Goal: Communication & Community: Answer question/provide support

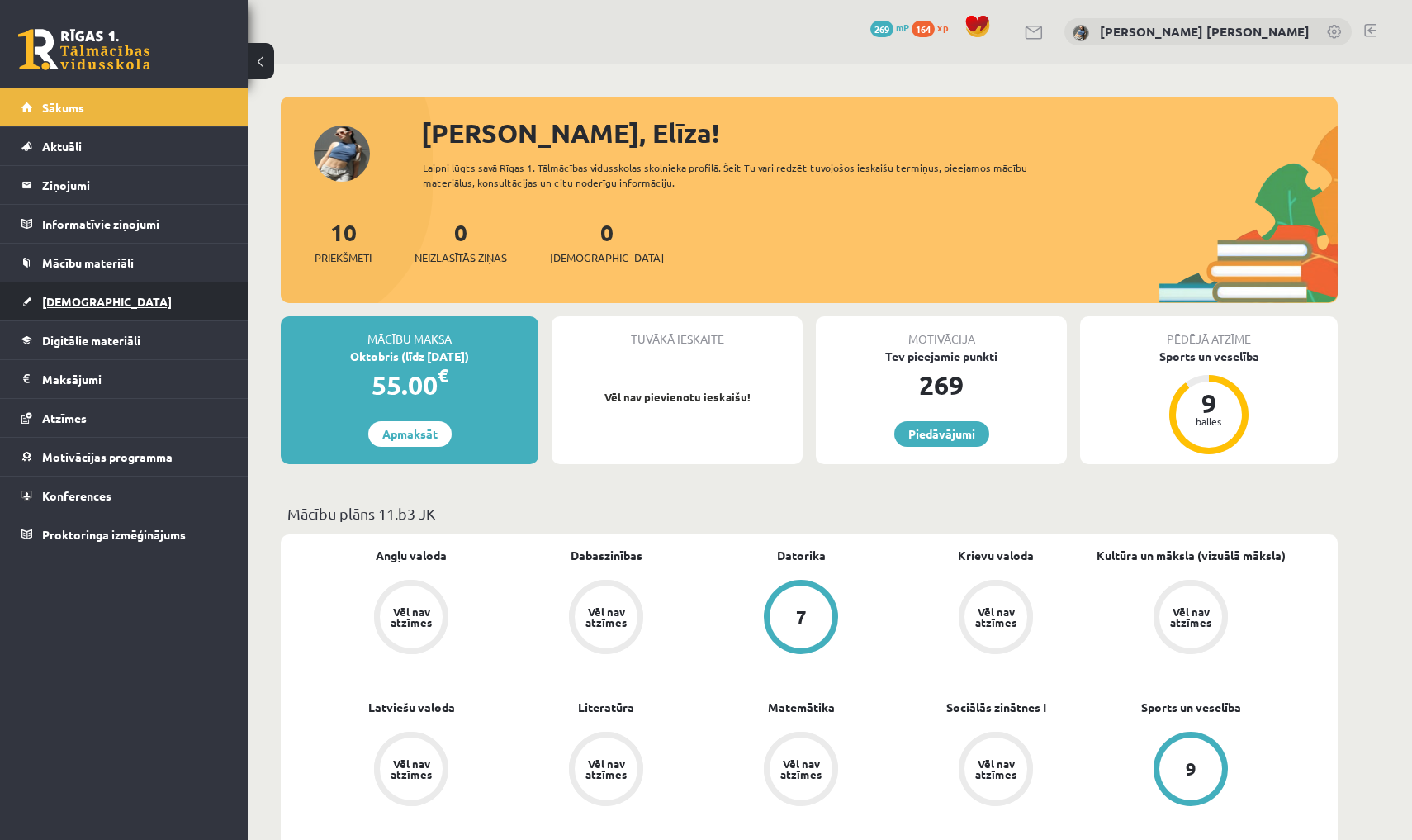
click at [187, 300] on link "[DEMOGRAPHIC_DATA]" at bounding box center [125, 301] width 206 height 38
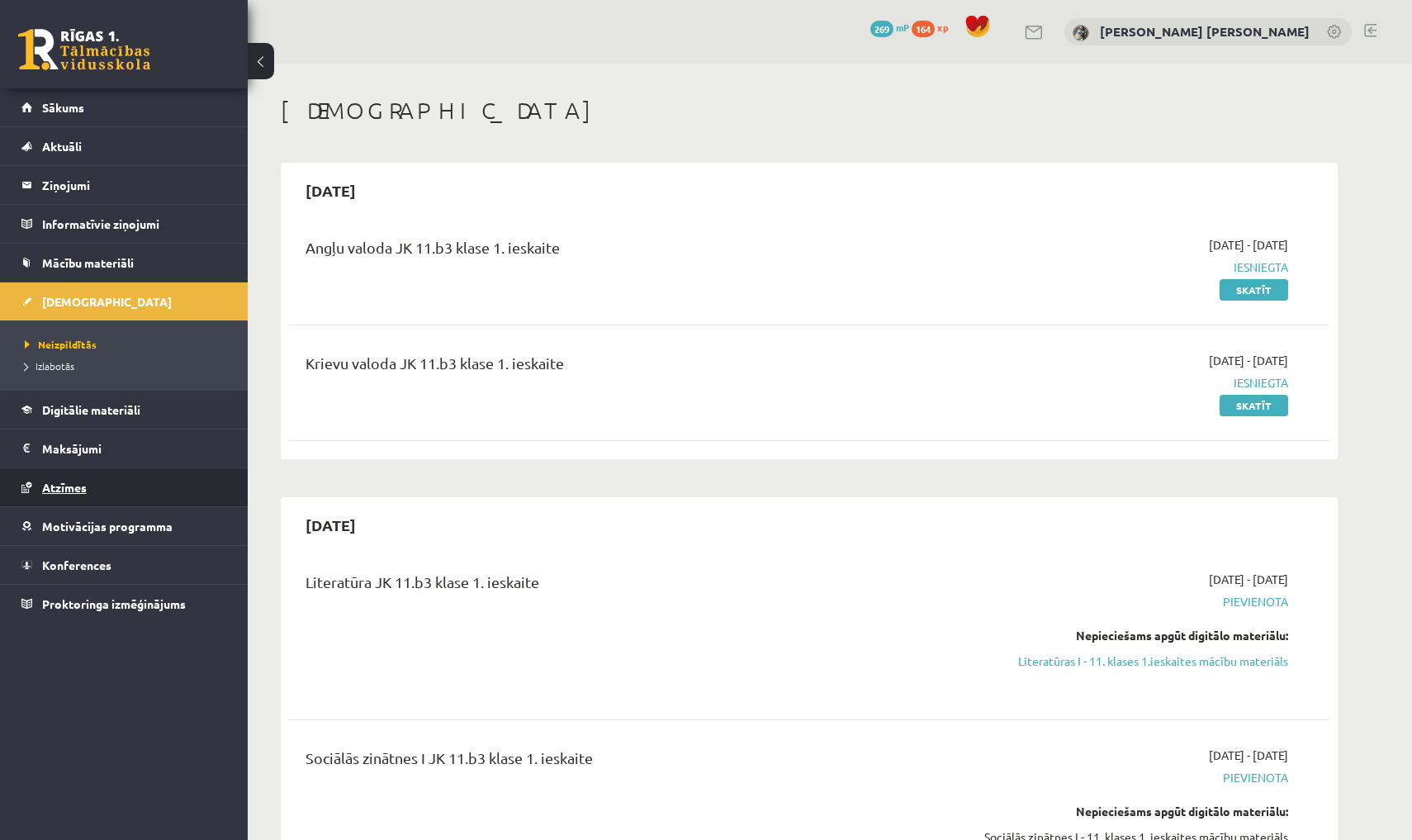
click at [216, 488] on link "Atzīmes" at bounding box center [125, 487] width 206 height 38
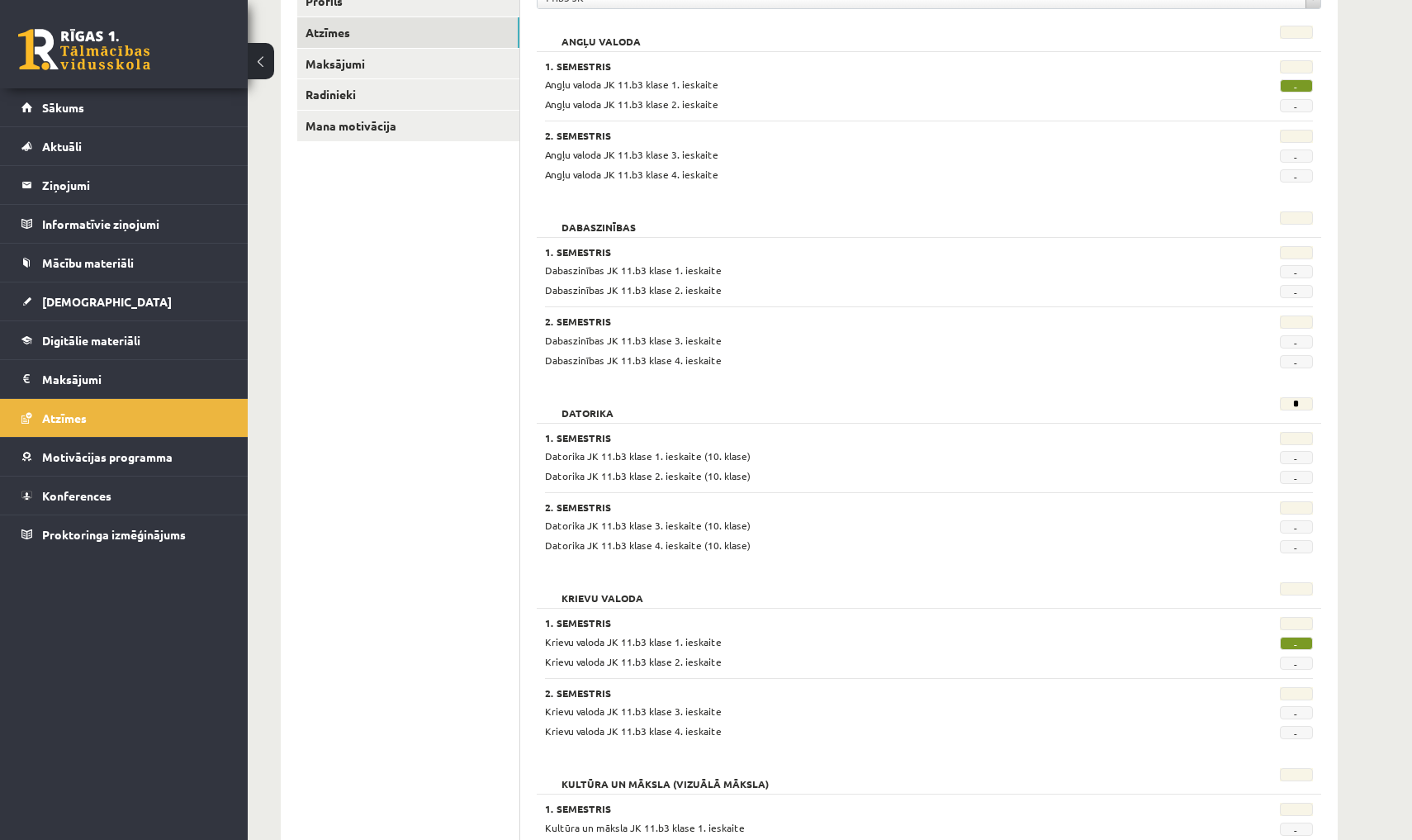
scroll to position [183, 0]
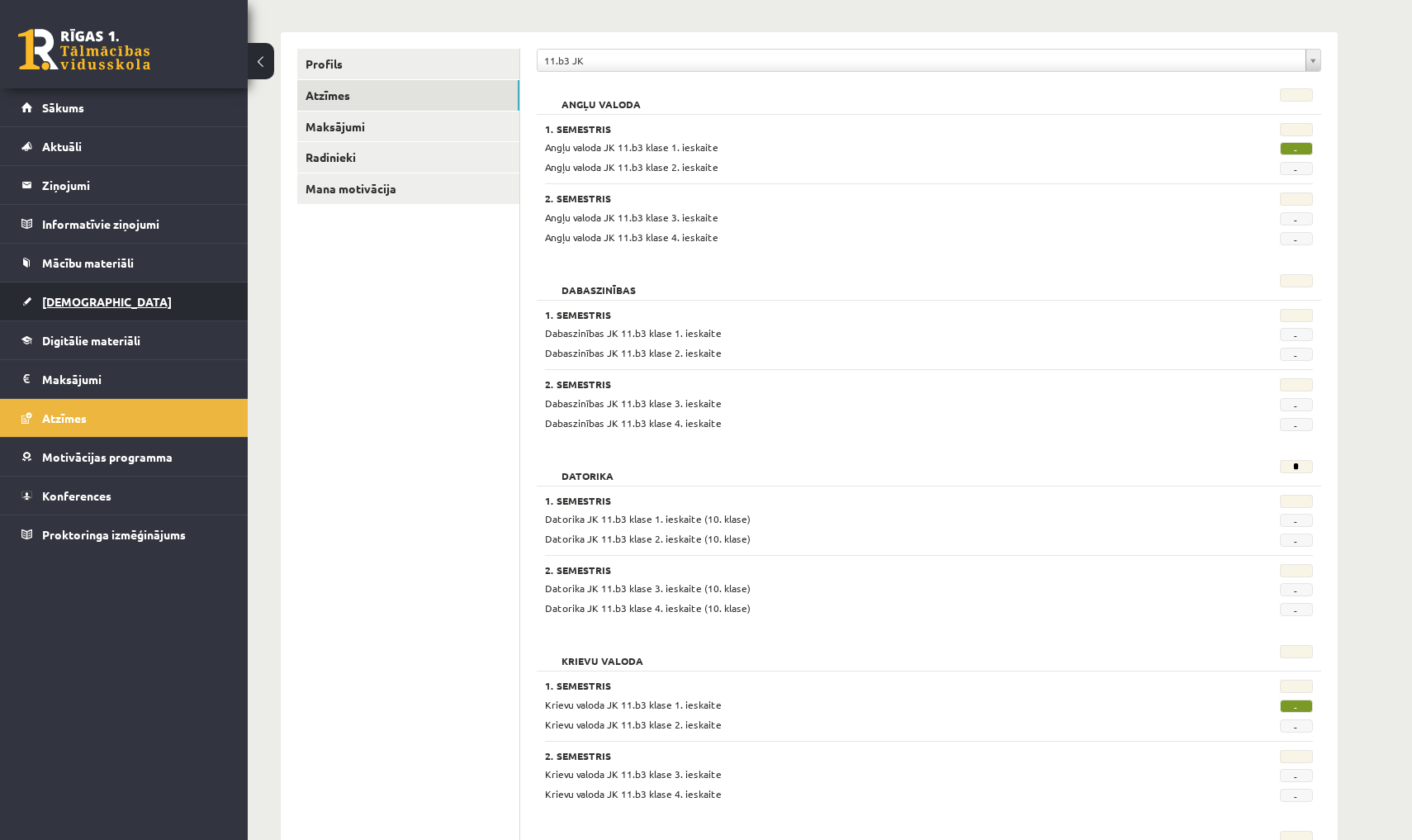
click at [163, 292] on link "[DEMOGRAPHIC_DATA]" at bounding box center [125, 301] width 206 height 38
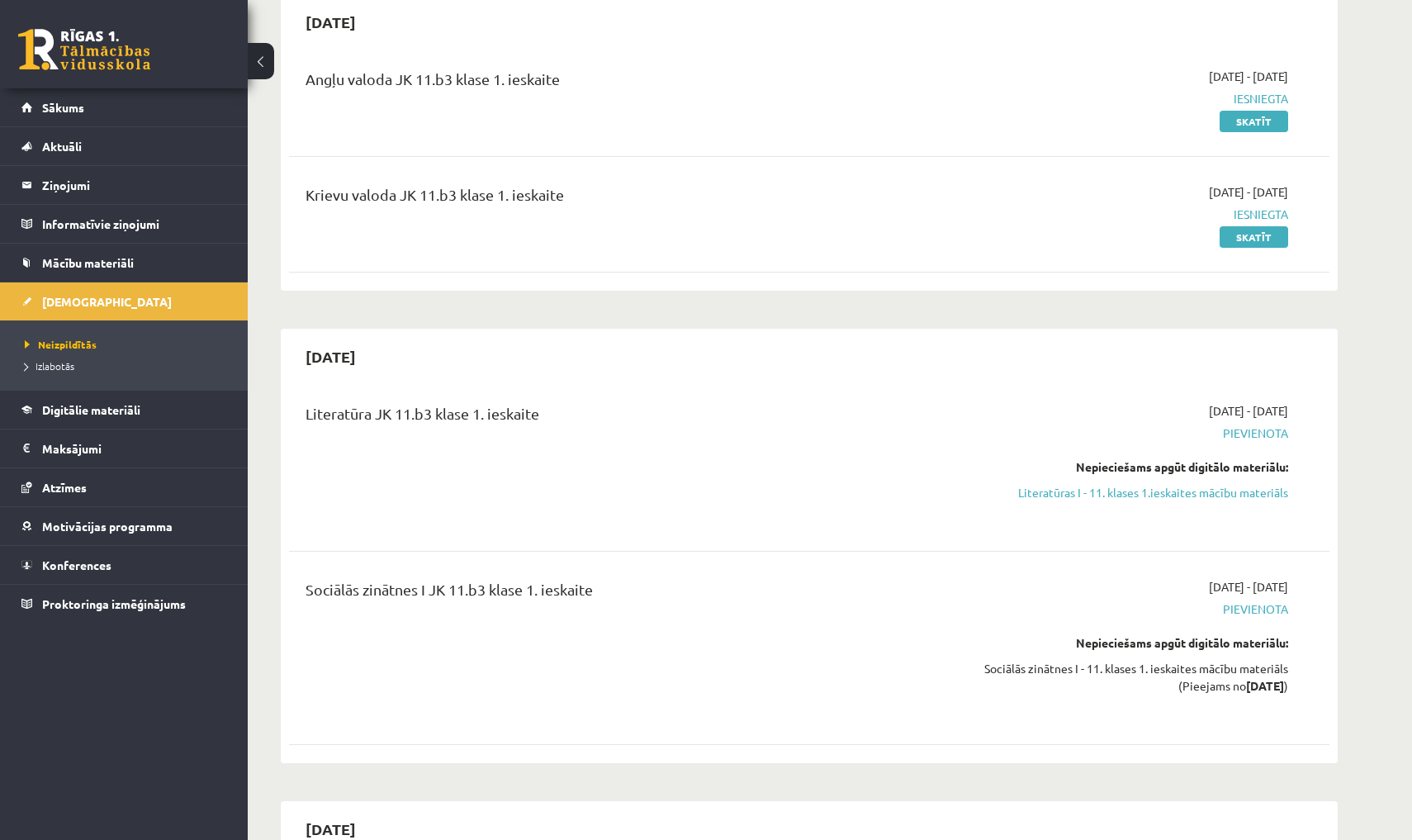
scroll to position [164, 0]
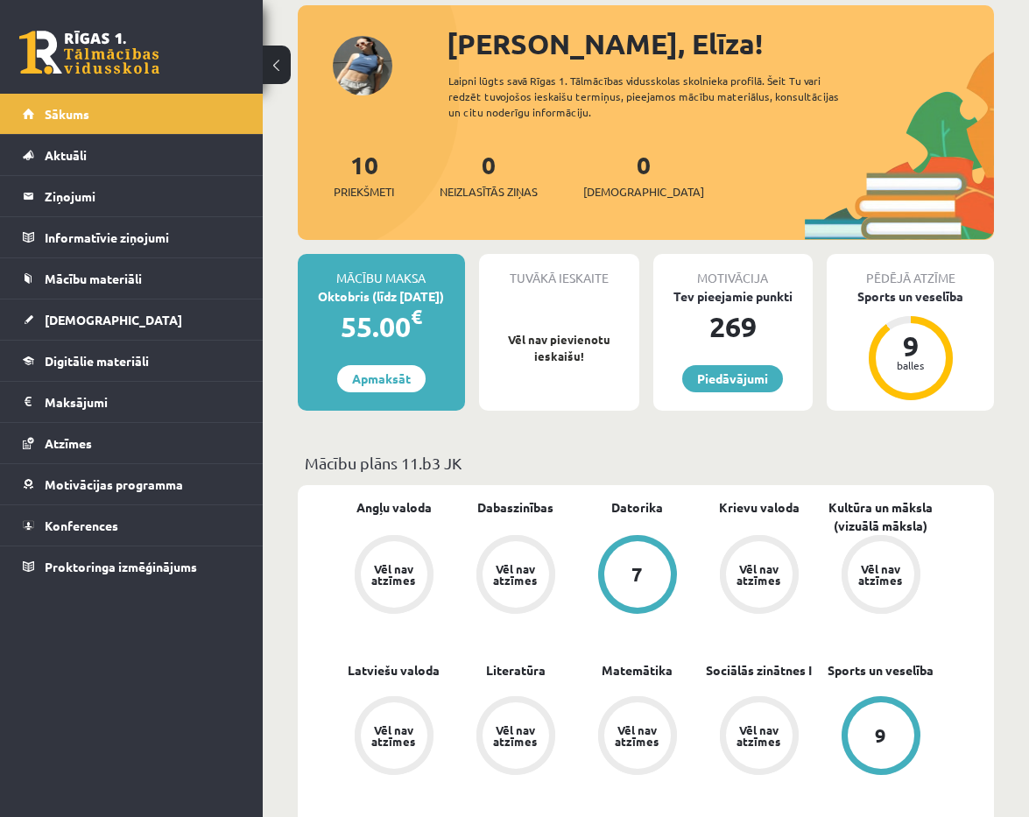
scroll to position [103, 0]
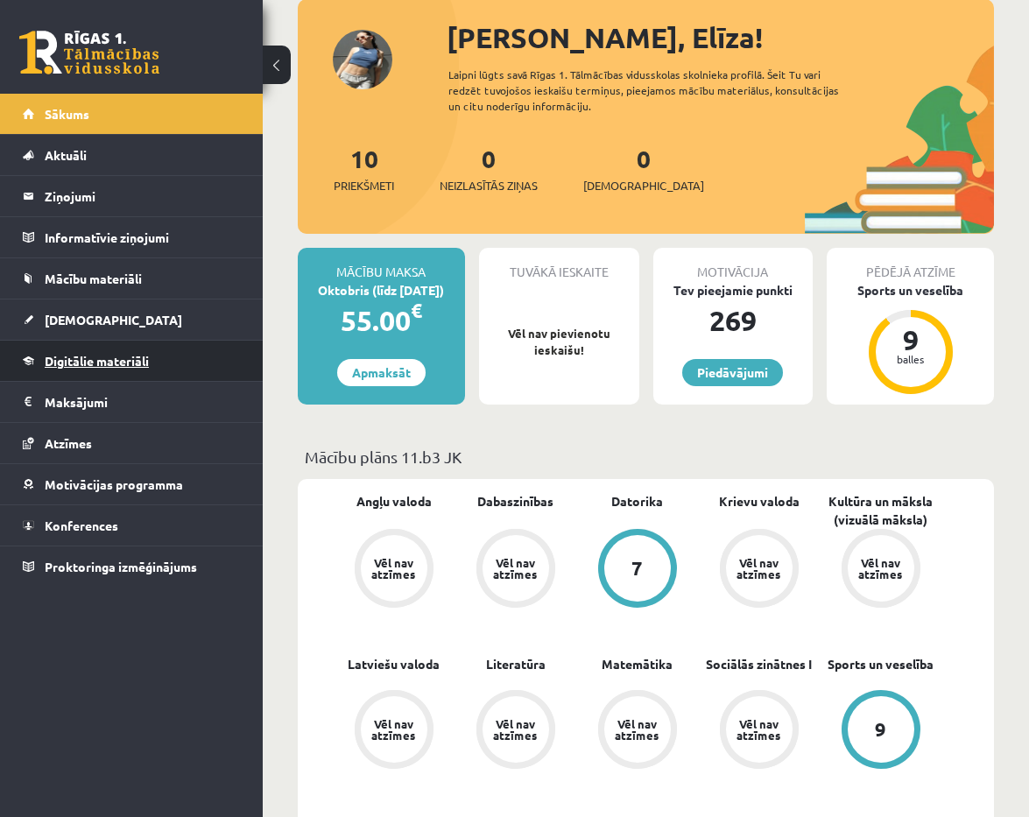
click at [166, 373] on link "Digitālie materiāli" at bounding box center [132, 361] width 218 height 40
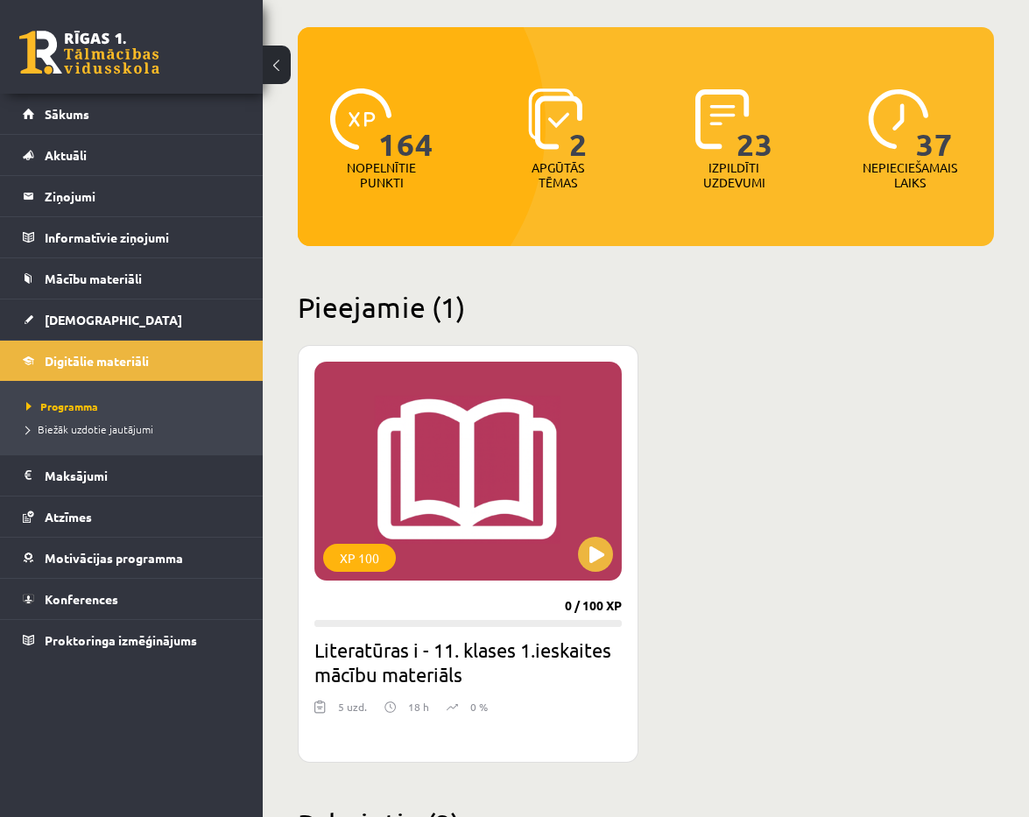
scroll to position [172, 0]
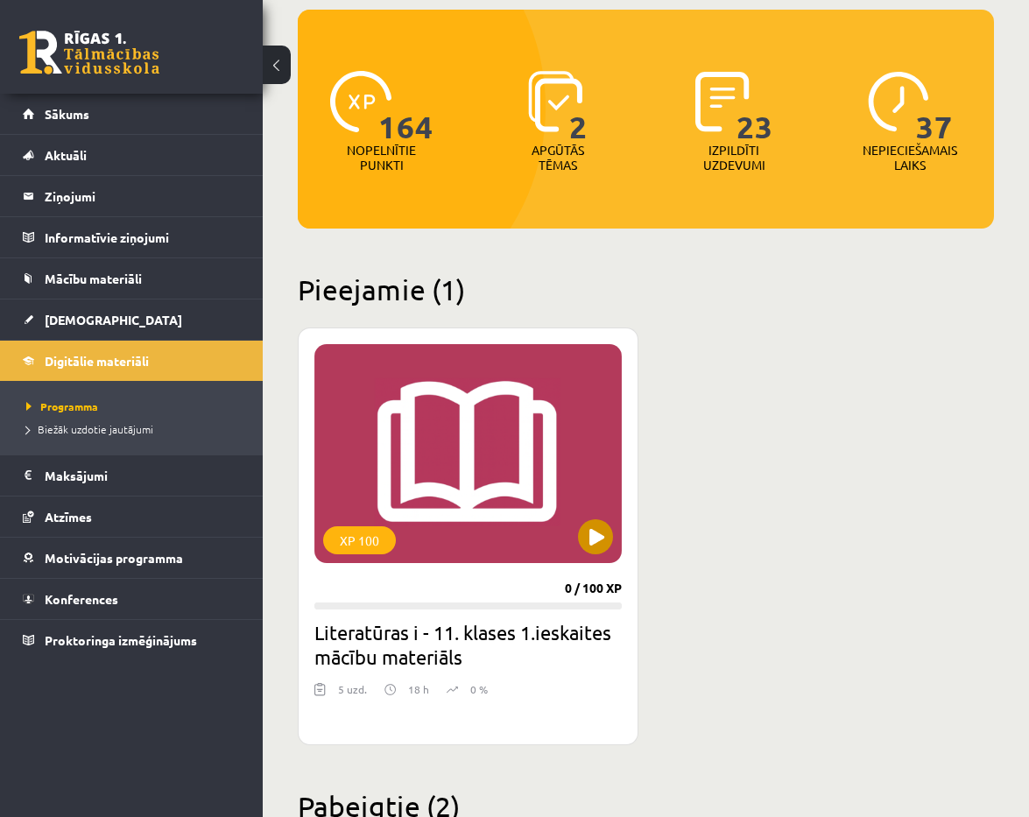
click at [598, 540] on button at bounding box center [595, 536] width 35 height 35
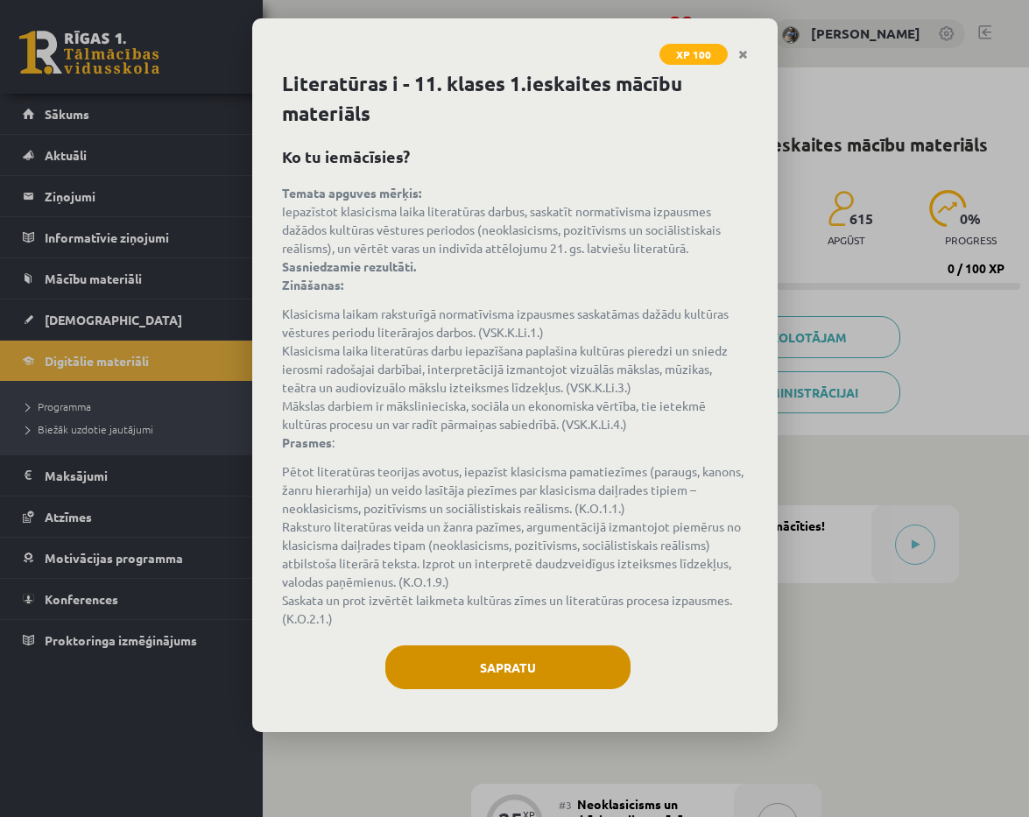
click at [522, 663] on button "Sapratu" at bounding box center [507, 667] width 245 height 44
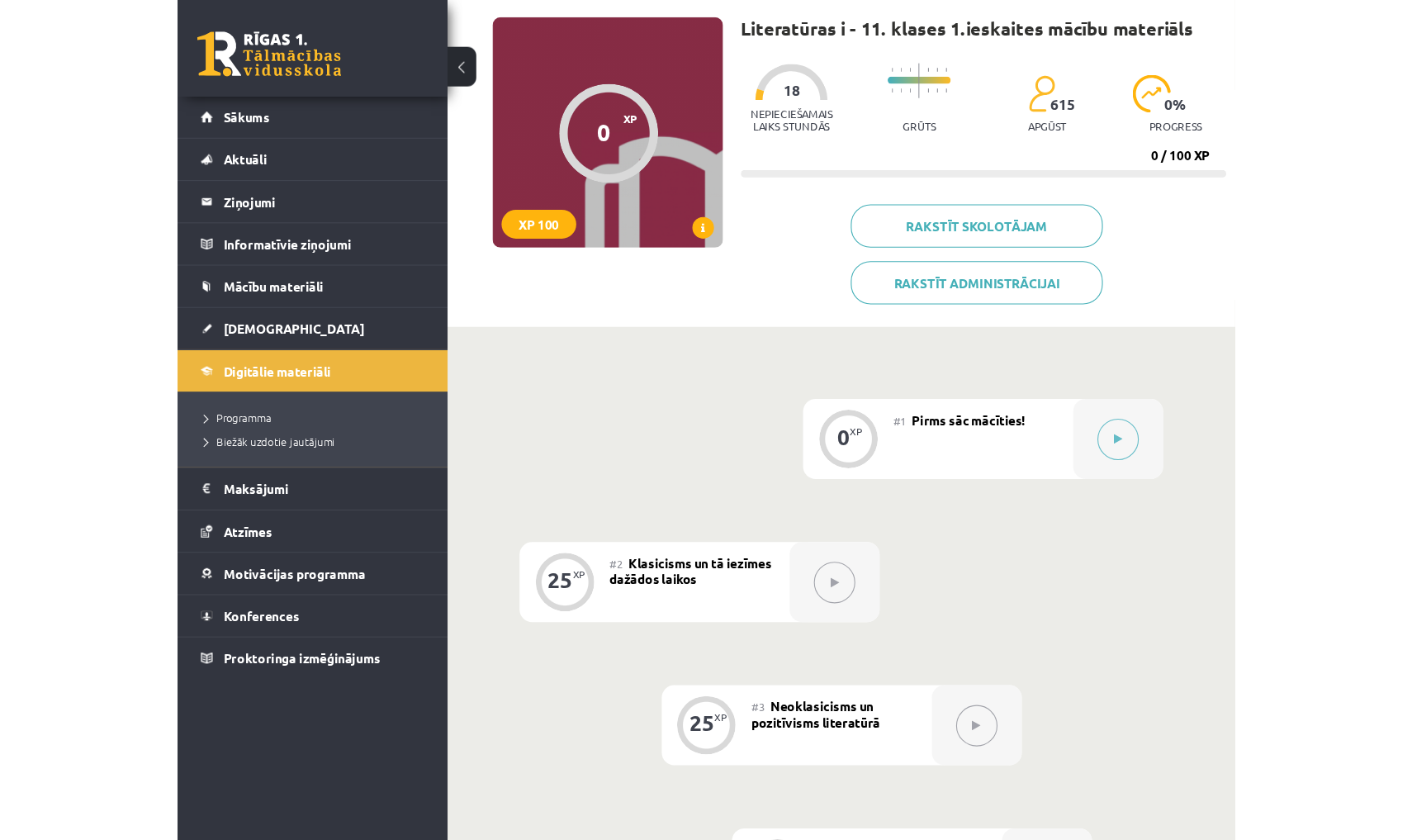
scroll to position [110, 0]
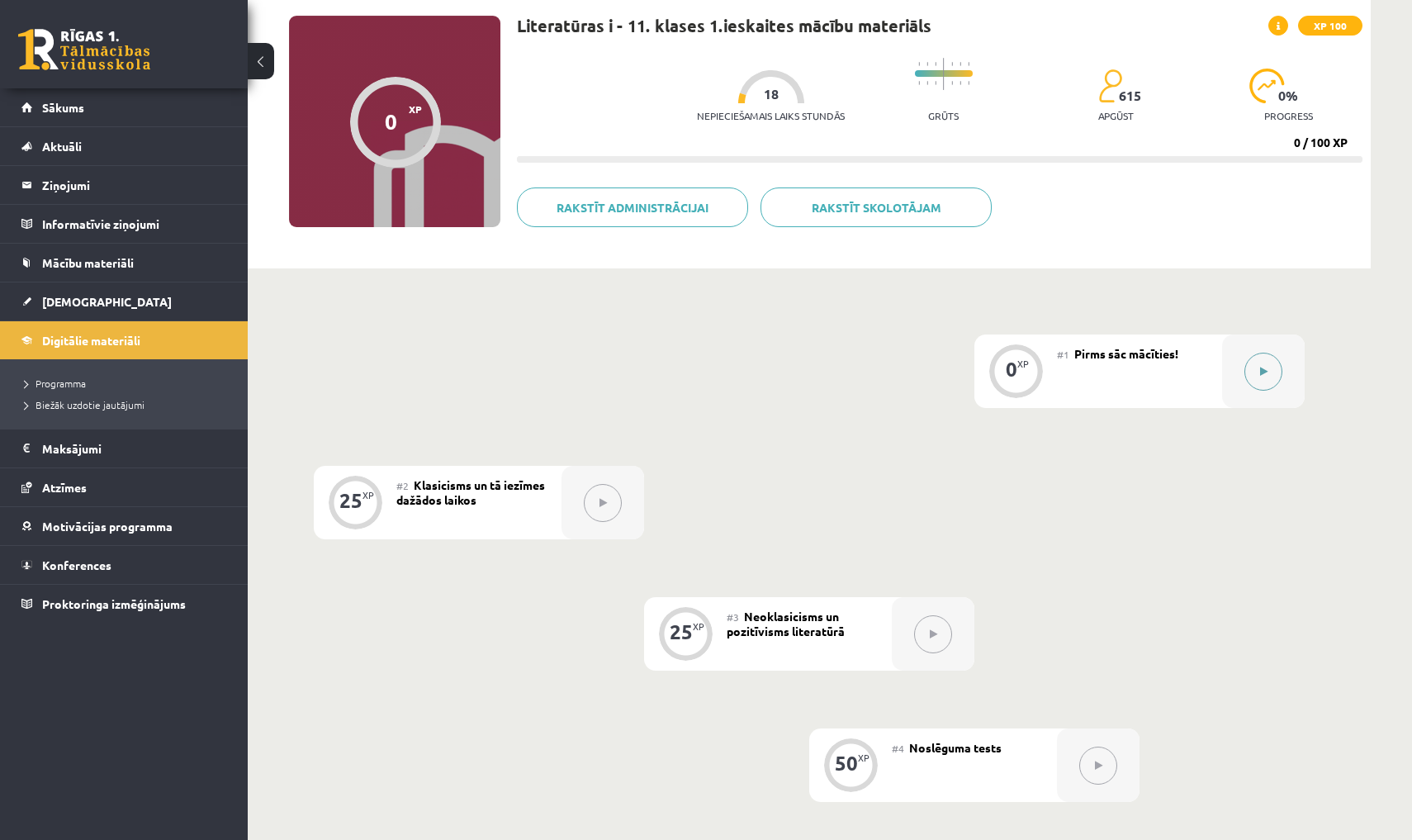
click at [970, 371] on button at bounding box center [1264, 371] width 38 height 38
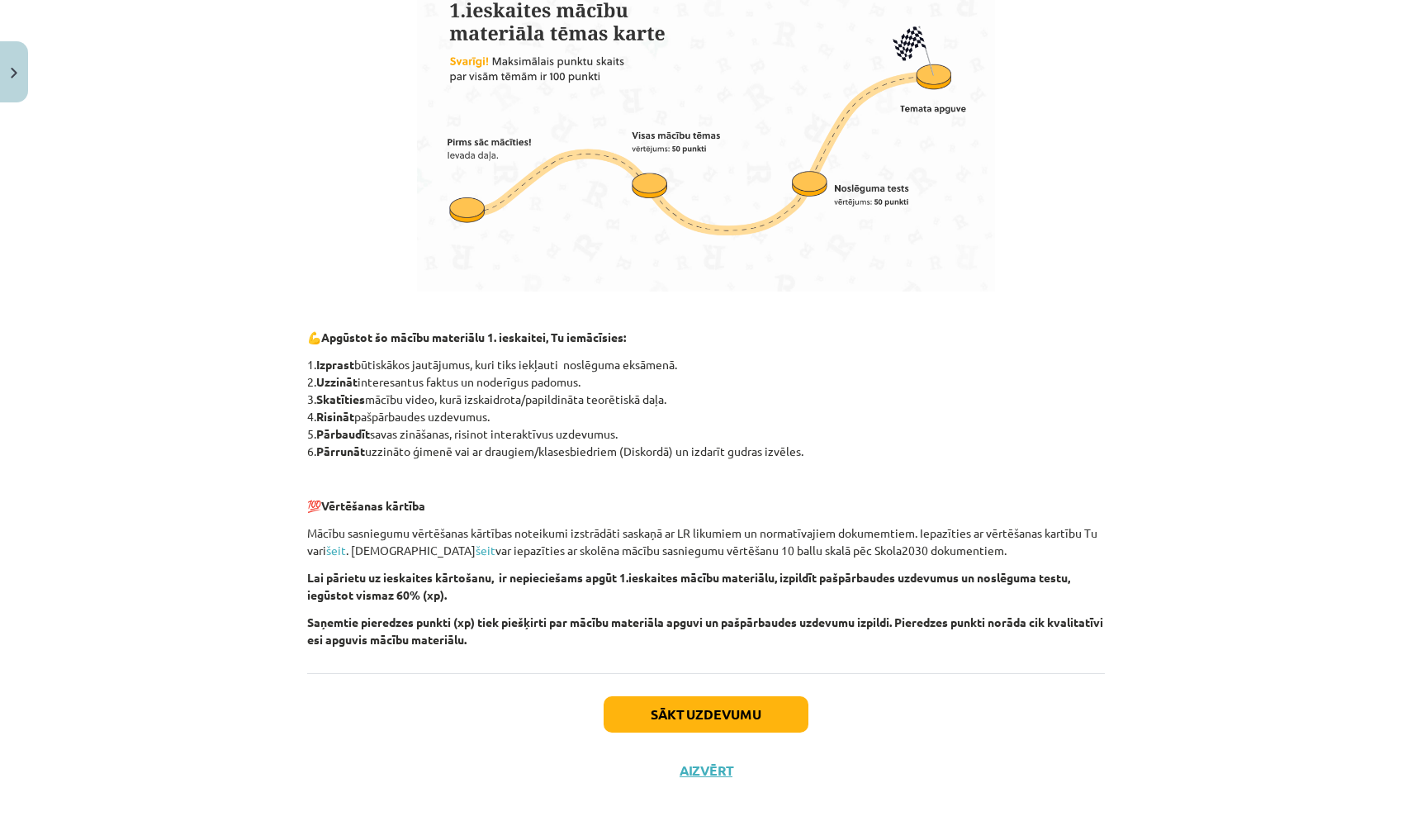
scroll to position [889, 0]
click at [704, 716] on button "Sākt uzdevumu" at bounding box center [706, 714] width 205 height 37
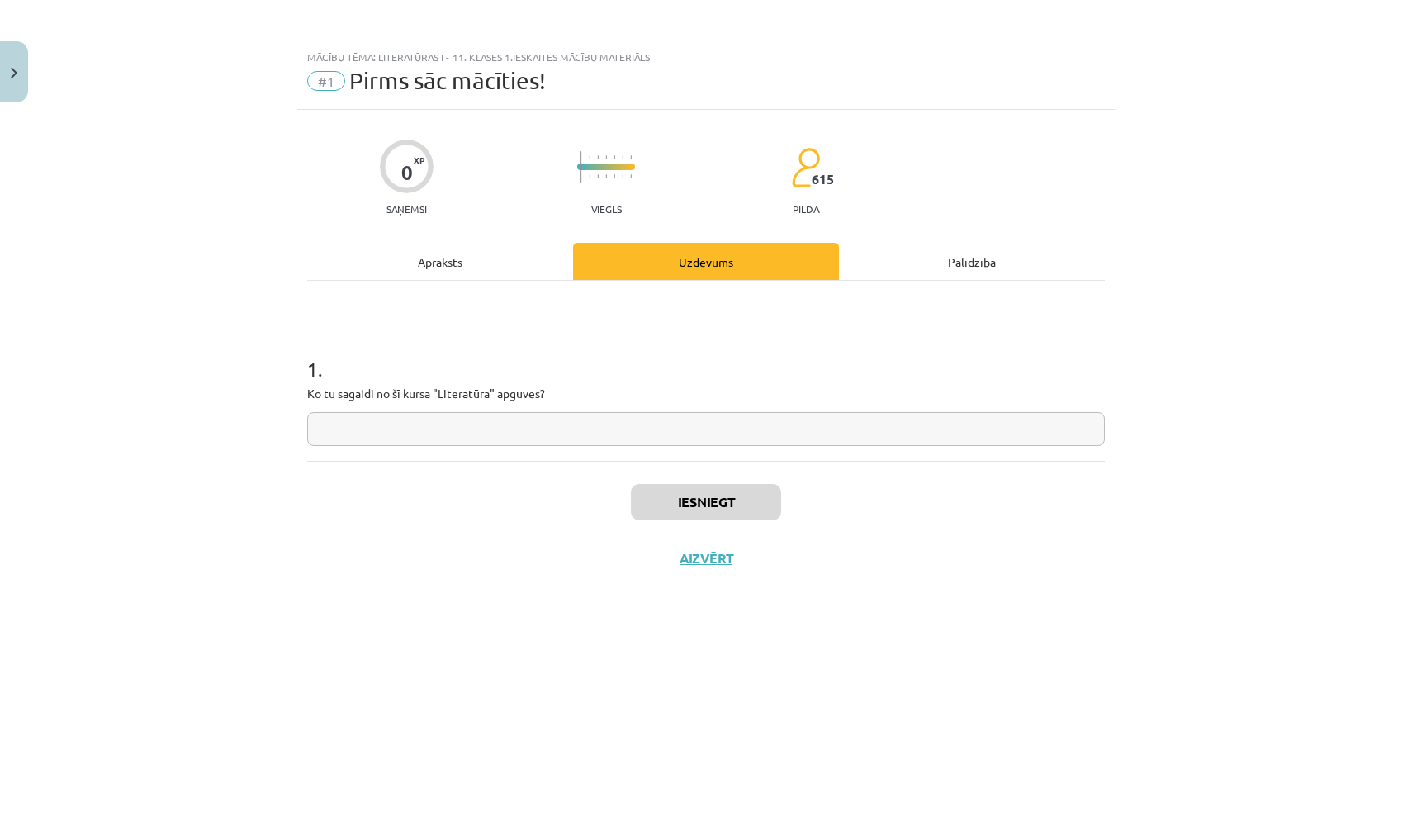
click at [605, 421] on input "text" at bounding box center [706, 429] width 798 height 34
type input "*"
type input "**********"
click at [668, 507] on button "Iesniegt" at bounding box center [706, 502] width 150 height 37
click at [691, 568] on button "Nākamā nodarbība" at bounding box center [706, 568] width 162 height 38
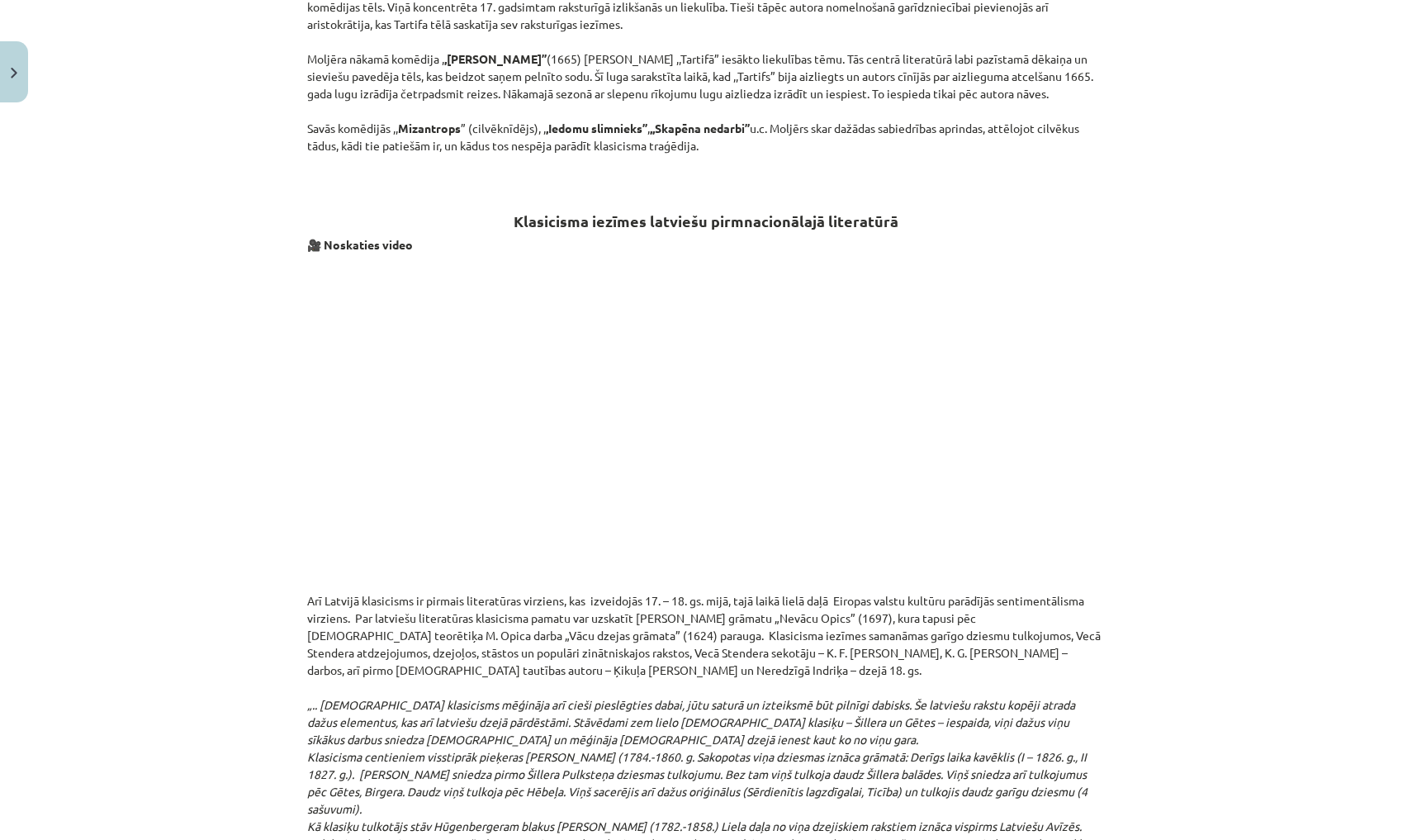
scroll to position [2240, 0]
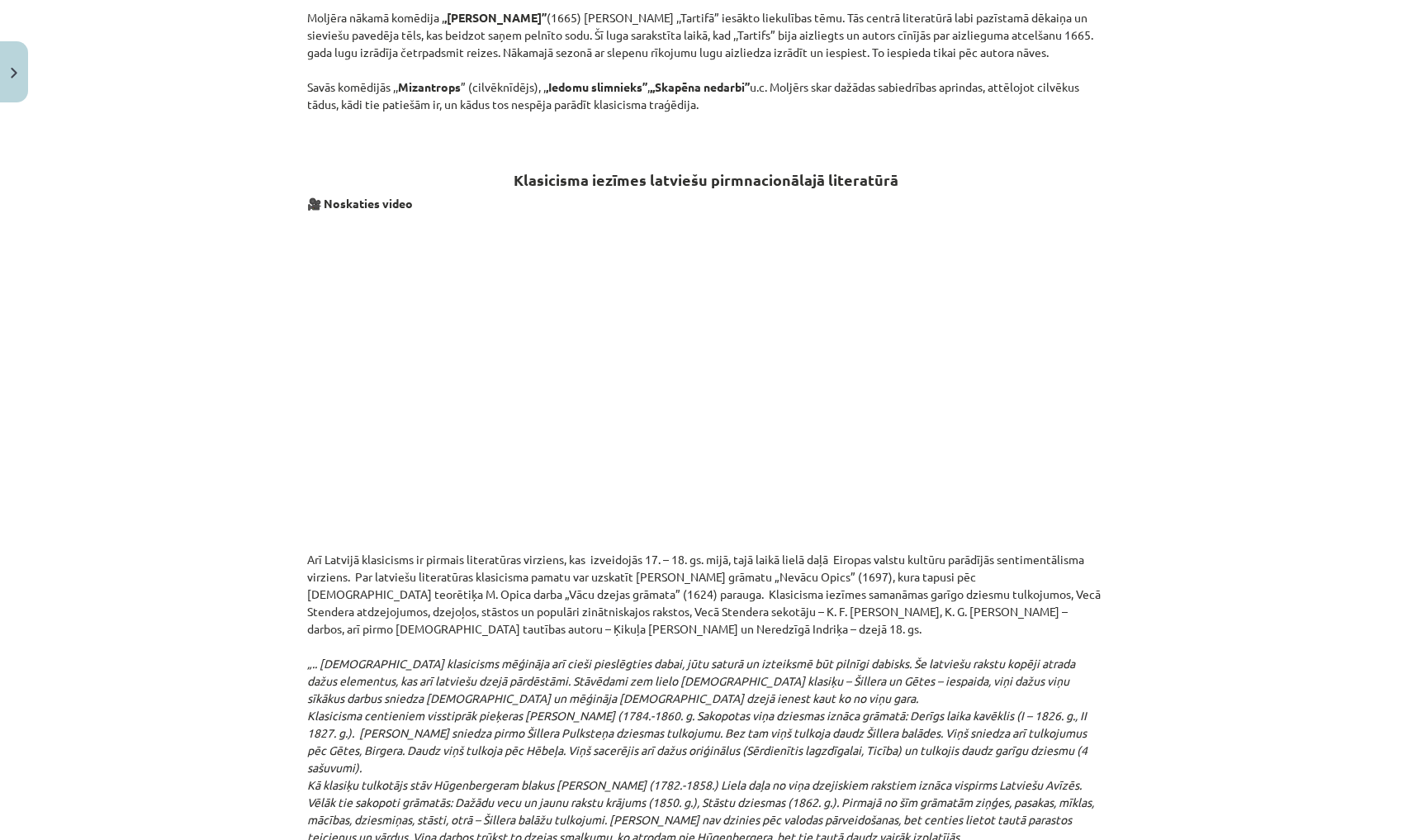
click at [970, 151] on h2 "Klasicisma iezīmes latviešu pirmnacionālajā literatūrā" at bounding box center [706, 170] width 798 height 41
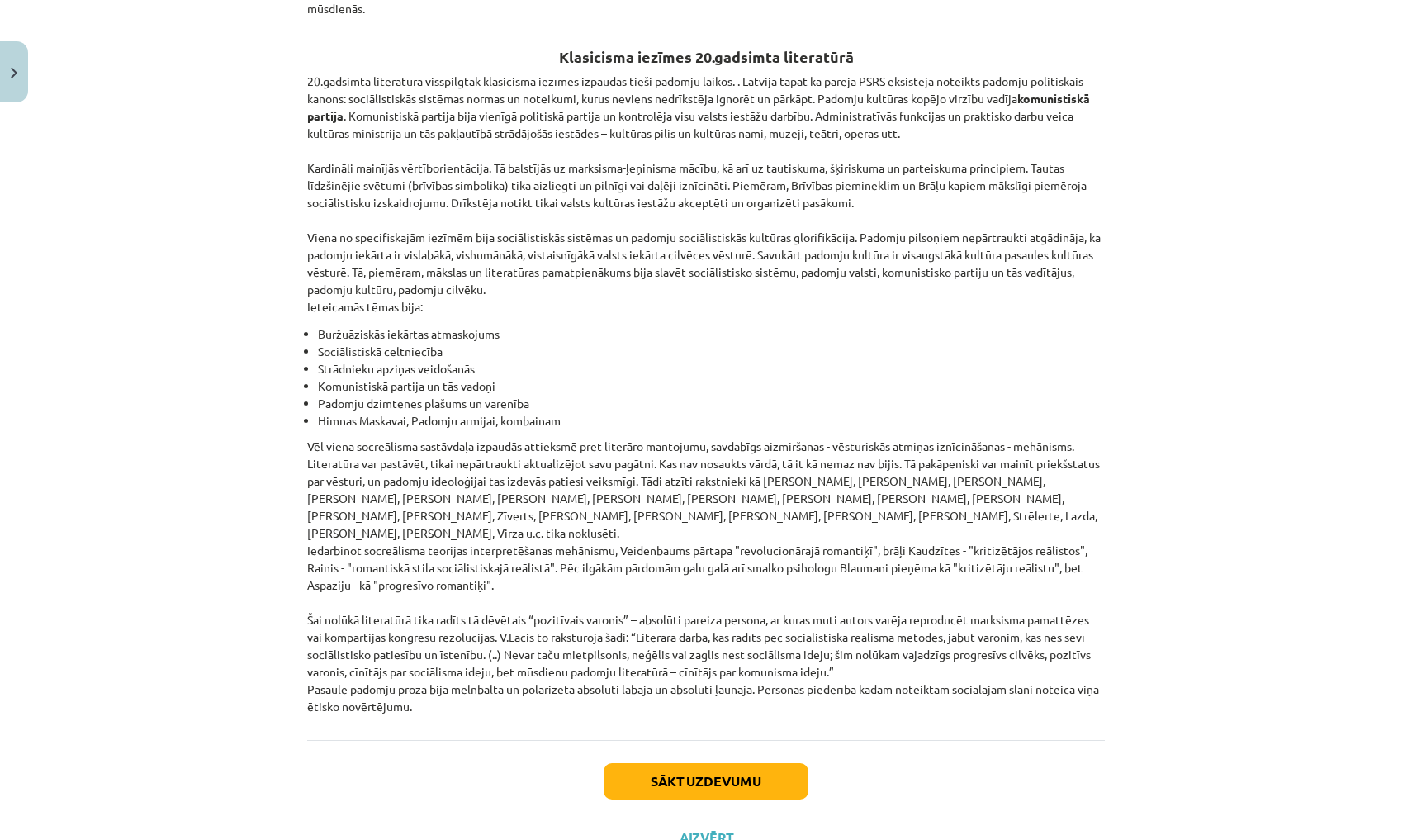
scroll to position [3553, 0]
click at [694, 764] on button "Sākt uzdevumu" at bounding box center [706, 782] width 205 height 37
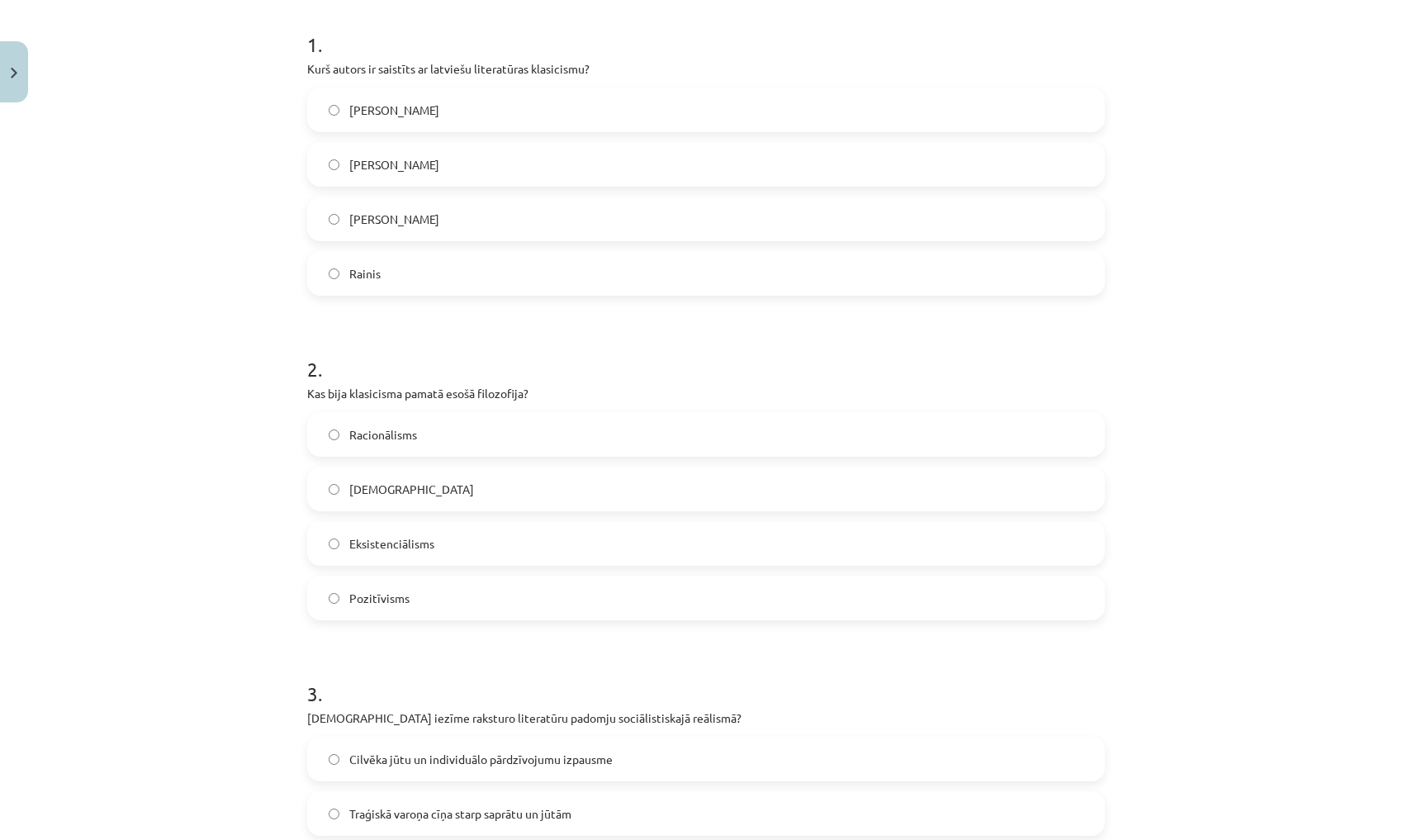
scroll to position [330, 0]
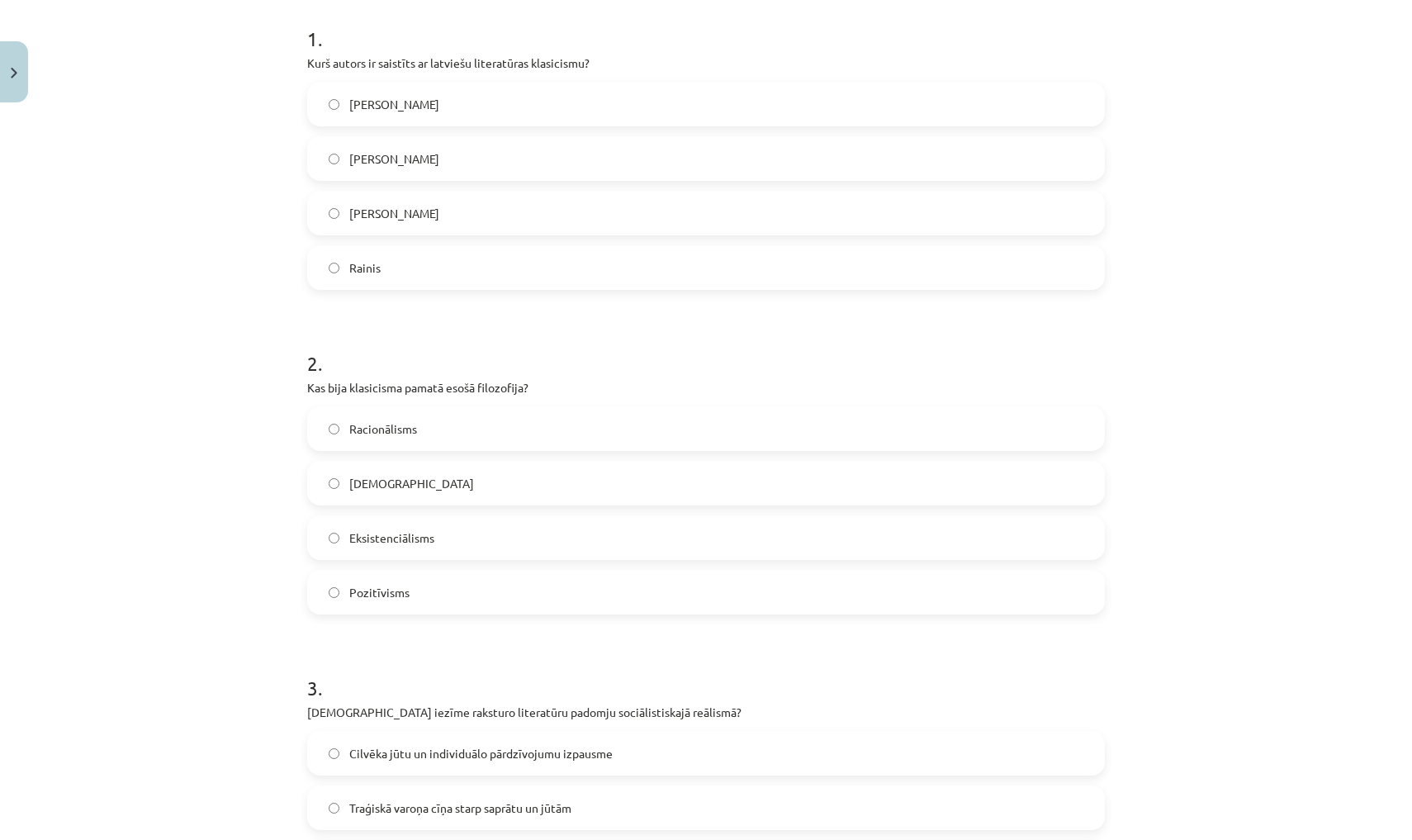
click at [553, 107] on label "Kristofers Fīrekers" at bounding box center [706, 104] width 794 height 41
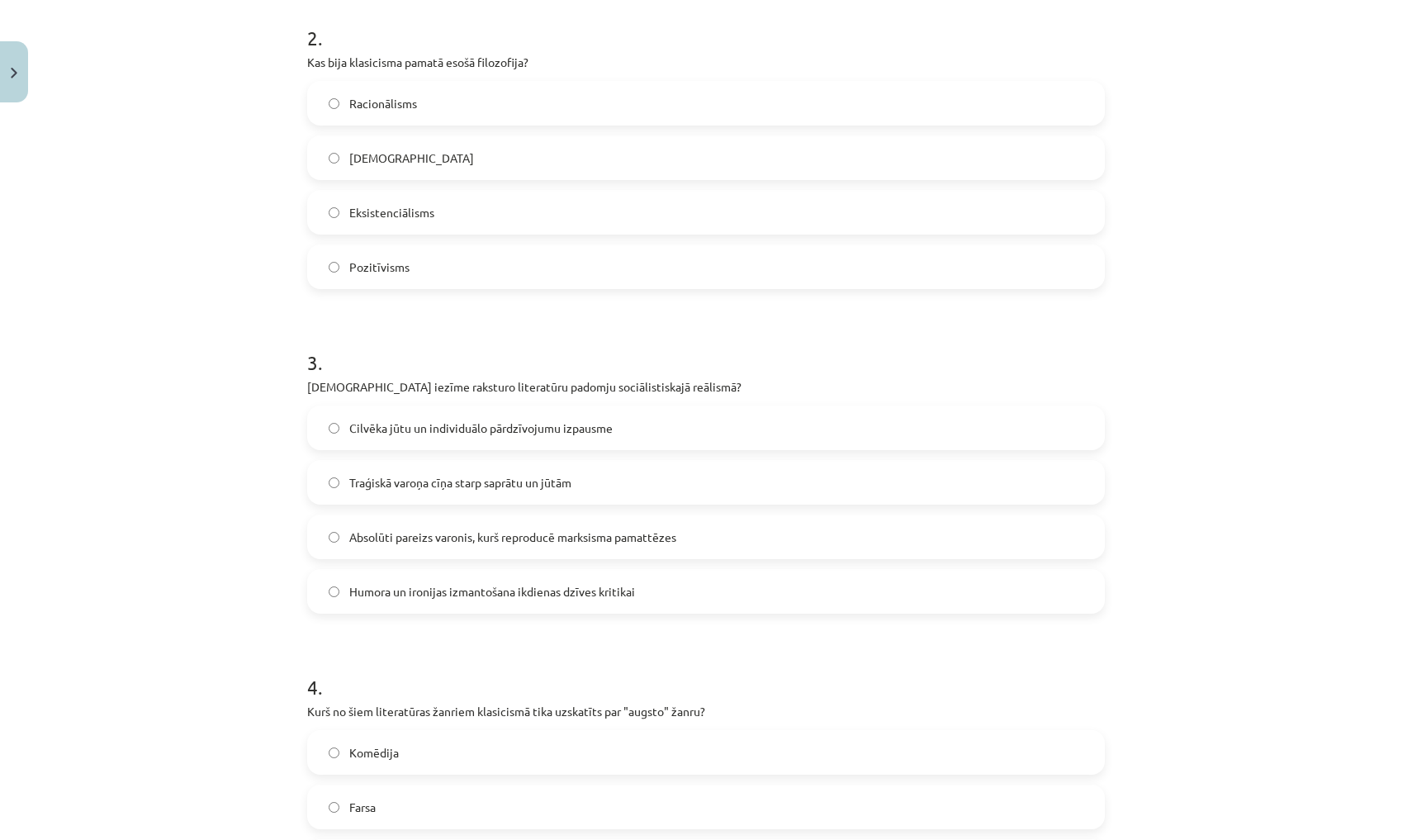
scroll to position [651, 0]
click at [655, 262] on label "Pozitīvisms" at bounding box center [706, 271] width 794 height 41
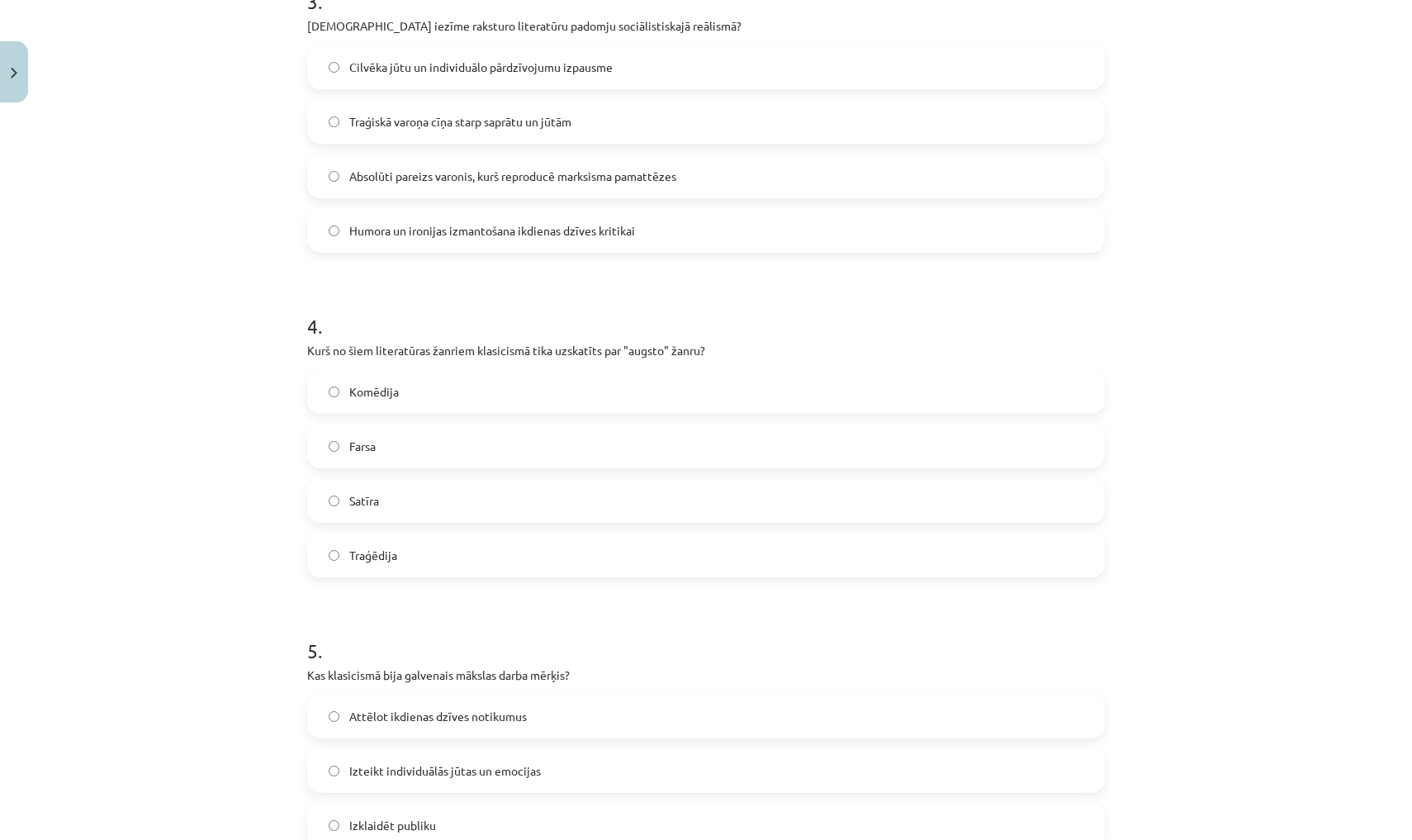
scroll to position [1021, 0]
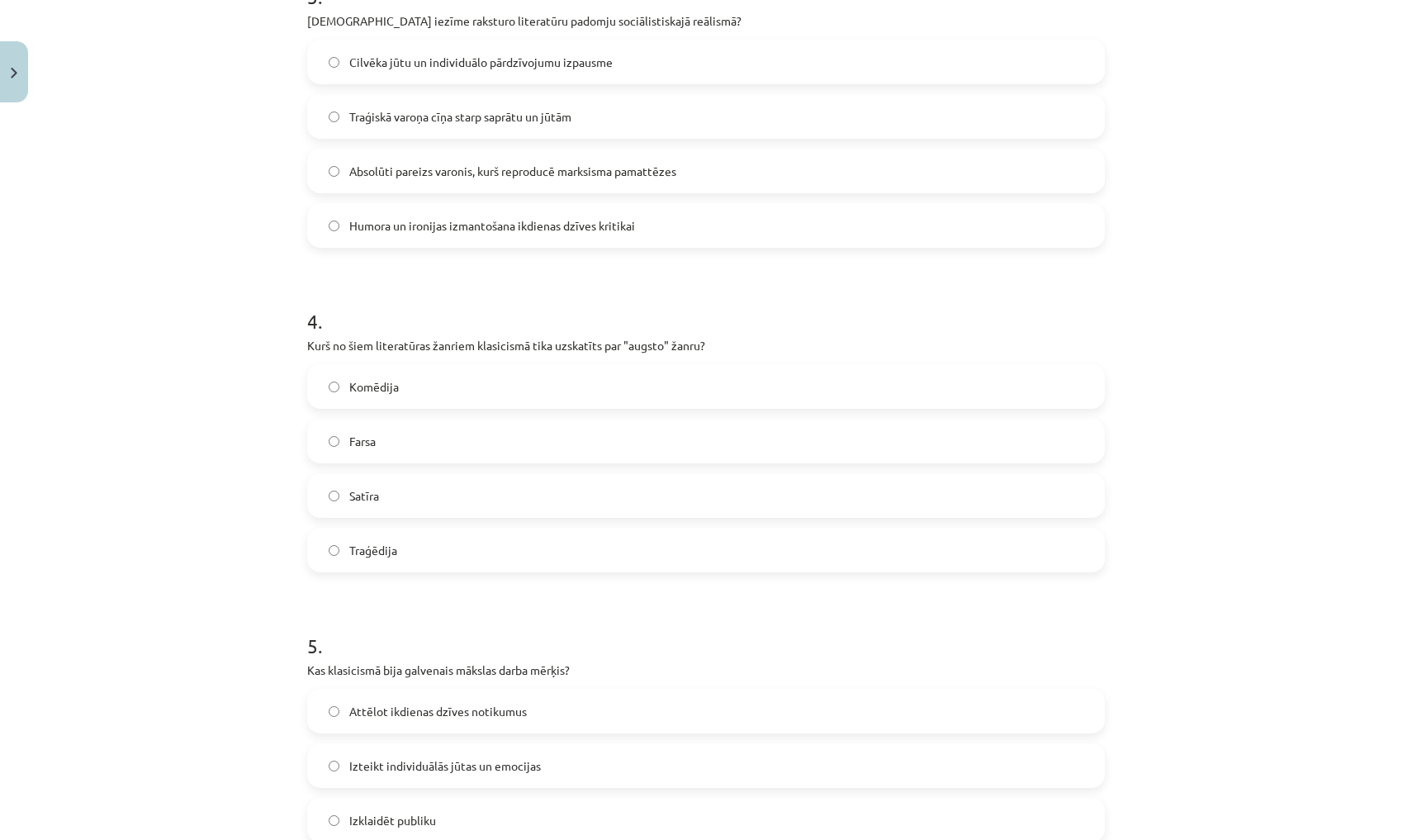
click at [648, 70] on label "Cilvēka jūtu un individuālo pārdzīvojumu izpausme" at bounding box center [706, 62] width 794 height 41
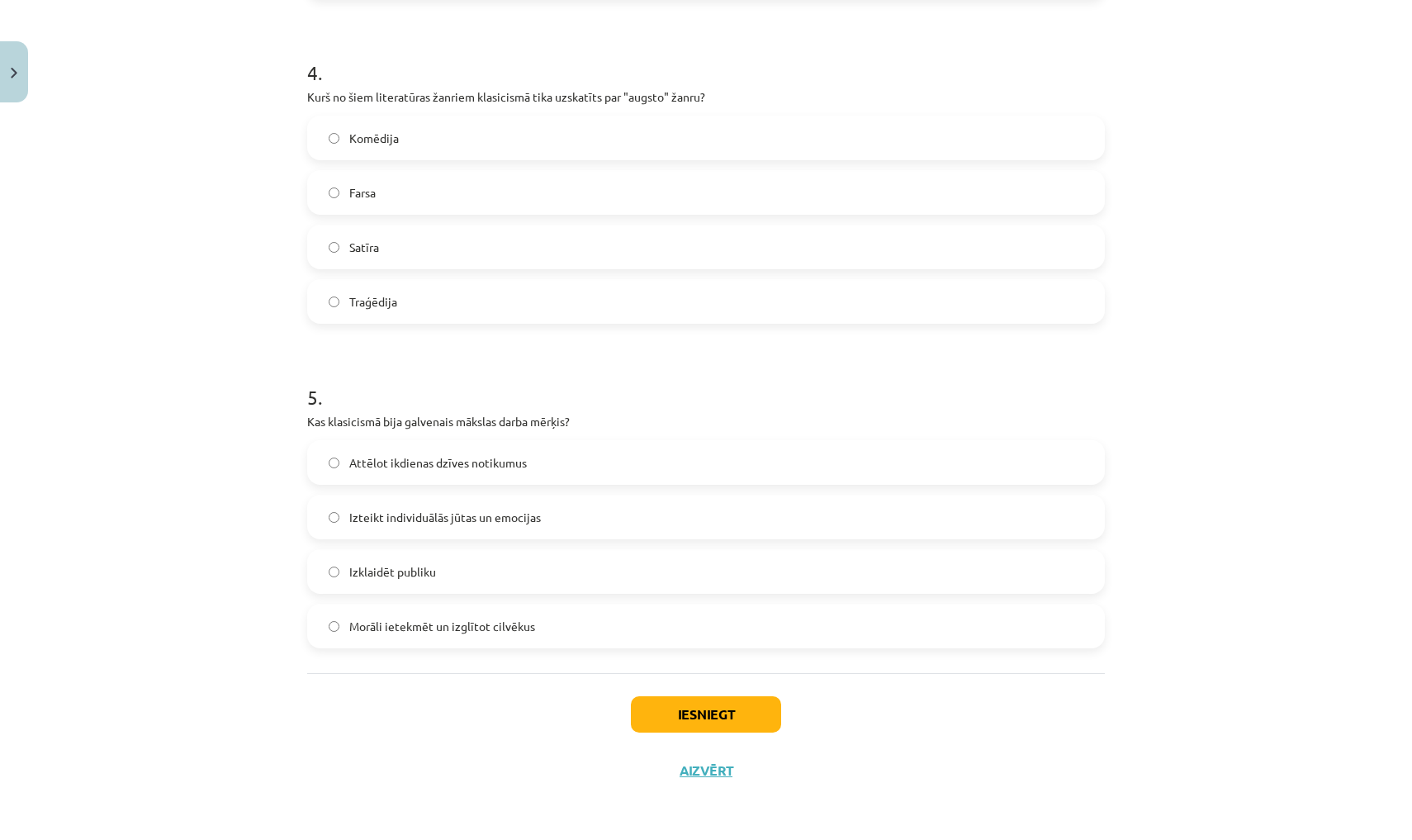
scroll to position [1272, 0]
click at [494, 292] on label "Traģēdija" at bounding box center [706, 302] width 794 height 41
click at [581, 467] on label "Attēlot ikdienas dzīves notikumus" at bounding box center [706, 462] width 794 height 41
click at [700, 714] on button "Iesniegt" at bounding box center [706, 714] width 150 height 37
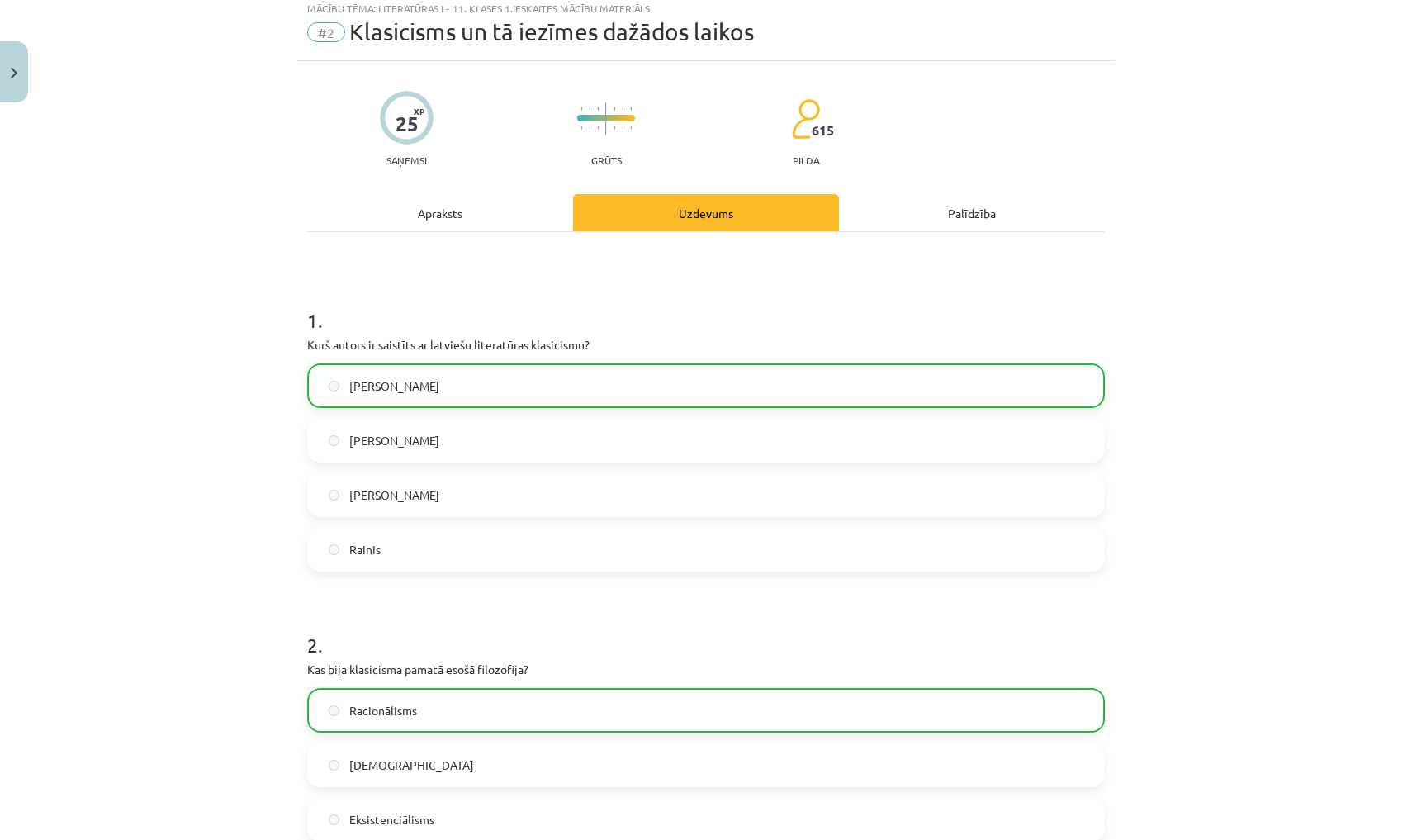
scroll to position [0, 0]
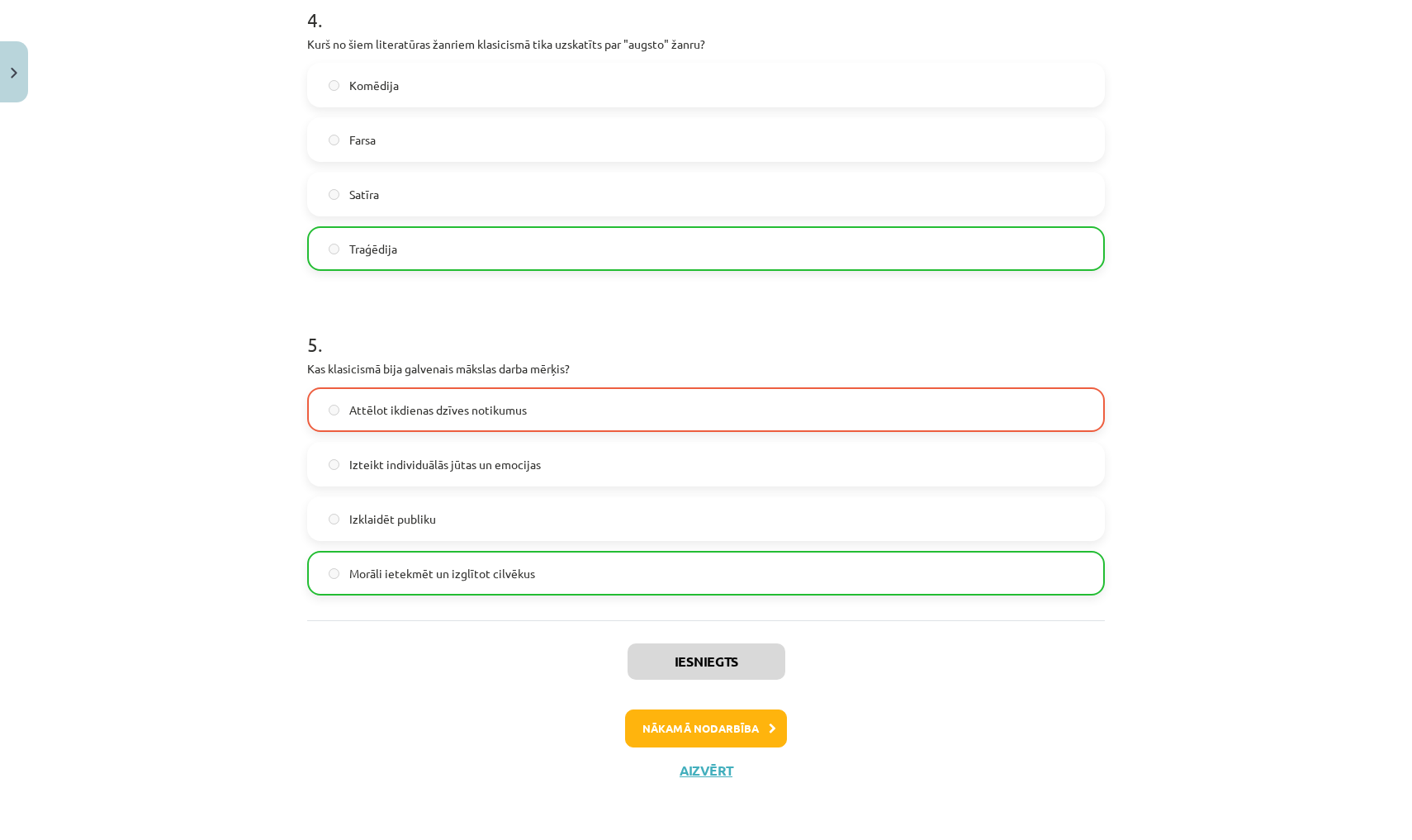
click at [739, 716] on button "Nākamā nodarbība" at bounding box center [706, 728] width 162 height 38
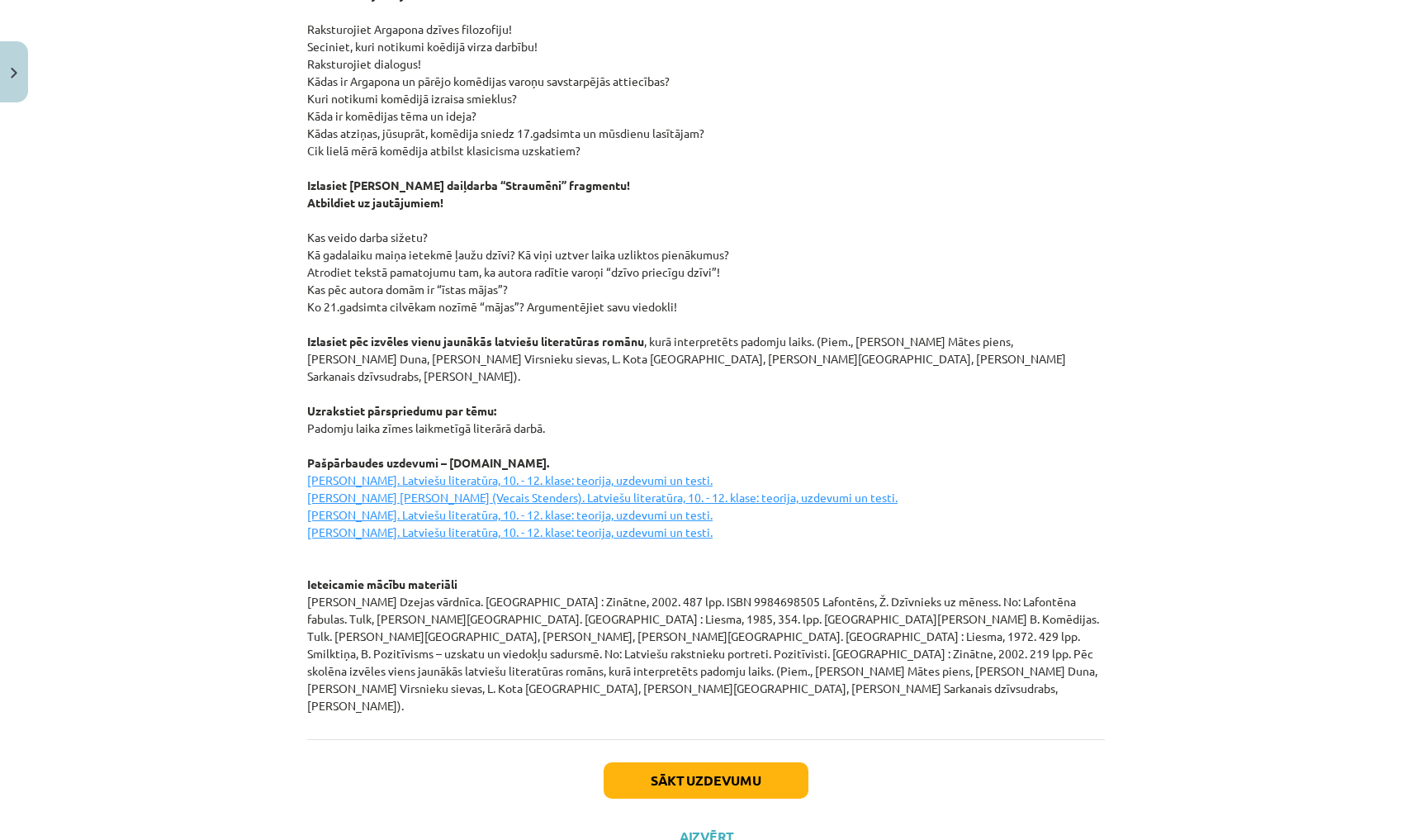
scroll to position [1997, 0]
click at [751, 763] on button "Sākt uzdevumu" at bounding box center [706, 781] width 205 height 37
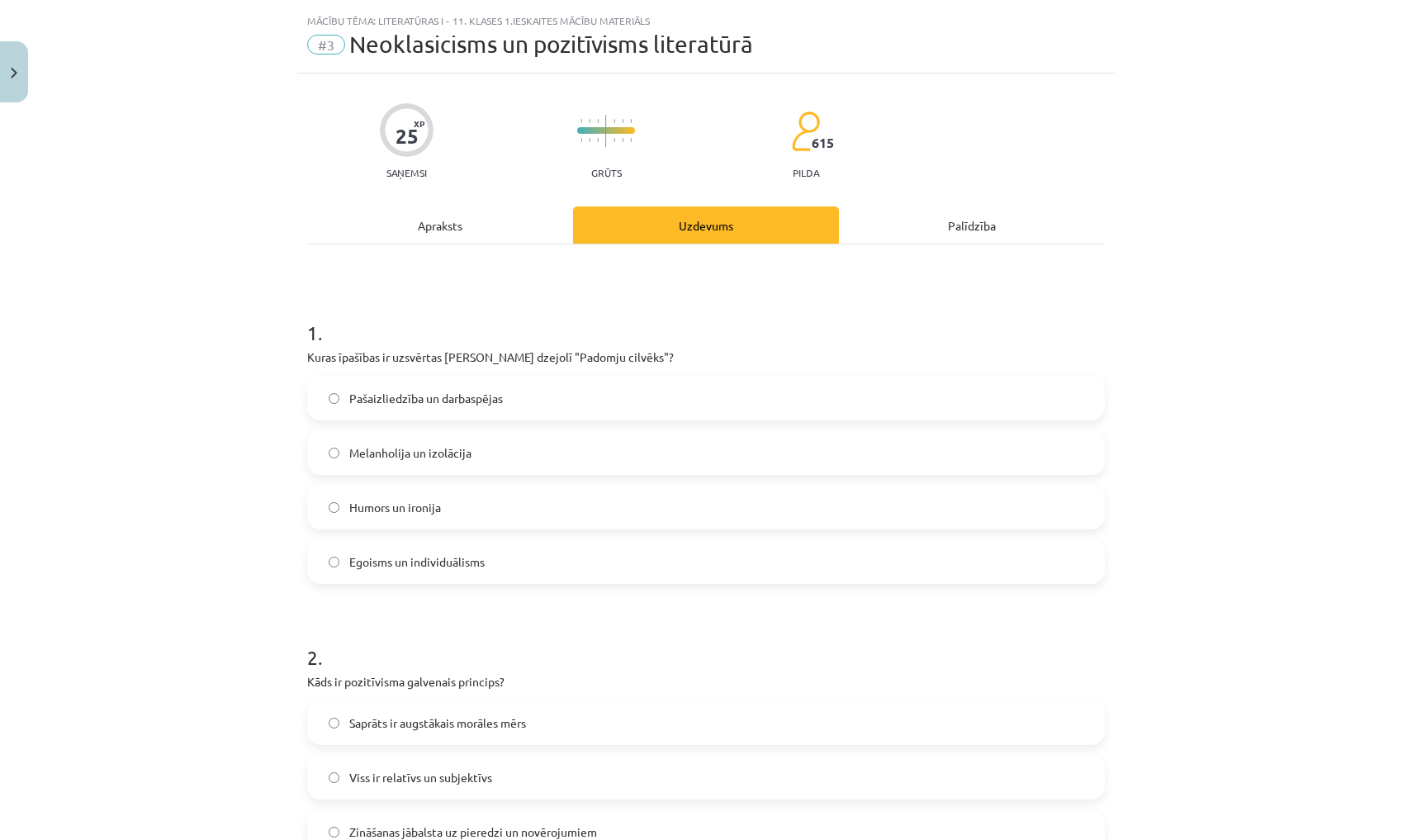
scroll to position [38, 0]
click at [623, 552] on label "Egoisms un individuālisms" at bounding box center [706, 560] width 794 height 41
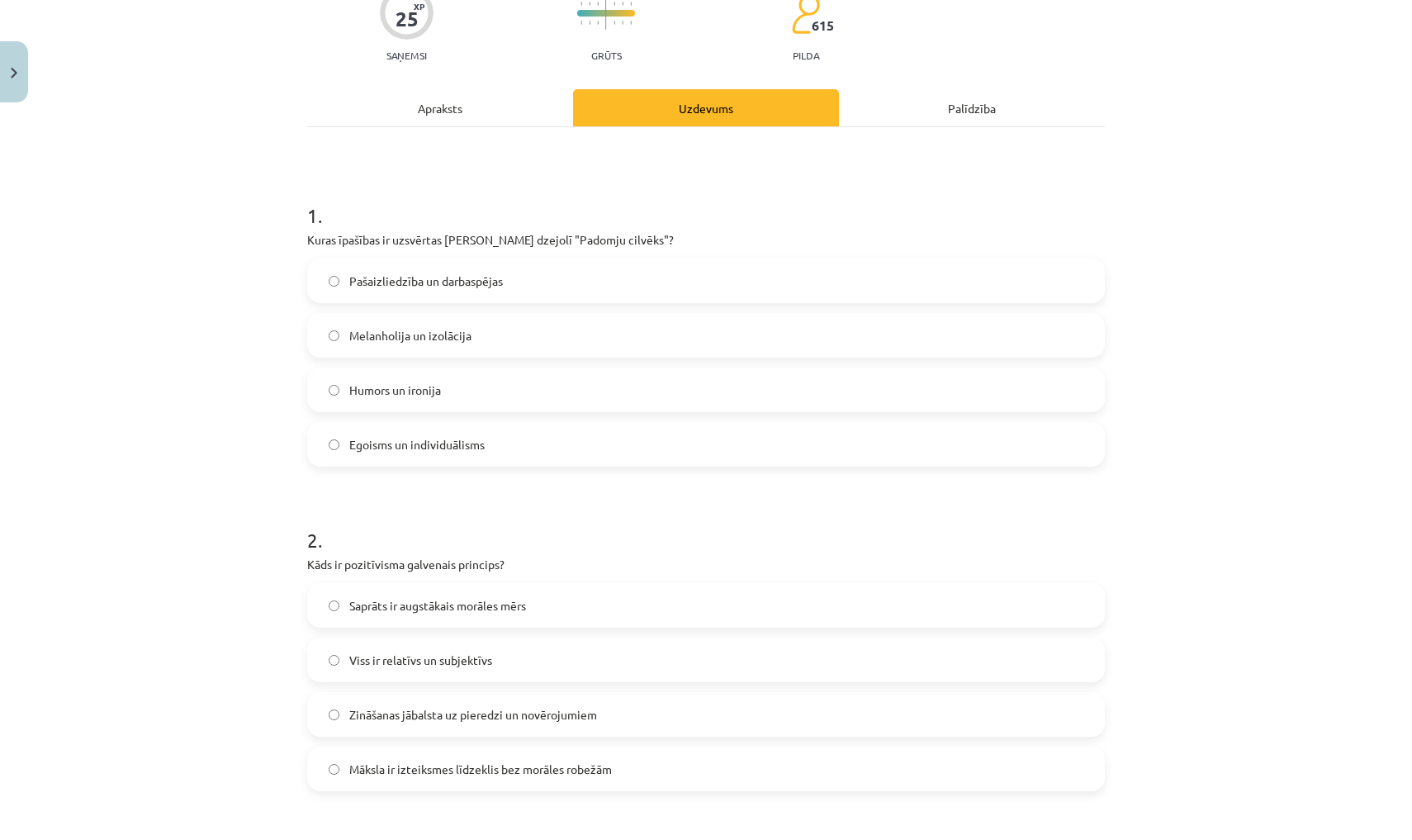
scroll to position [167, 0]
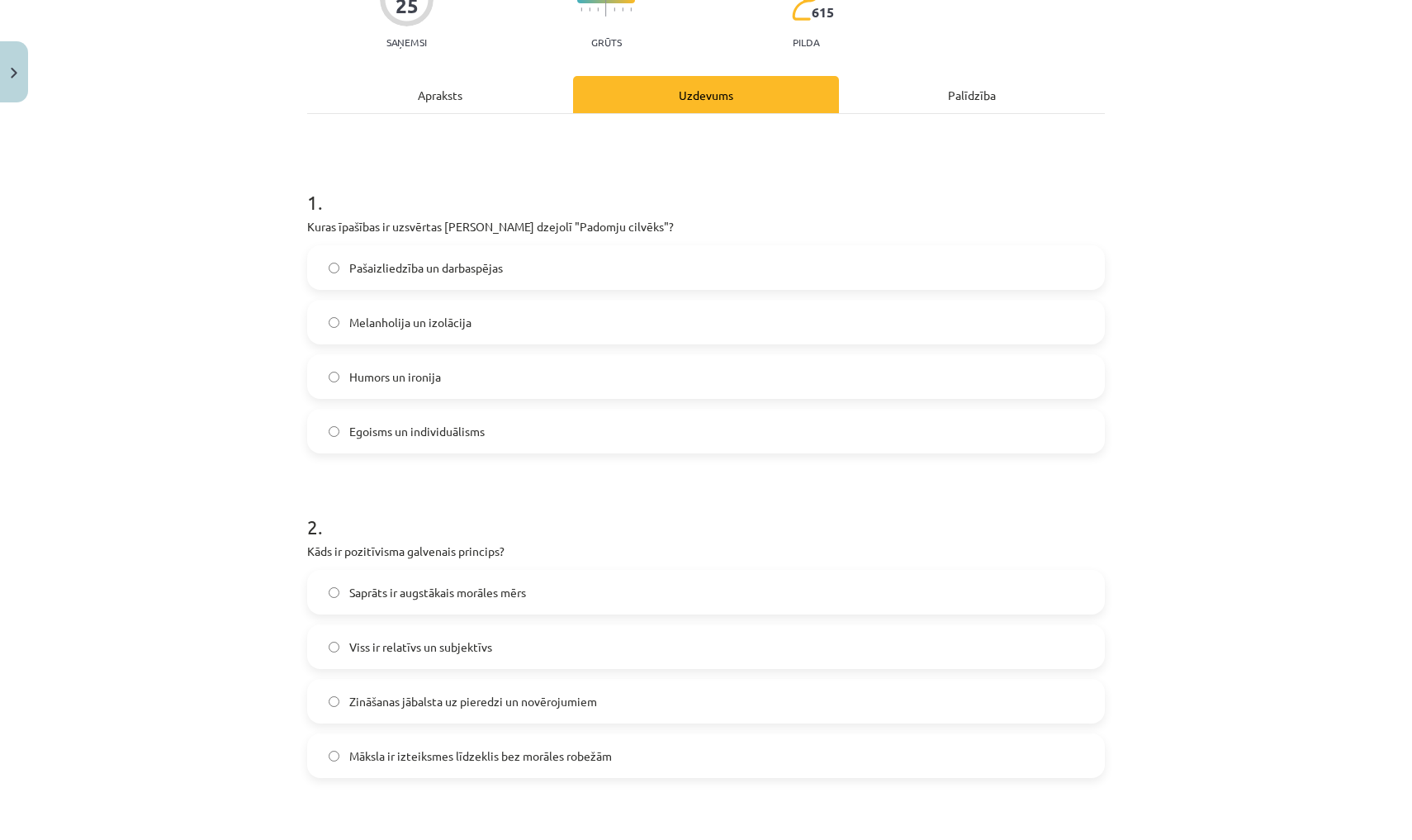
click at [478, 266] on span "Pašaizliedzība un darbaspējas" at bounding box center [425, 268] width 154 height 17
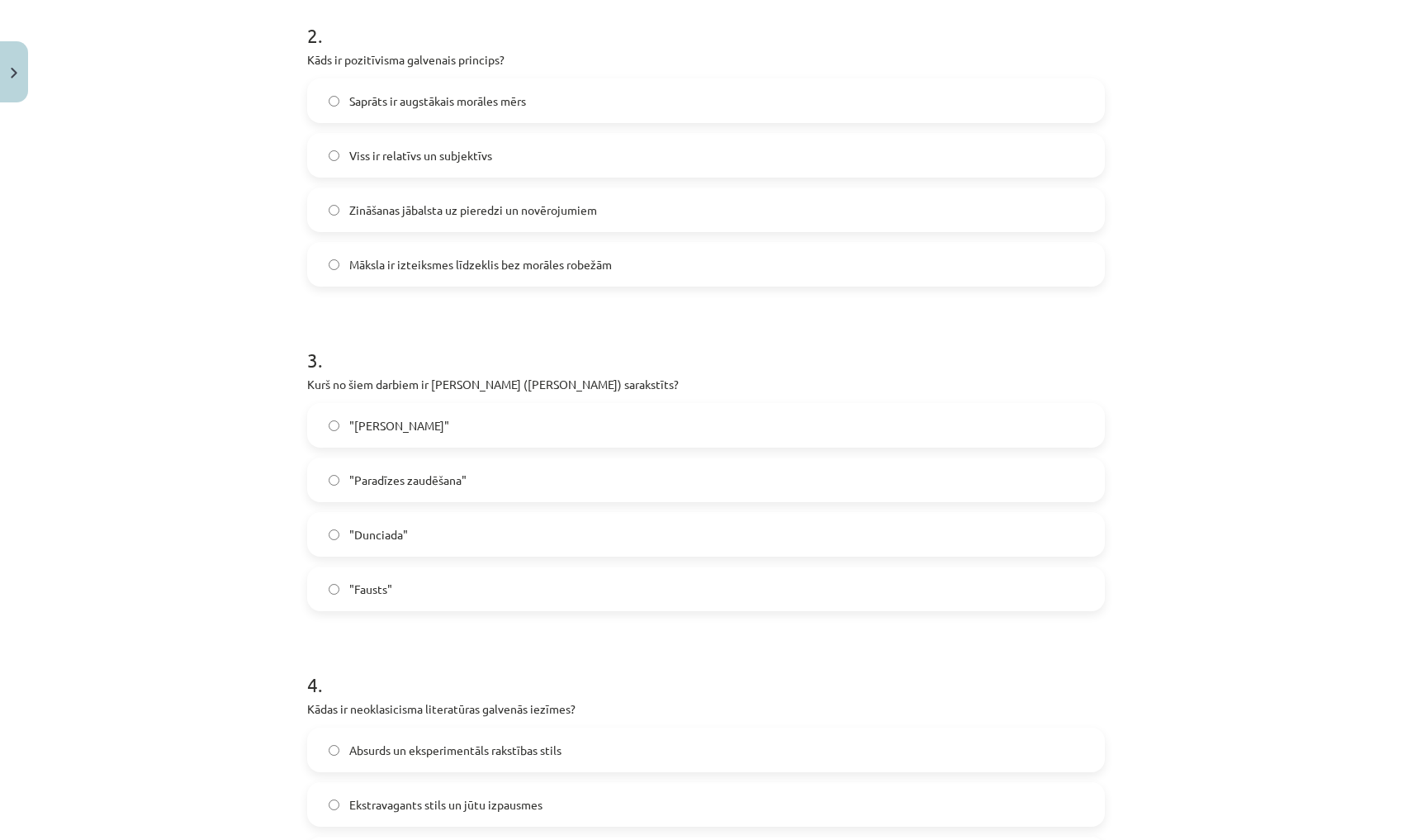
scroll to position [679, 0]
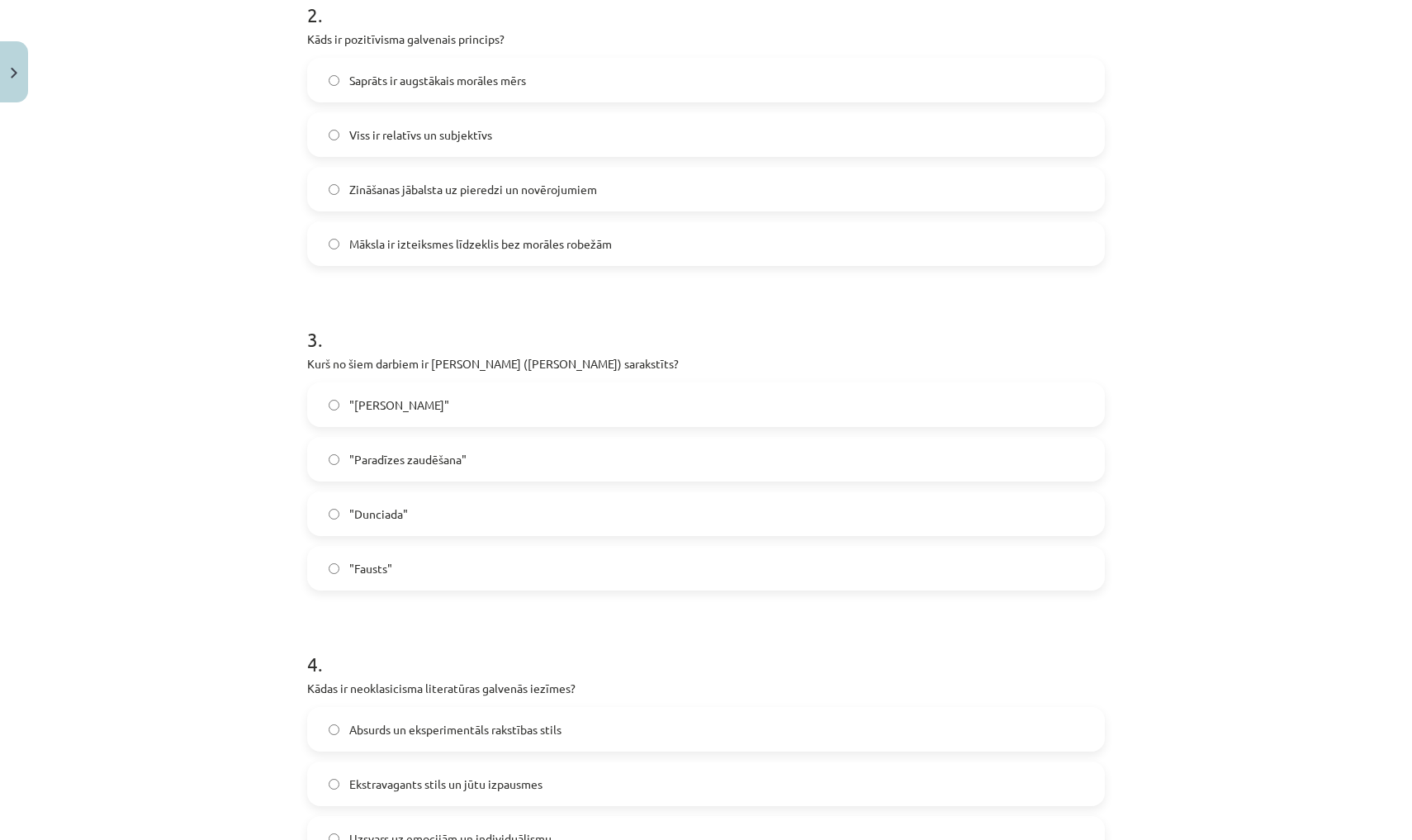
click at [557, 136] on label "Viss ir relatīvs un subjektīvs" at bounding box center [706, 135] width 794 height 41
click at [508, 520] on label ""Dunciada"" at bounding box center [706, 514] width 794 height 41
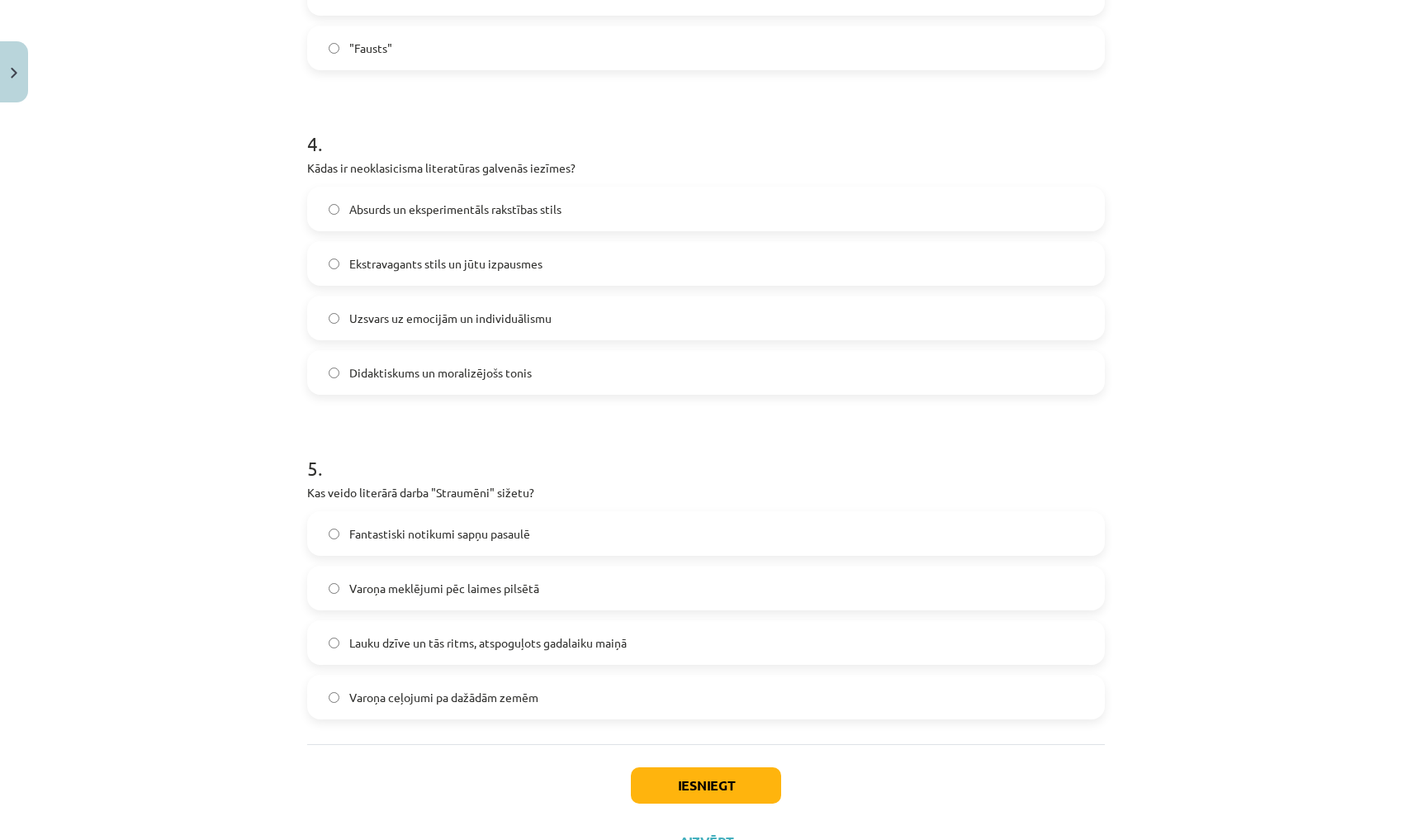
scroll to position [1233, 0]
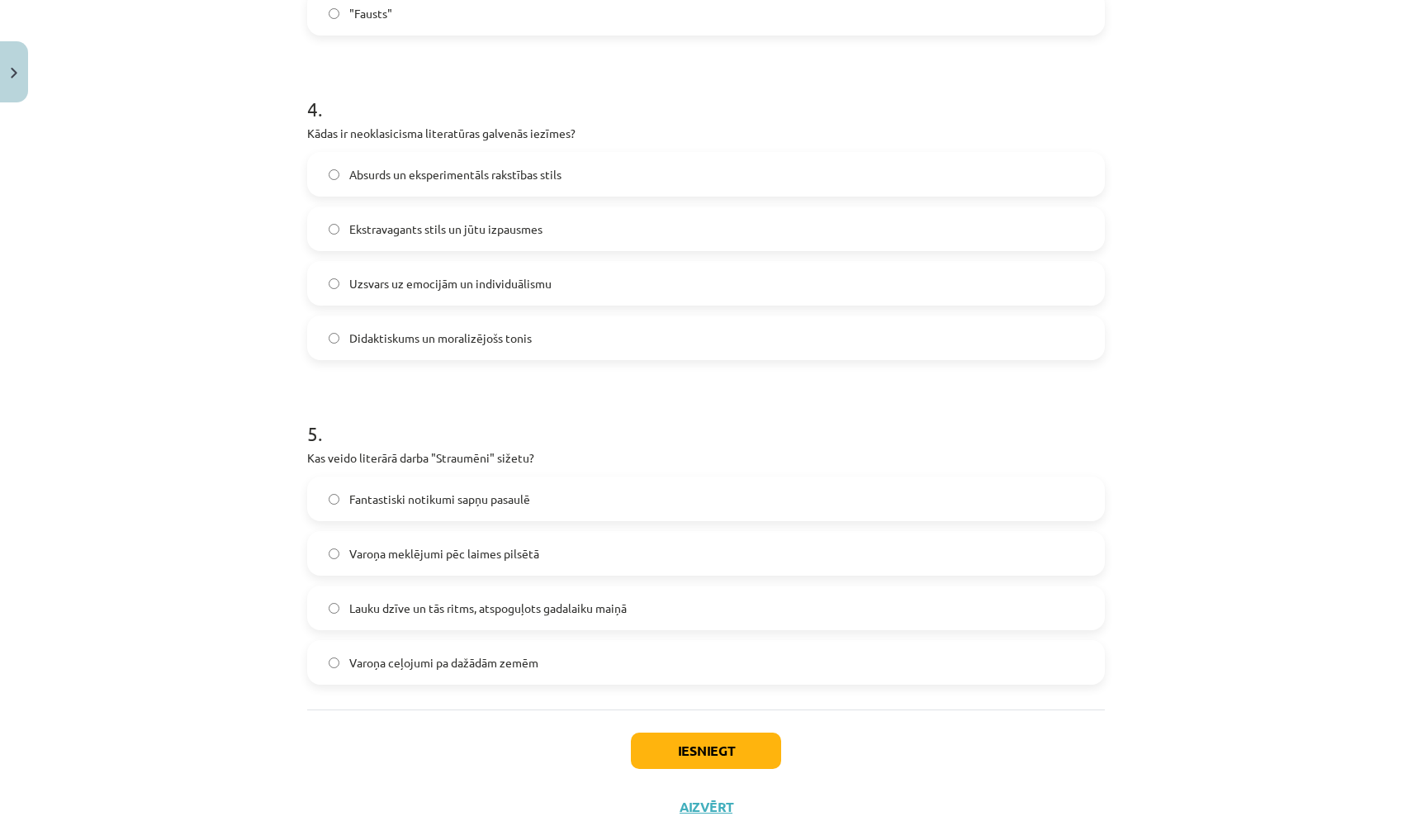
click at [473, 347] on label "Didaktiskums un moralizējošs tonis" at bounding box center [706, 338] width 794 height 41
click at [680, 599] on label "Lauku dzīve un tās ritms, atspoguļots gadalaiku maiņā" at bounding box center [706, 608] width 794 height 41
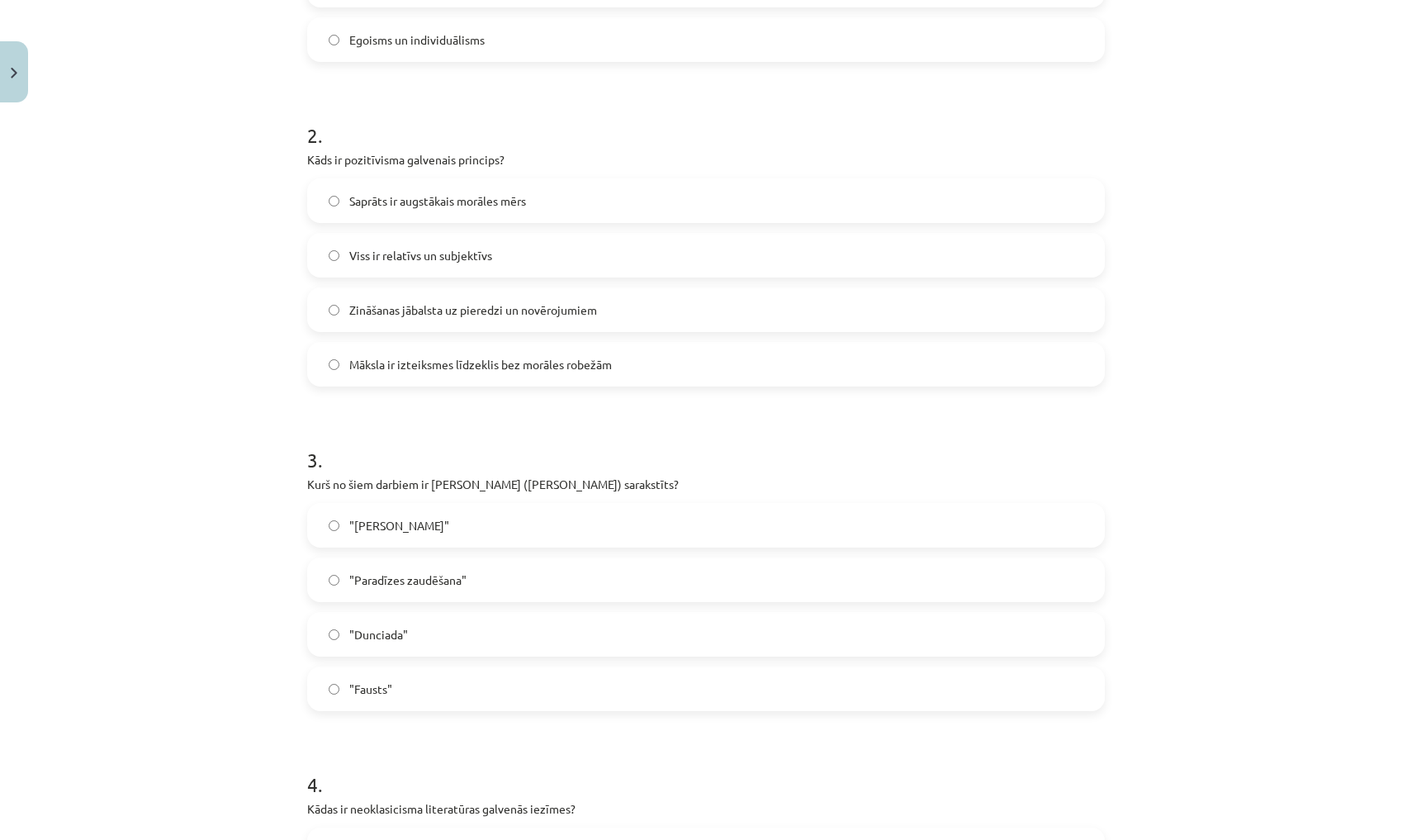
scroll to position [559, 0]
click at [581, 312] on span "Zināšanas jābalsta uz pieredzi un novērojumiem" at bounding box center [473, 309] width 248 height 17
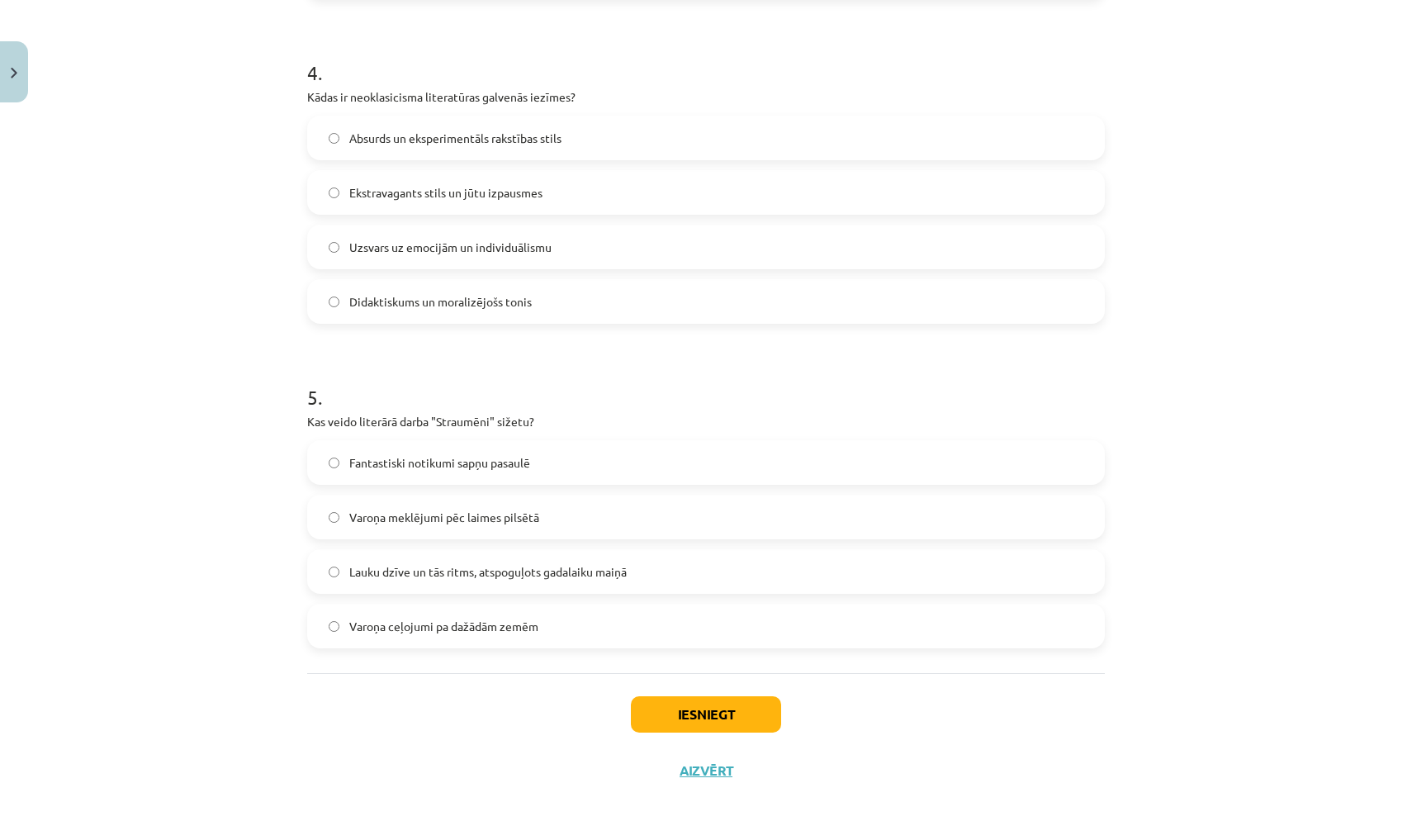
scroll to position [1272, 0]
click at [732, 714] on button "Iesniegt" at bounding box center [706, 714] width 150 height 37
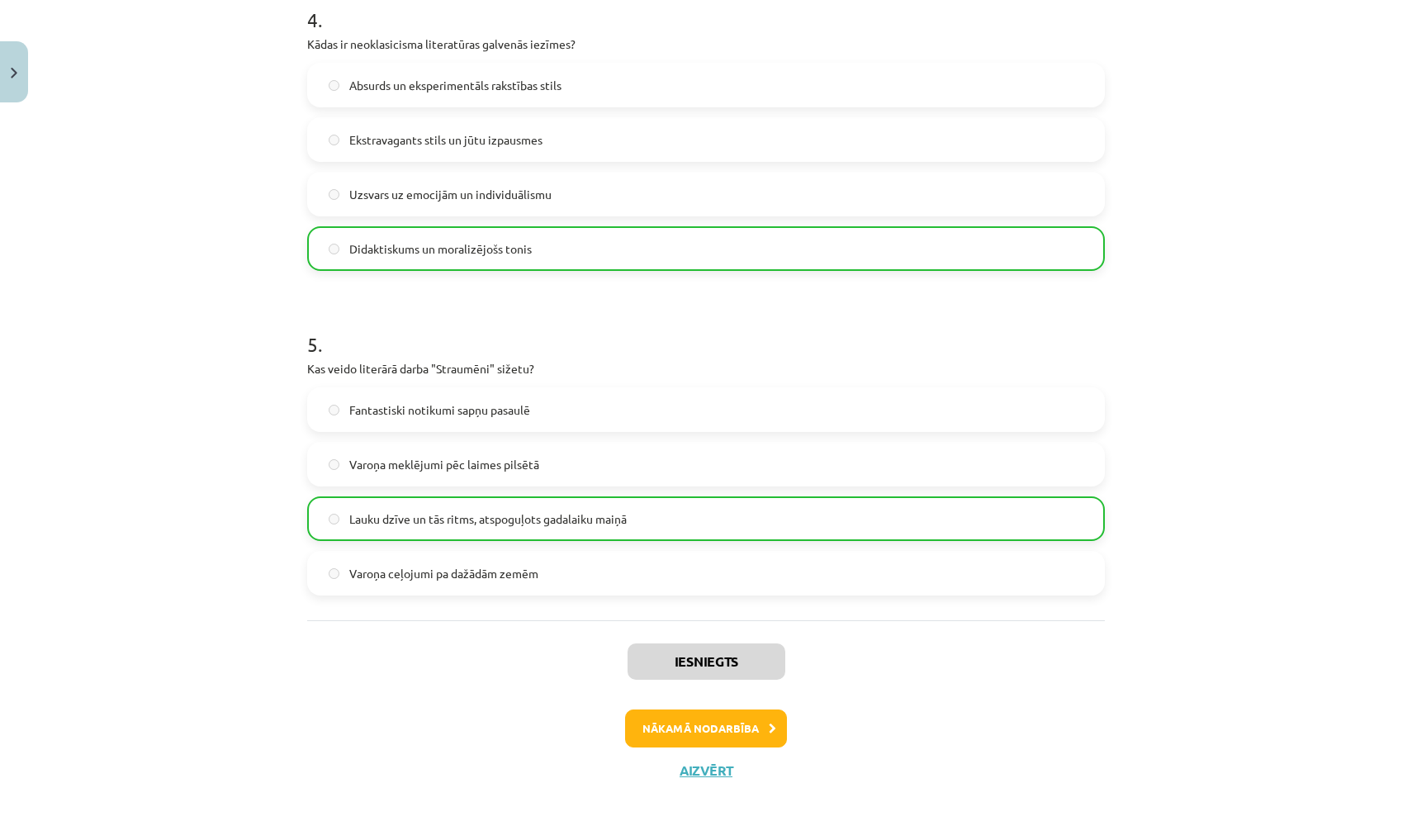
scroll to position [1325, 0]
click at [734, 737] on button "Nākamā nodarbība" at bounding box center [706, 728] width 162 height 38
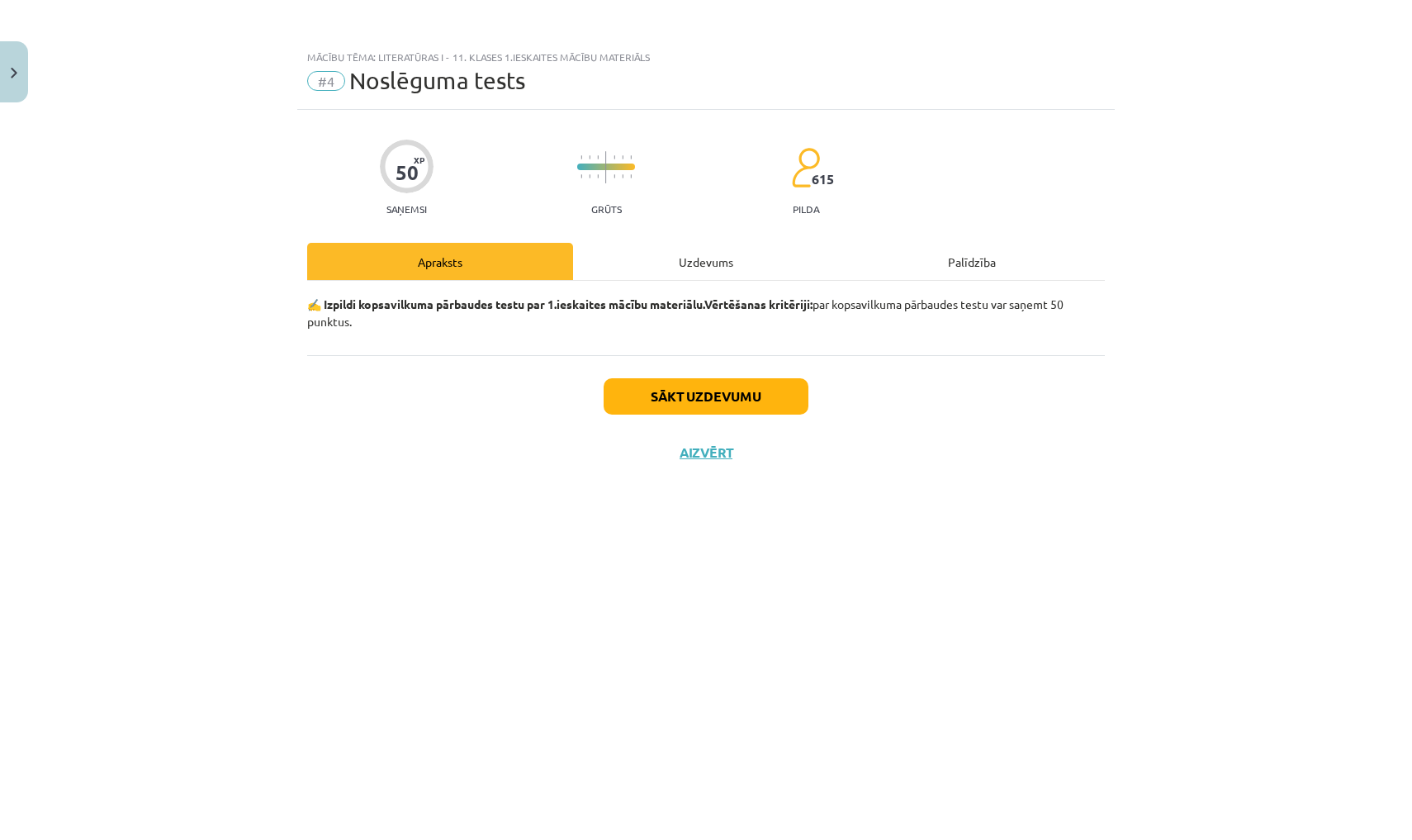
scroll to position [0, 0]
click at [681, 403] on button "Sākt uzdevumu" at bounding box center [706, 396] width 205 height 37
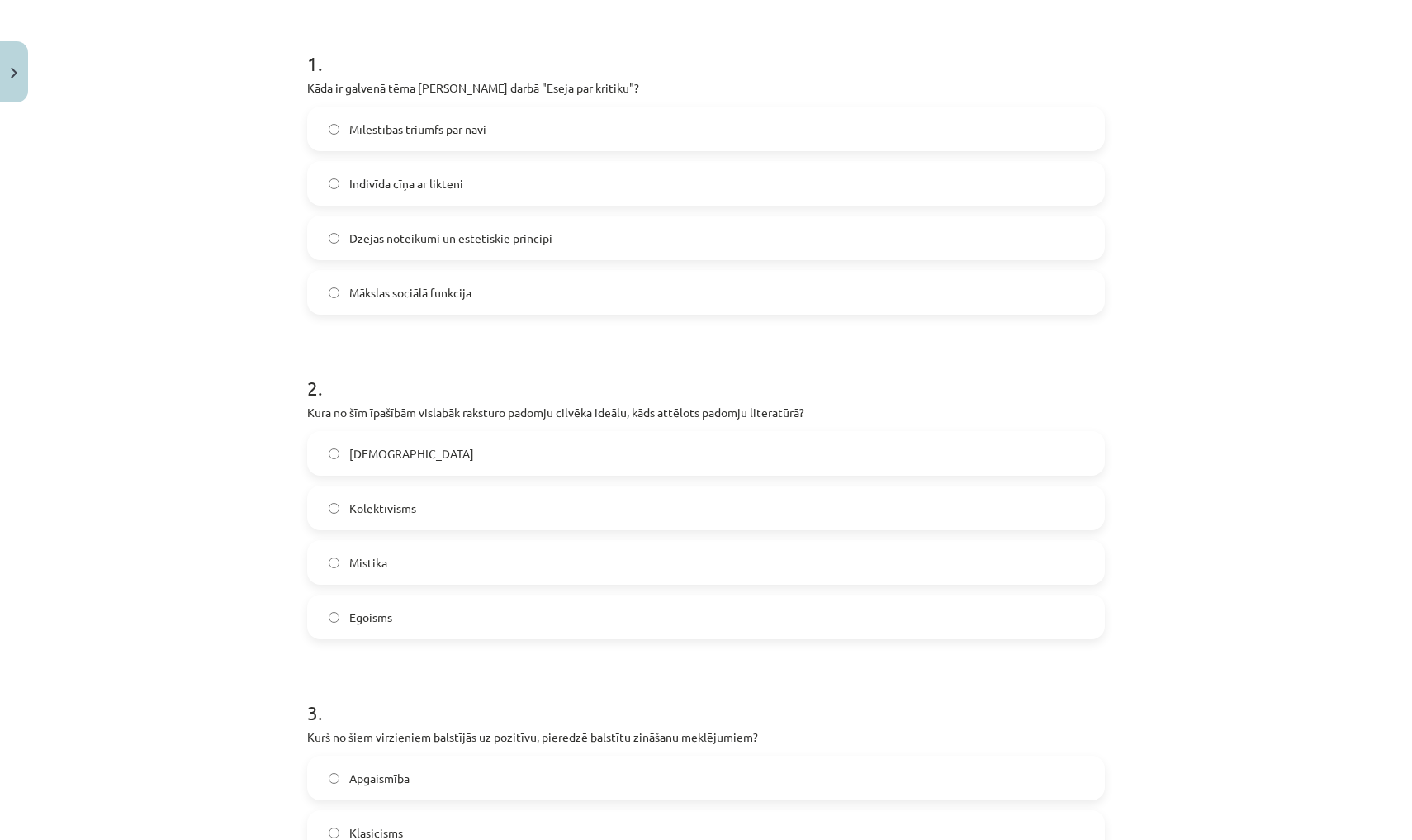
scroll to position [321, 0]
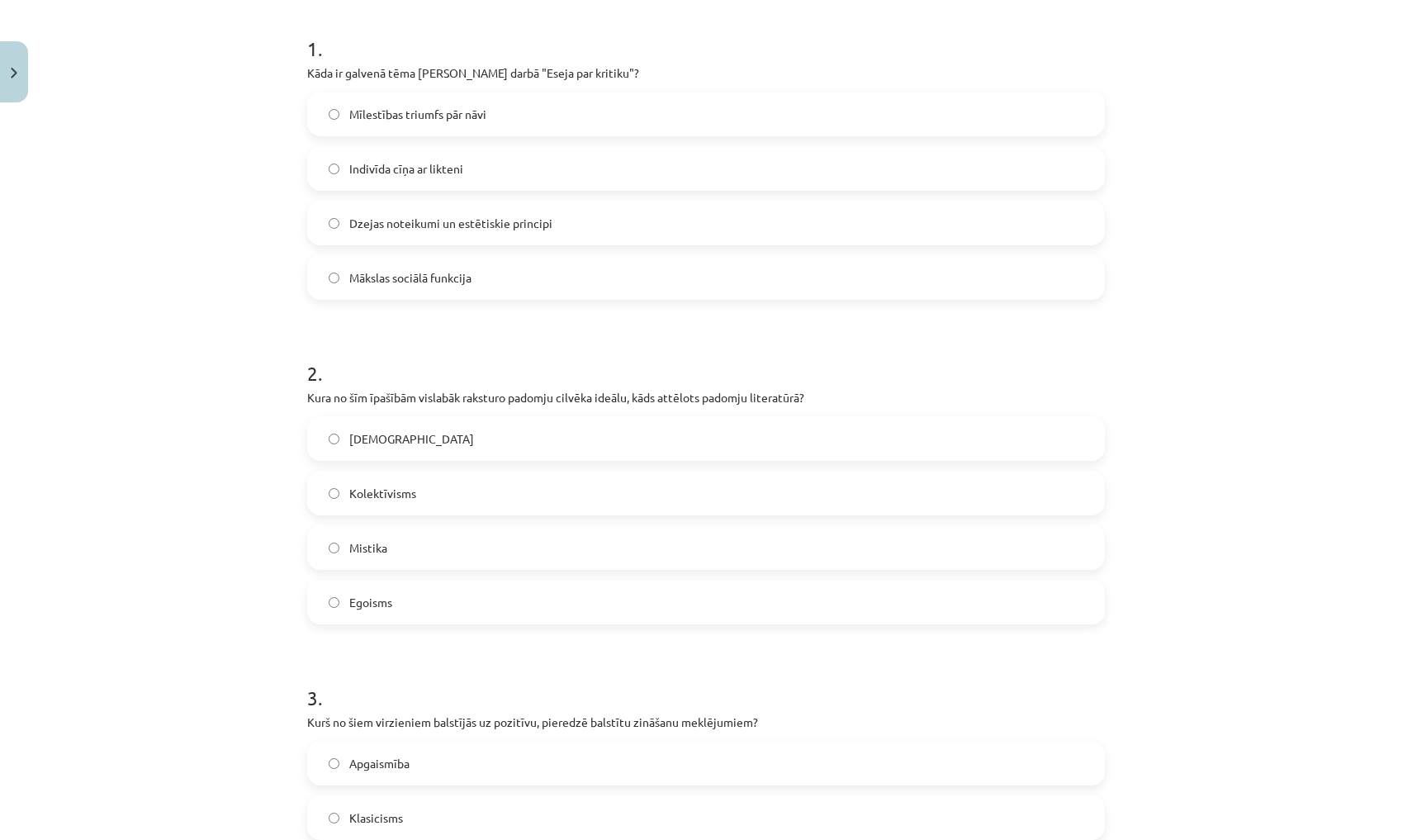
click at [564, 220] on label "Dzejas noteikumi un estētiskie principi" at bounding box center [706, 223] width 794 height 41
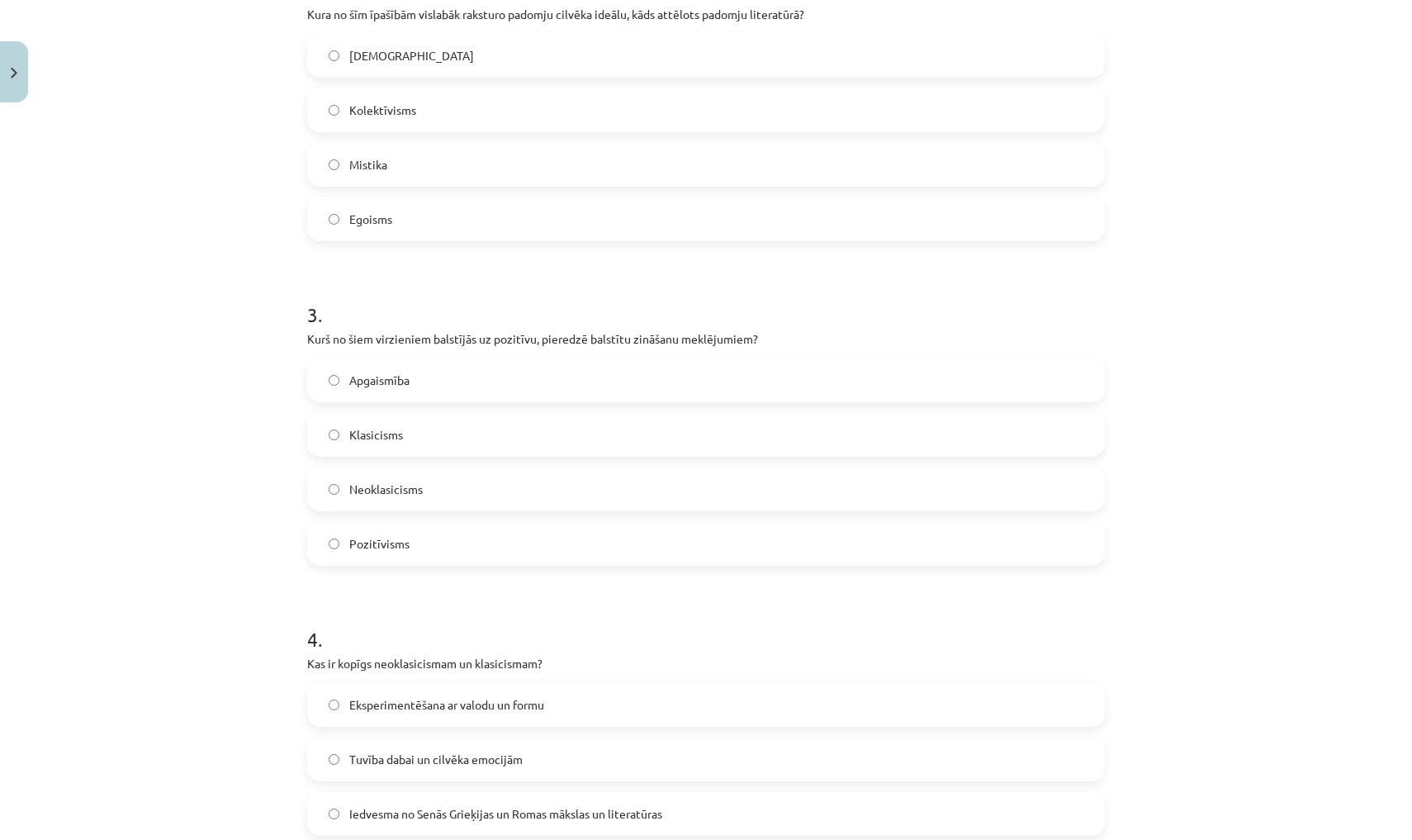
scroll to position [707, 0]
click at [495, 102] on label "Kolektīvisms" at bounding box center [706, 107] width 794 height 41
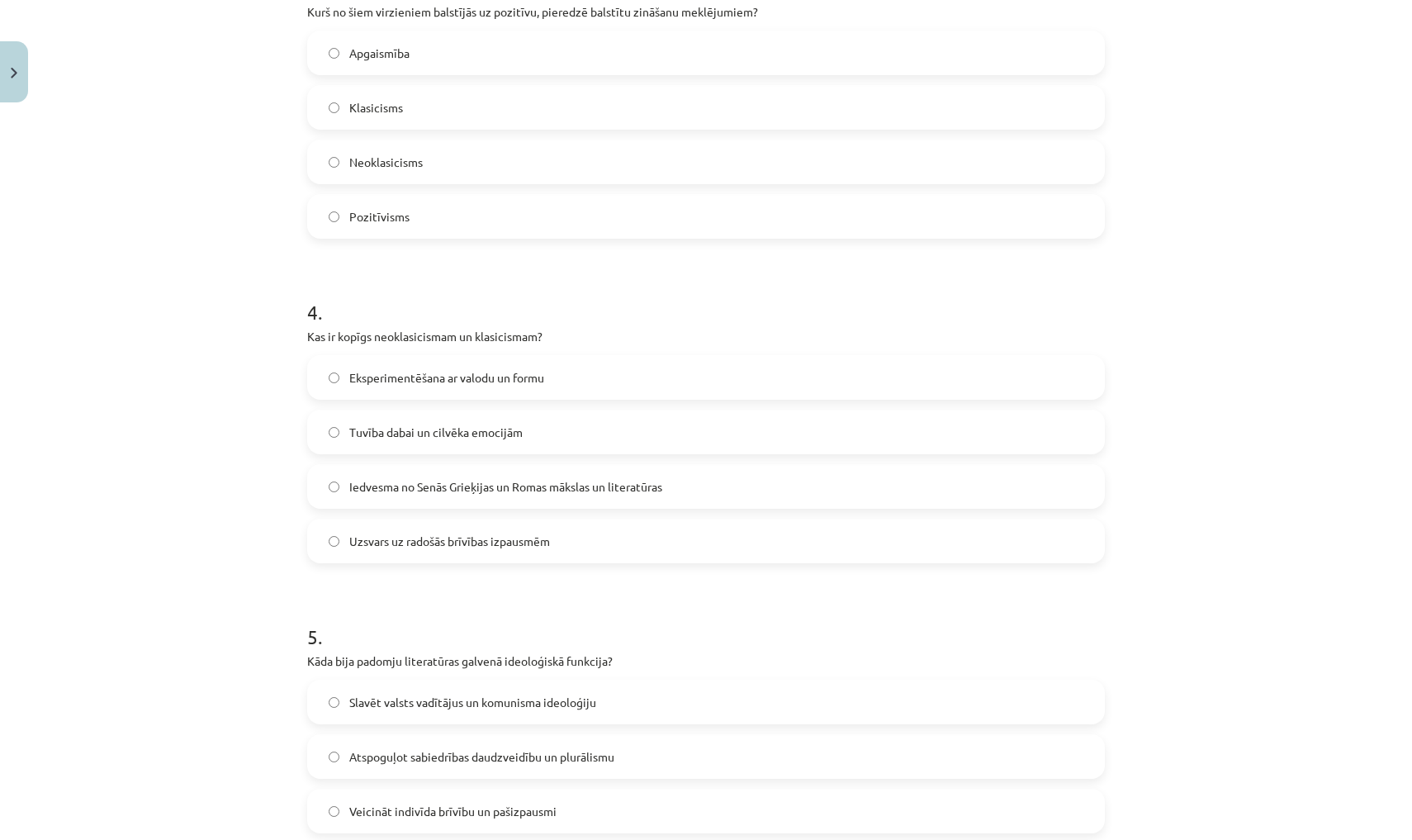
scroll to position [1032, 0]
click at [492, 206] on label "Pozitīvisms" at bounding box center [706, 215] width 794 height 41
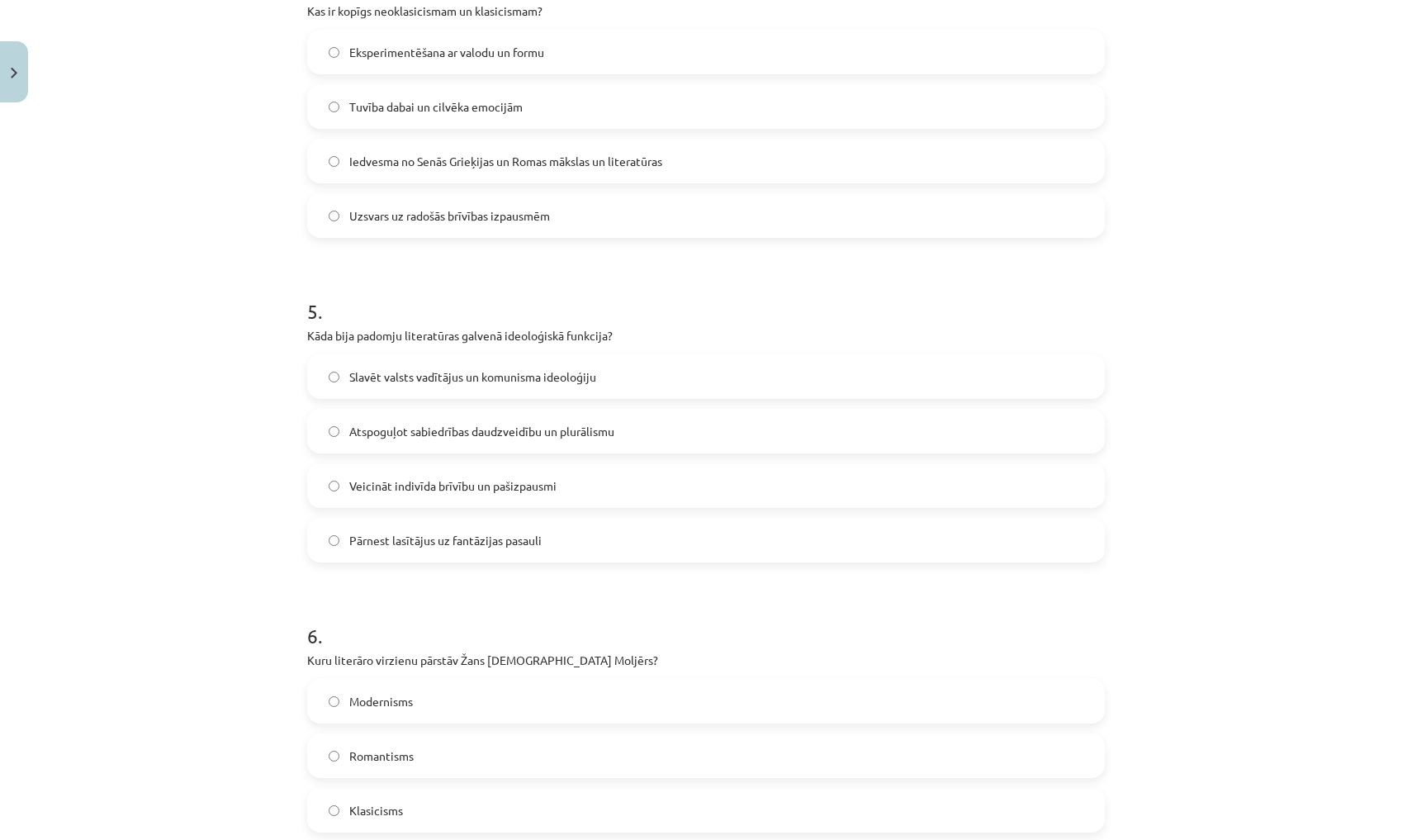
scroll to position [1359, 0]
click at [477, 150] on span "Iedvesma no Senās Grieķijas un Romas mākslas un literatūras" at bounding box center [506, 157] width 313 height 17
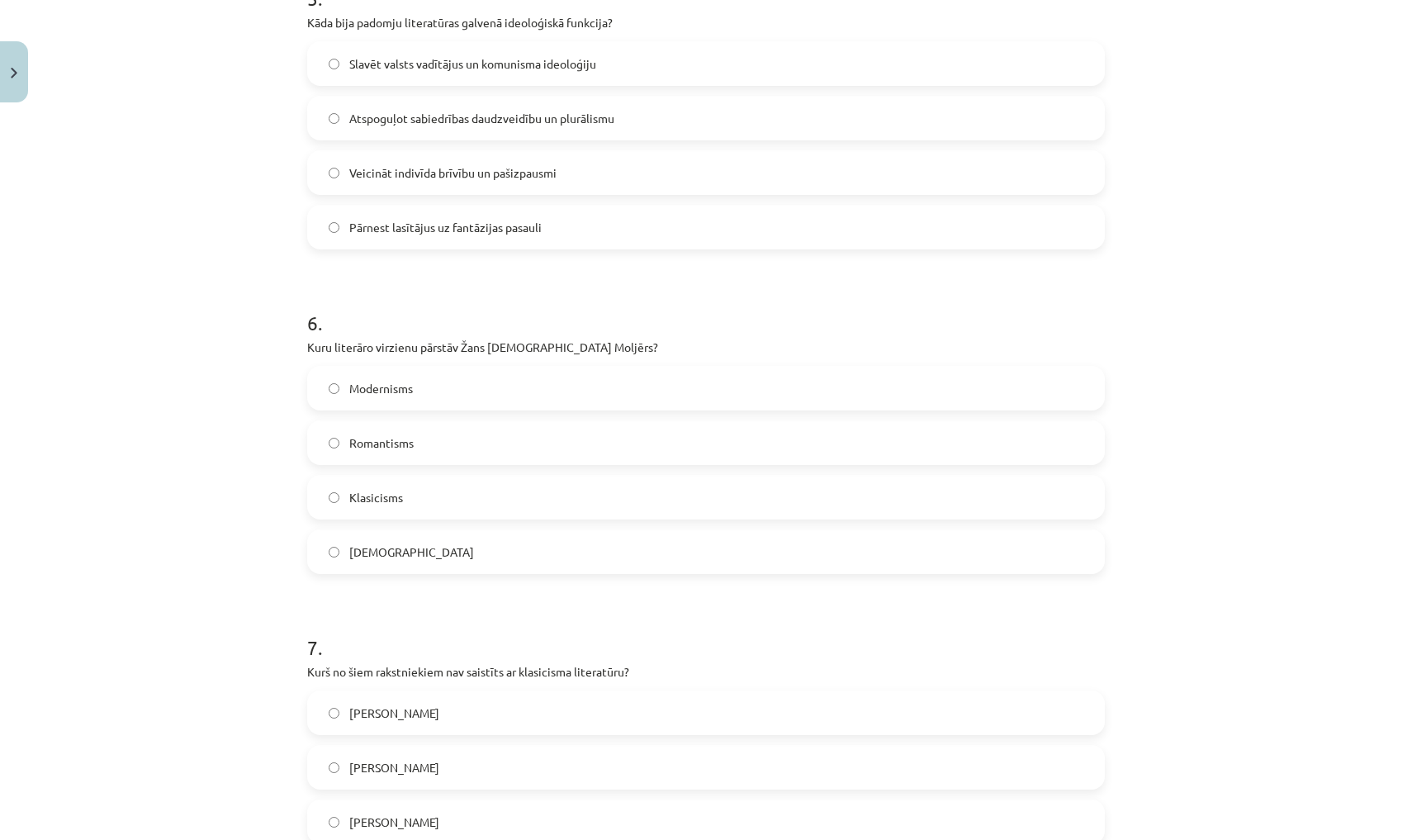
scroll to position [1681, 0]
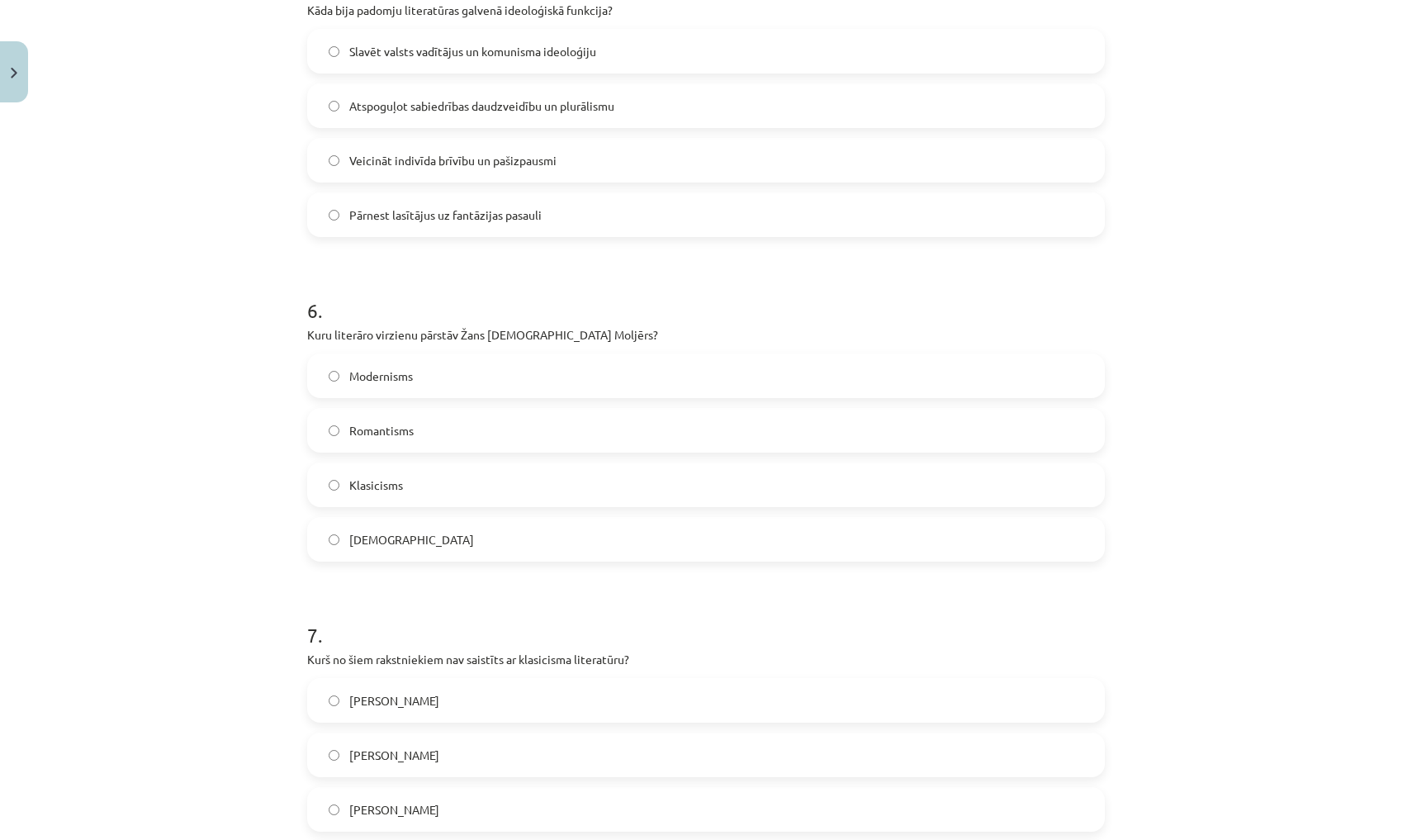
click at [513, 44] on span "Slavēt valsts vadītājus un komunisma ideoloģiju" at bounding box center [473, 52] width 247 height 17
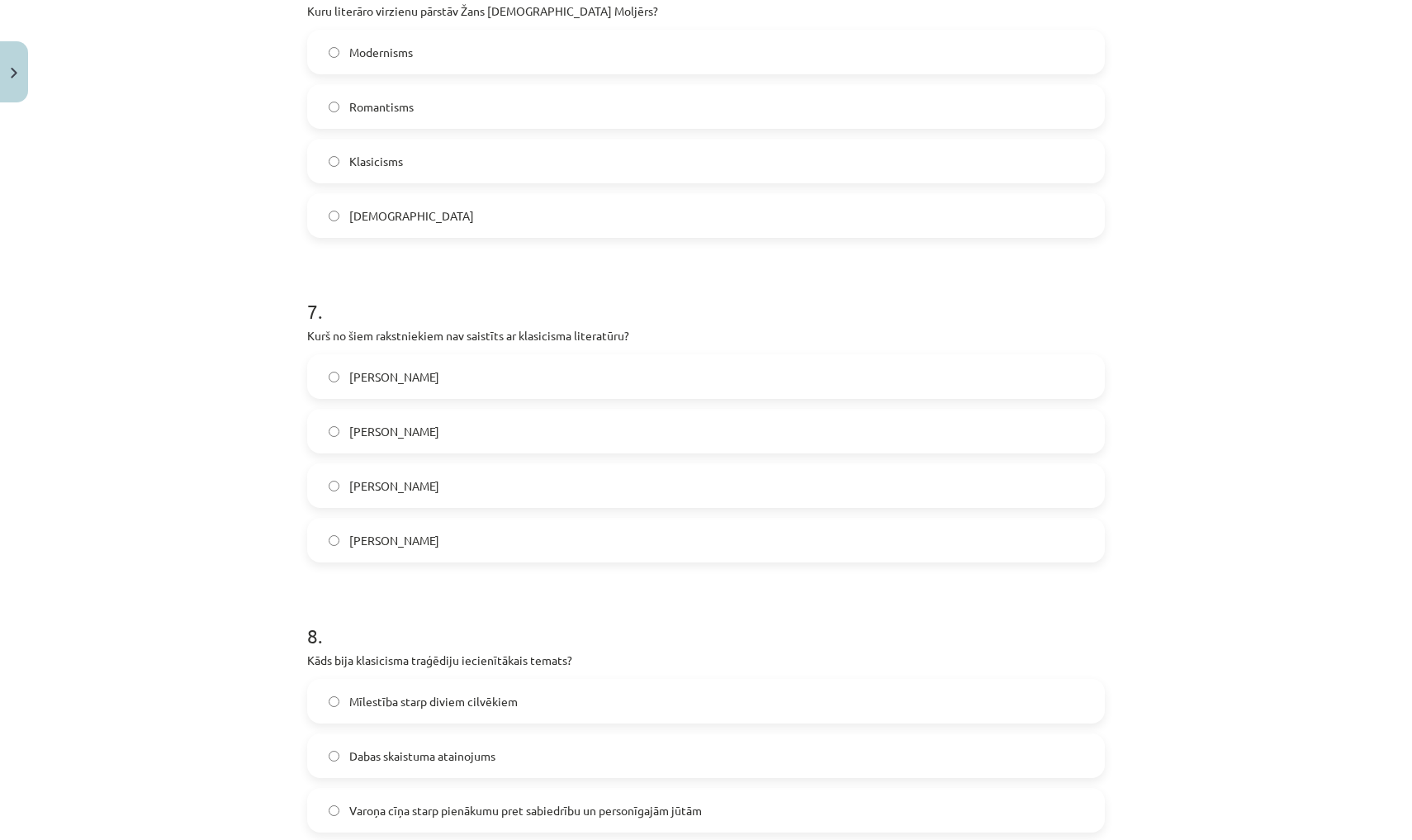
scroll to position [2007, 0]
click at [440, 156] on label "Klasicisms" at bounding box center [706, 158] width 794 height 41
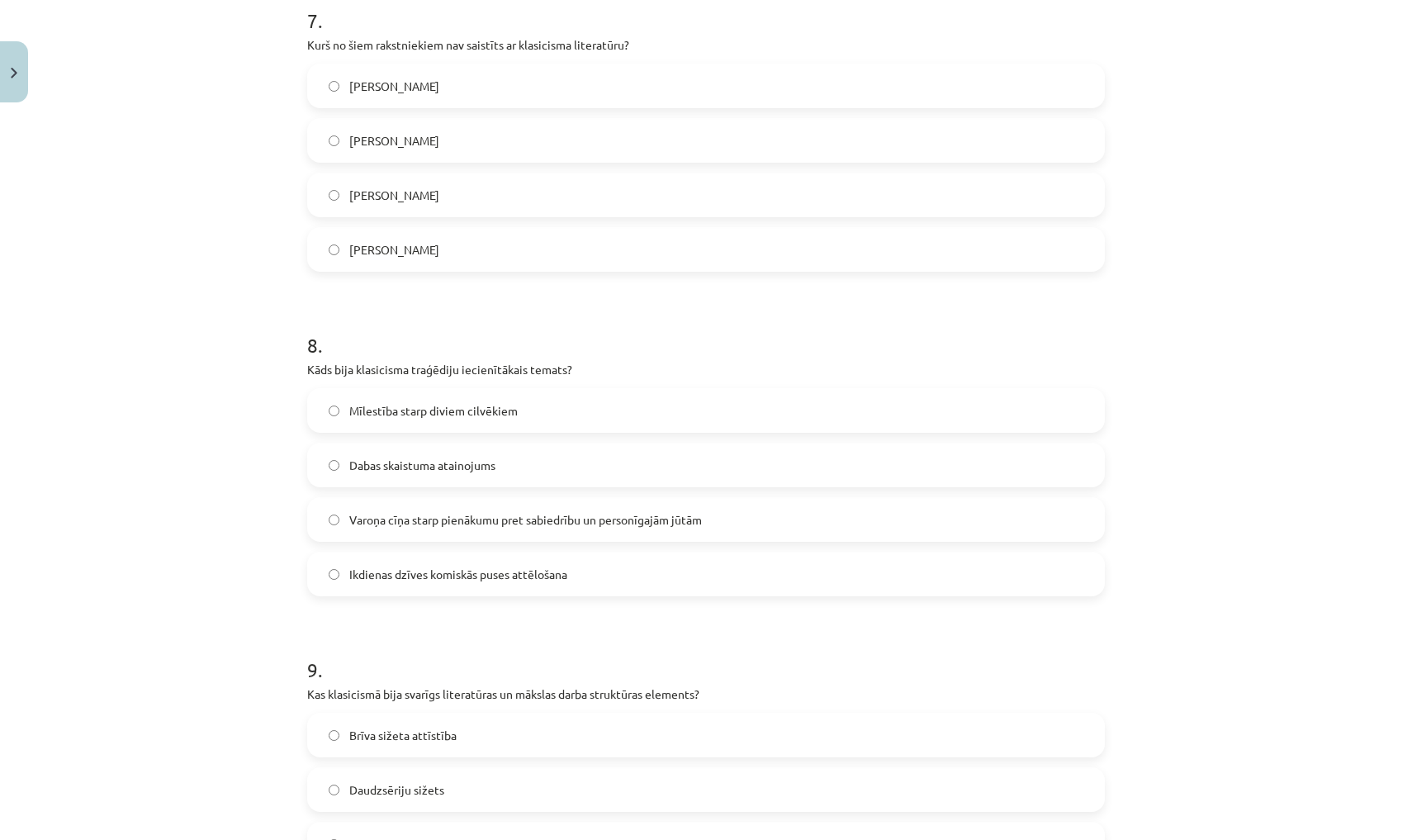
scroll to position [2294, 0]
click at [336, 266] on label "Vilis Lācis" at bounding box center [706, 251] width 794 height 41
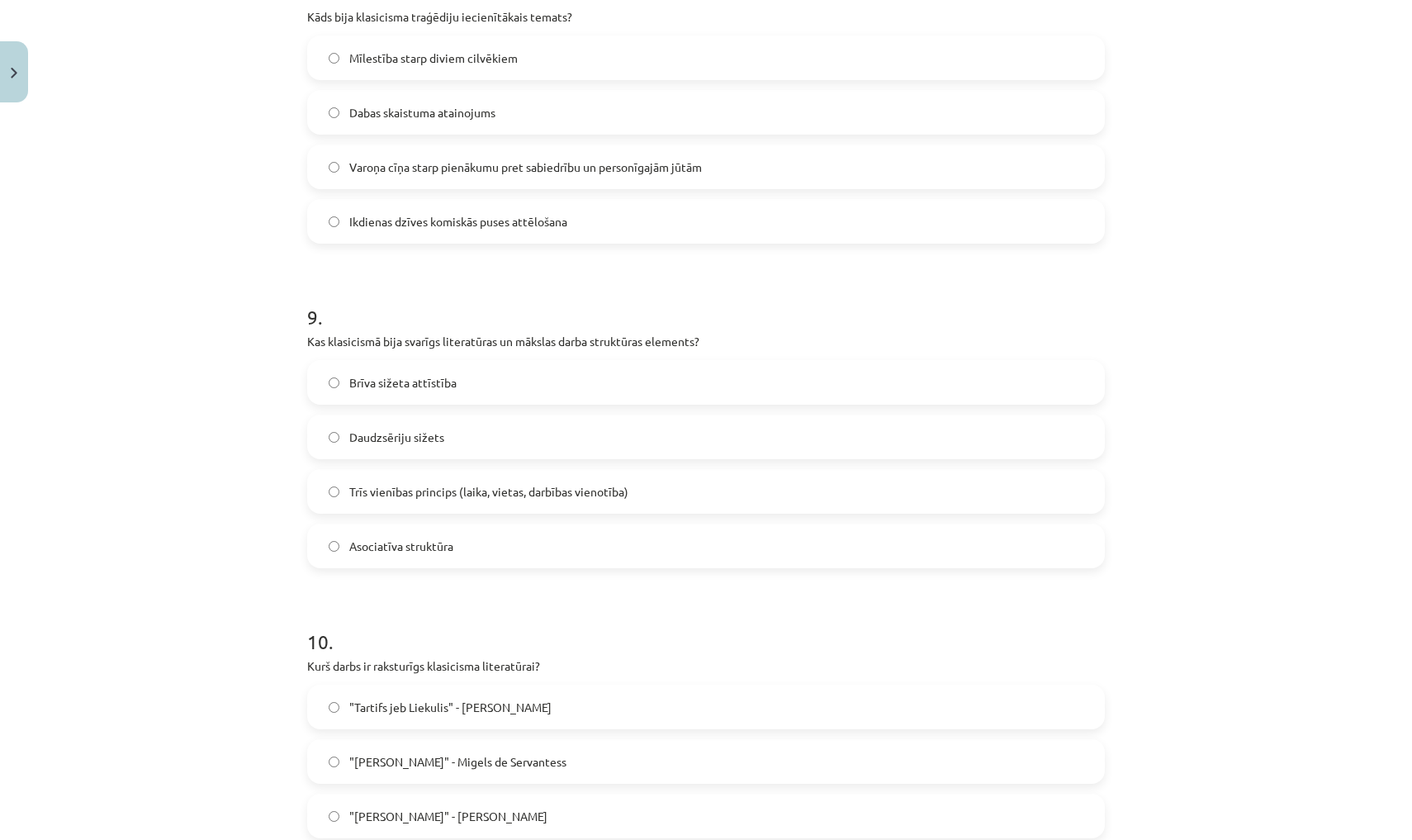
scroll to position [2655, 0]
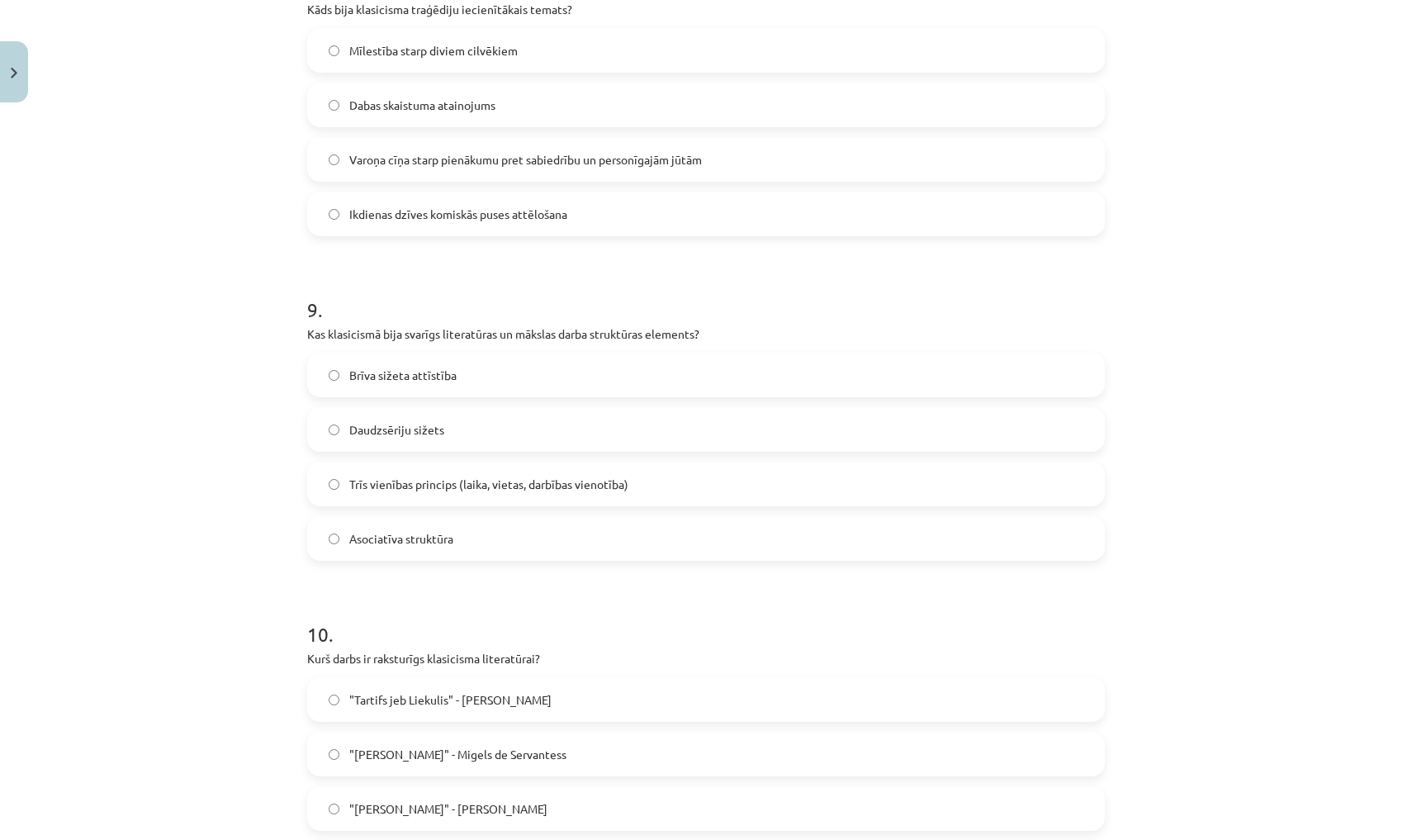
click at [361, 173] on label "Varoņa cīņa starp pienākumu pret sabiedrību un personīgajām jūtām" at bounding box center [706, 159] width 794 height 41
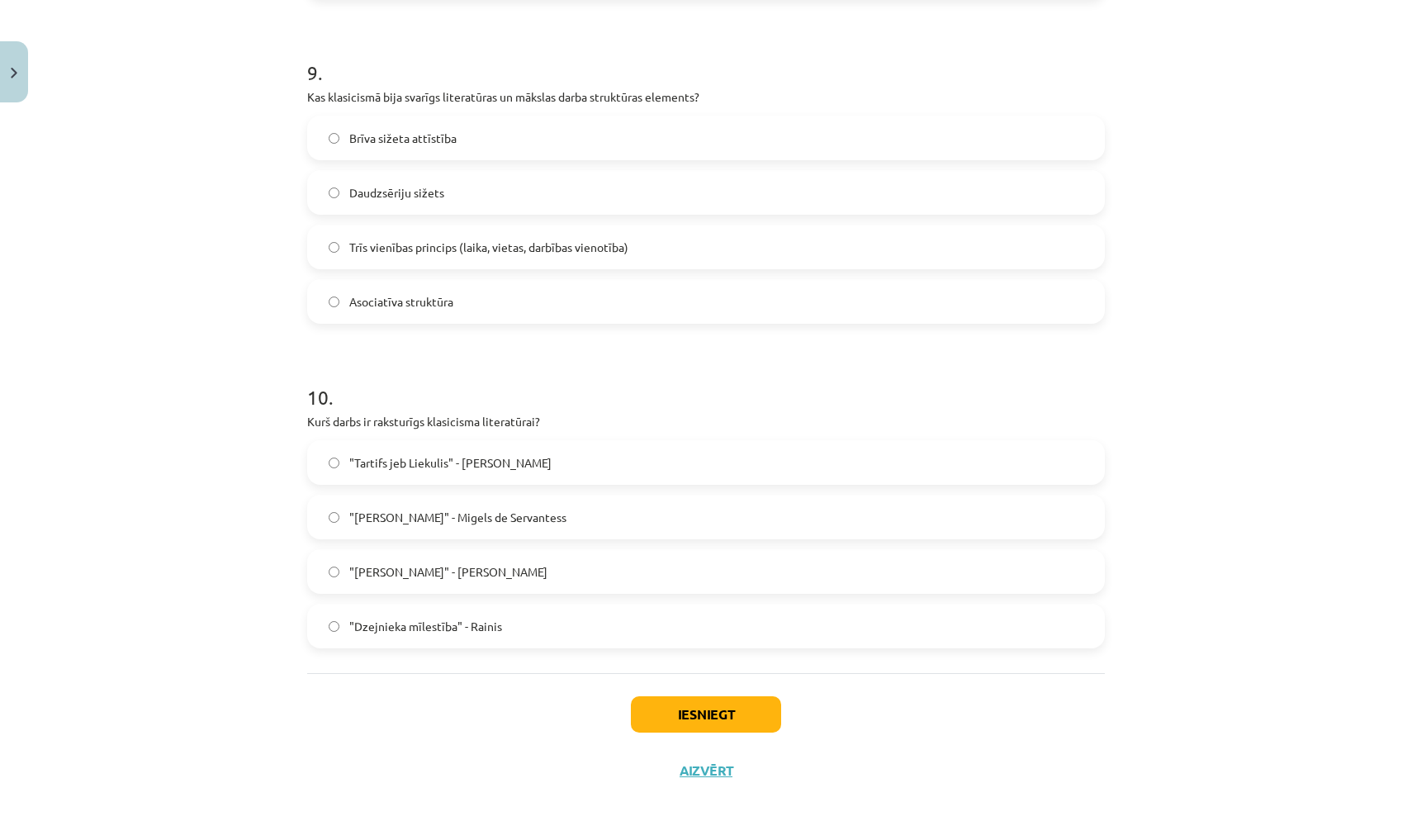
scroll to position [2894, 0]
click at [475, 232] on label "Trīs vienības princips (laika, vietas, darbības vienotība)" at bounding box center [706, 247] width 794 height 41
click at [533, 448] on label ""Tartifs jeb Liekulis" - Žans Batists Moljērs" at bounding box center [706, 462] width 794 height 41
click at [661, 714] on button "Iesniegt" at bounding box center [706, 714] width 150 height 37
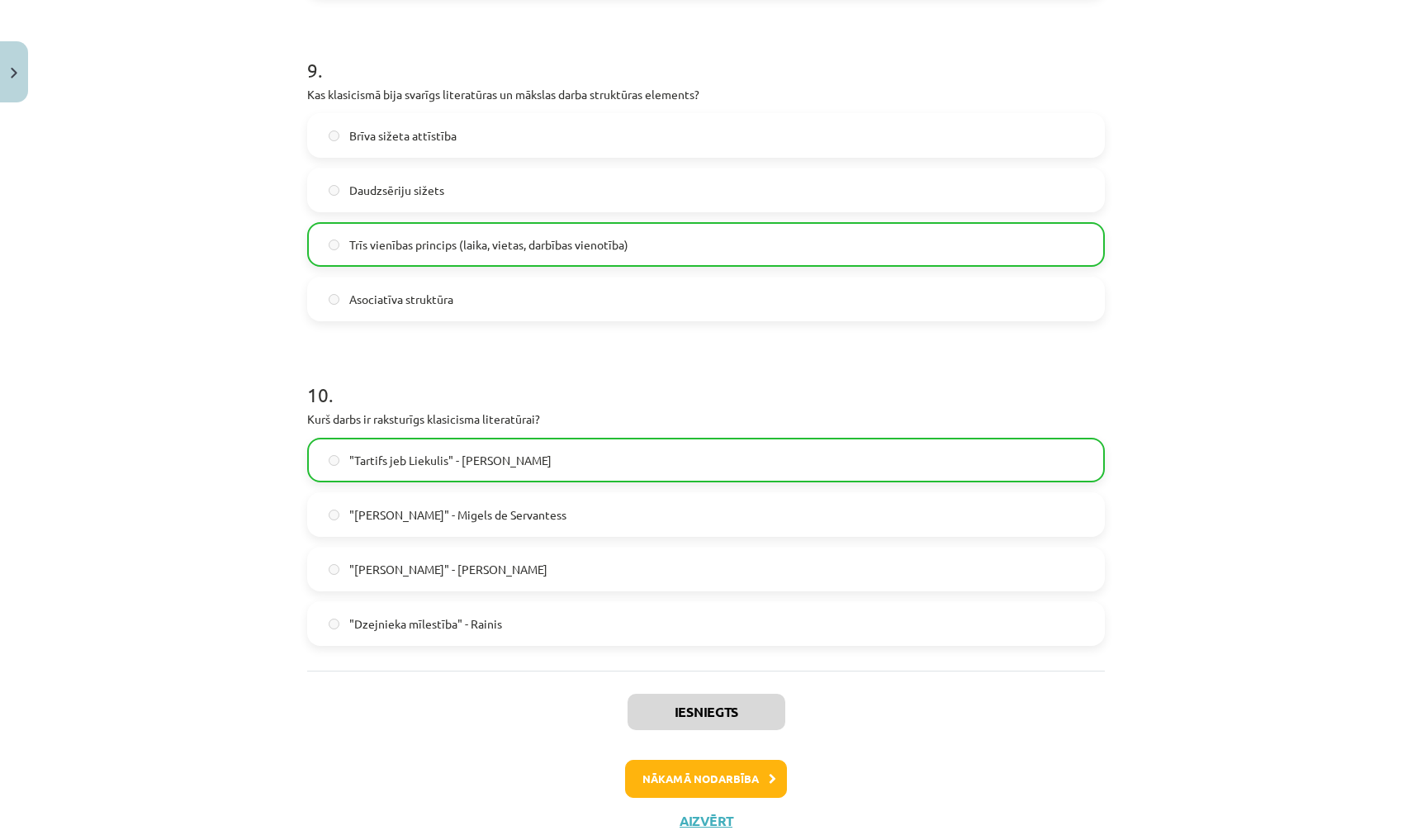
scroll to position [2919, 0]
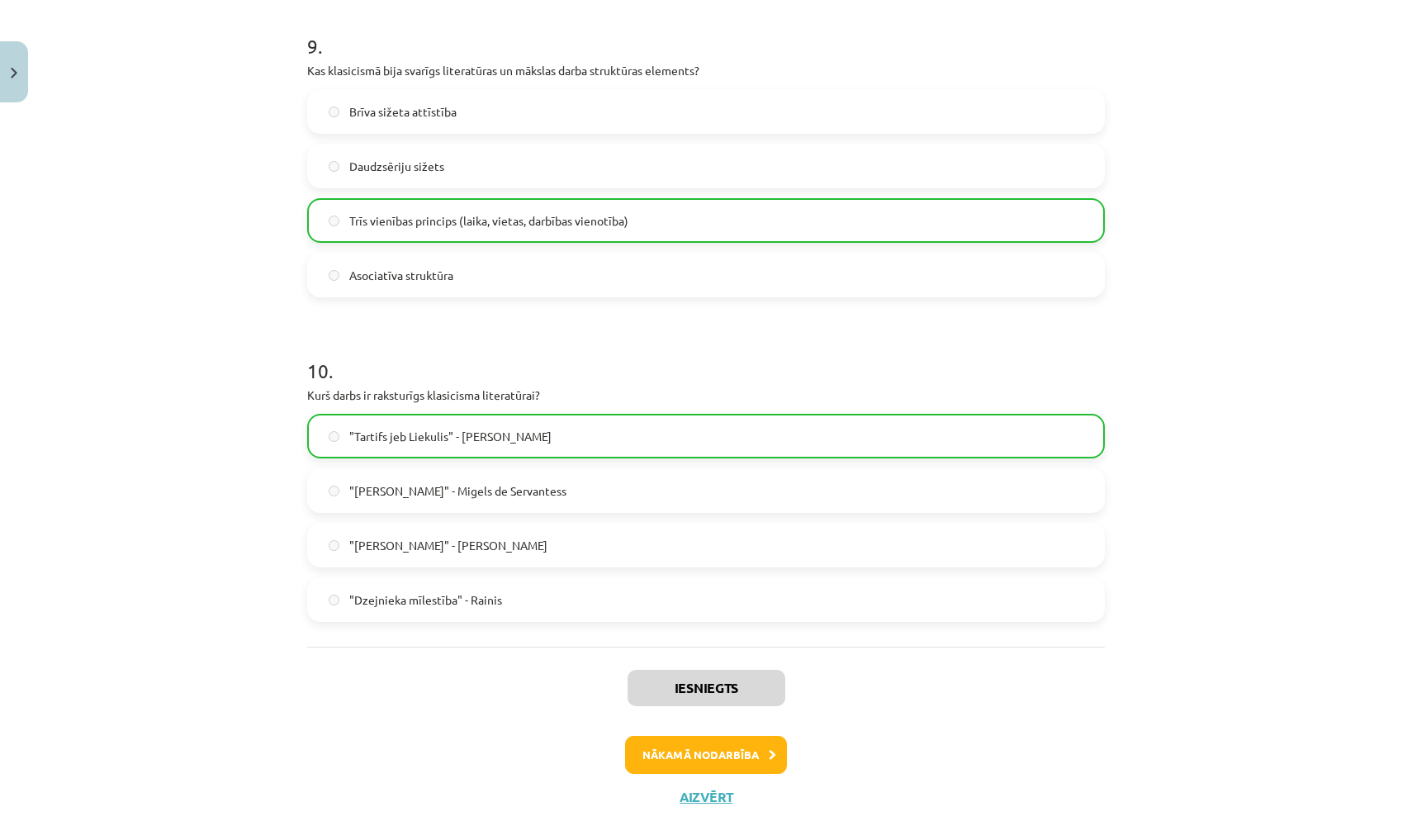
click at [688, 749] on button "Nākamā nodarbība" at bounding box center [706, 754] width 162 height 38
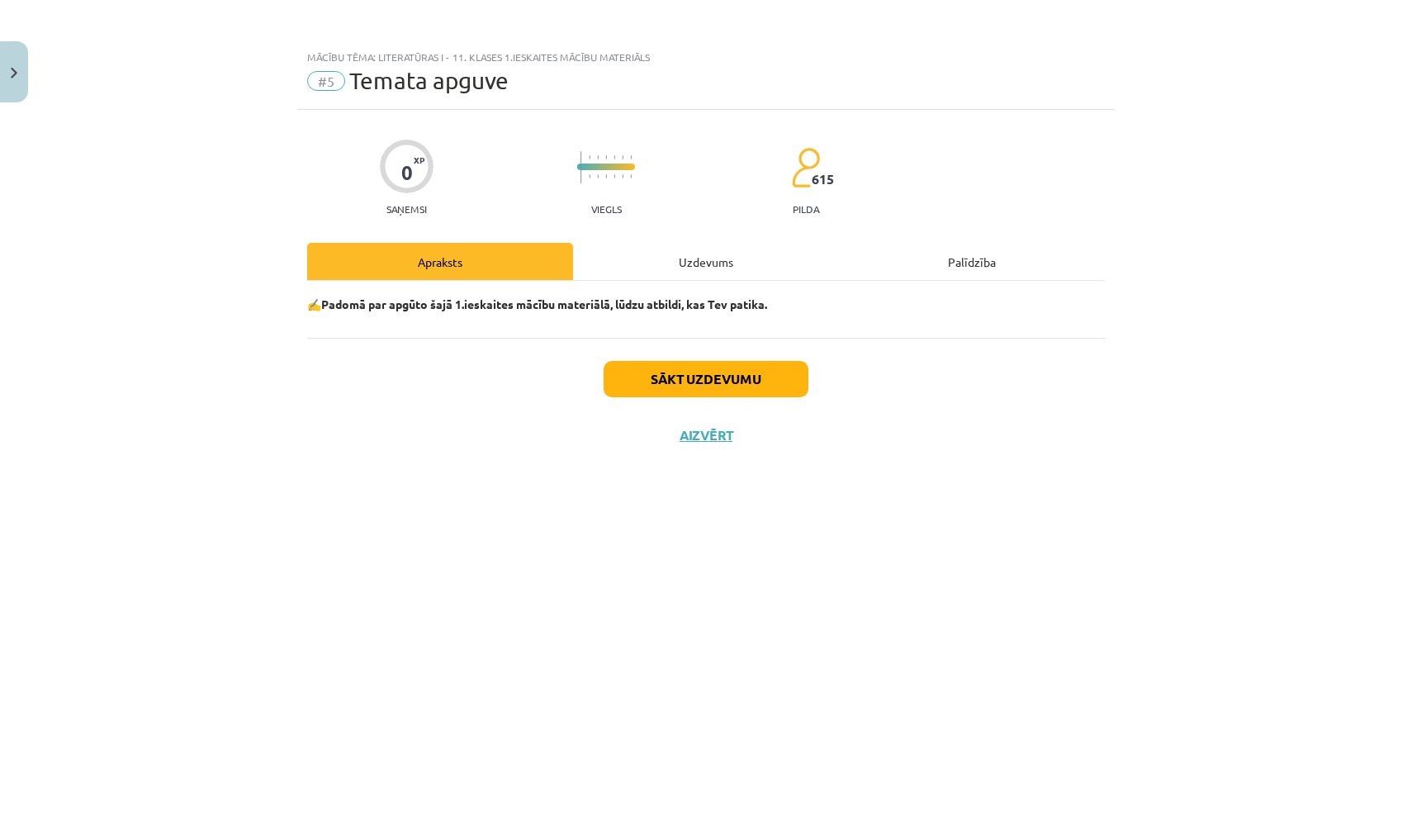
click at [682, 383] on button "Sākt uzdevumu" at bounding box center [706, 379] width 205 height 37
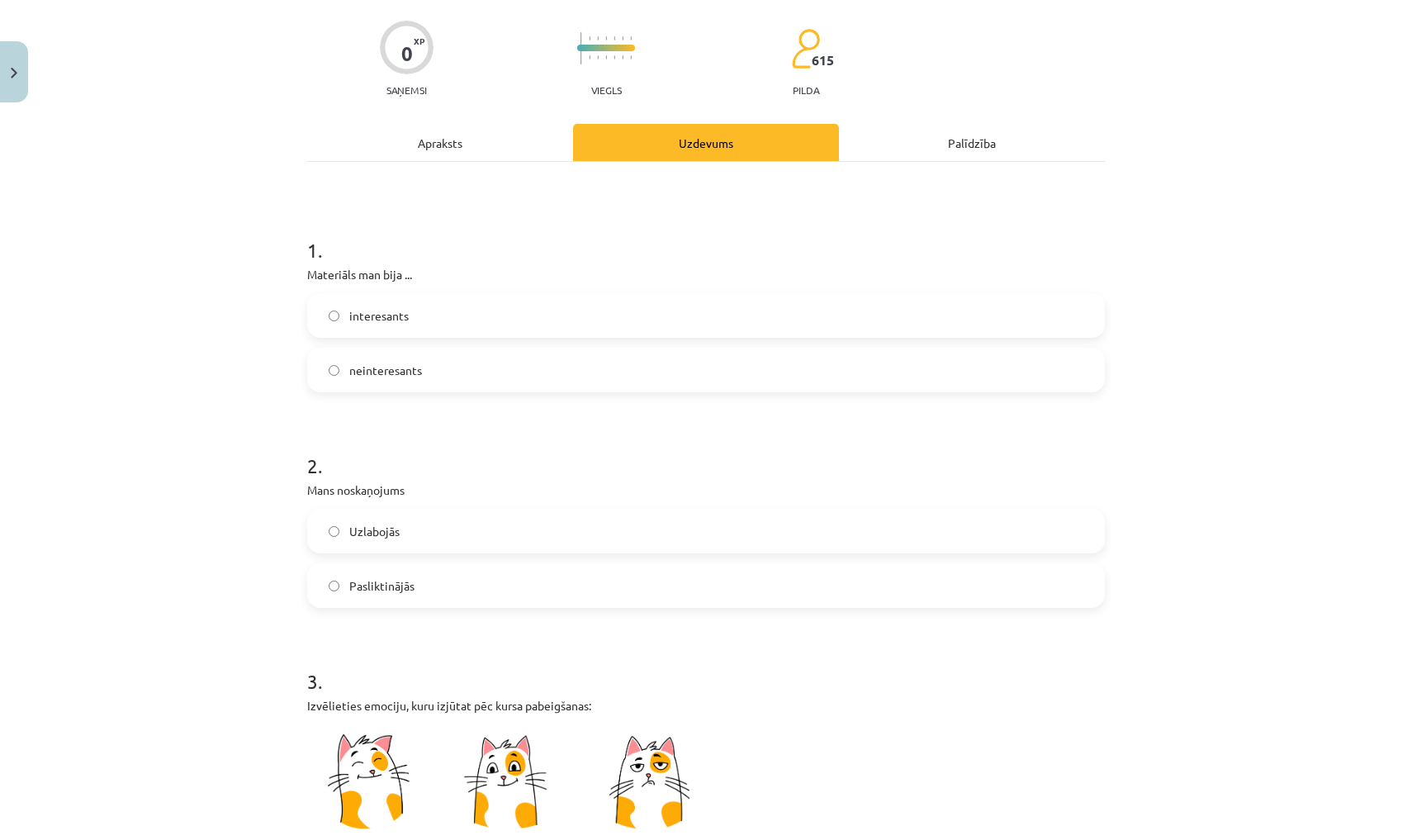
scroll to position [120, 0]
click at [549, 319] on label "interesants" at bounding box center [706, 315] width 794 height 41
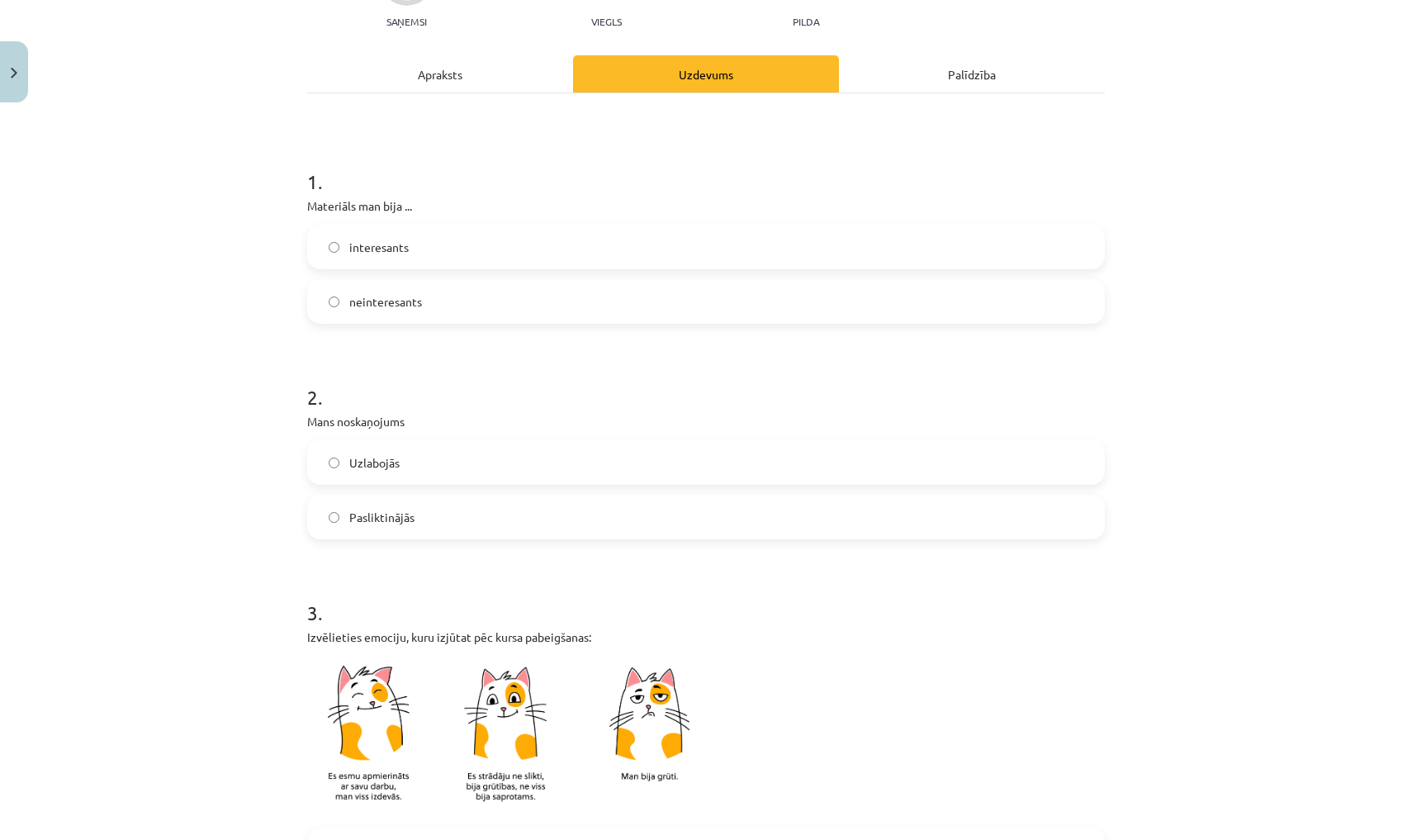
scroll to position [189, 0]
click at [541, 466] on label "Uzlabojās" at bounding box center [706, 461] width 794 height 41
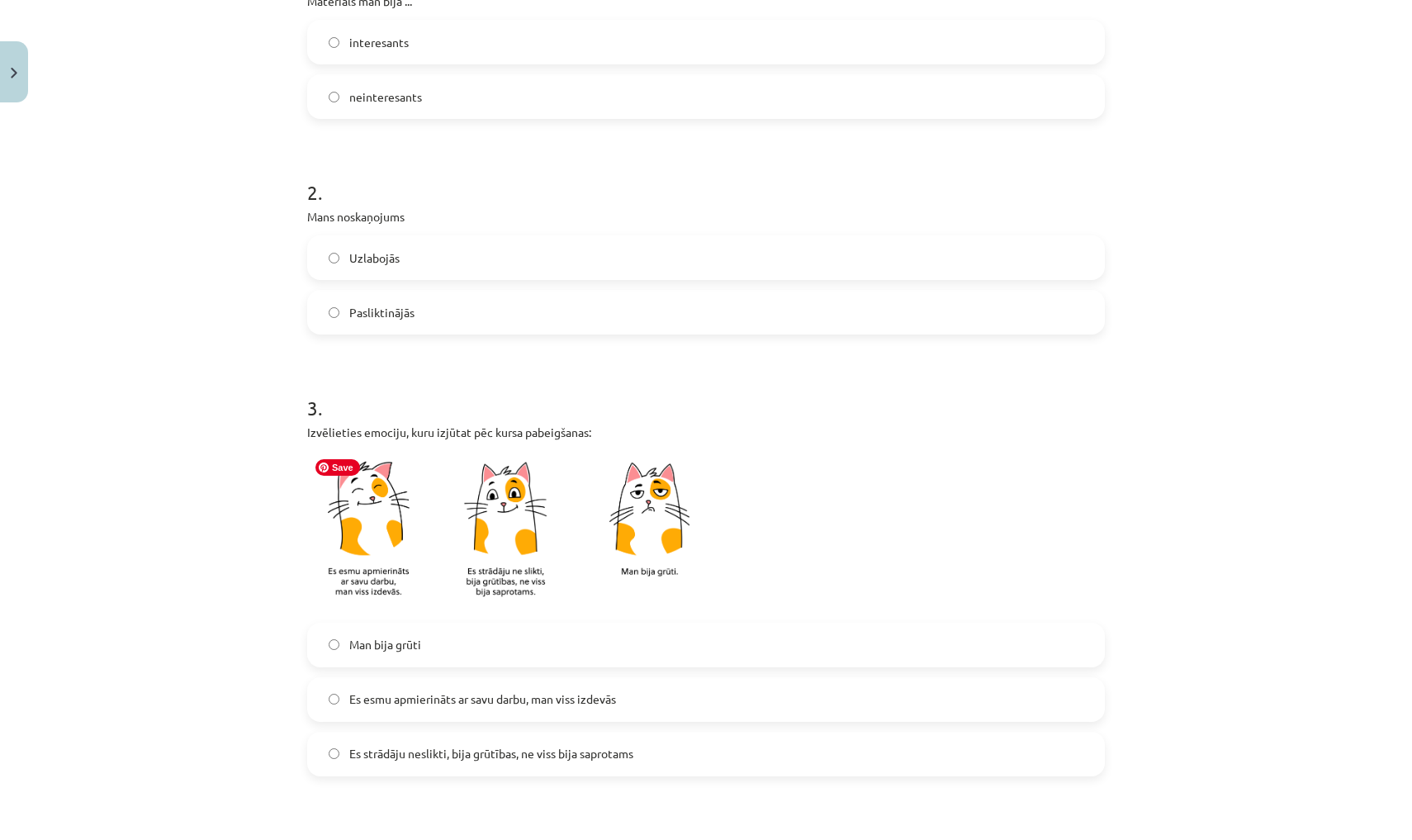
scroll to position [479, 0]
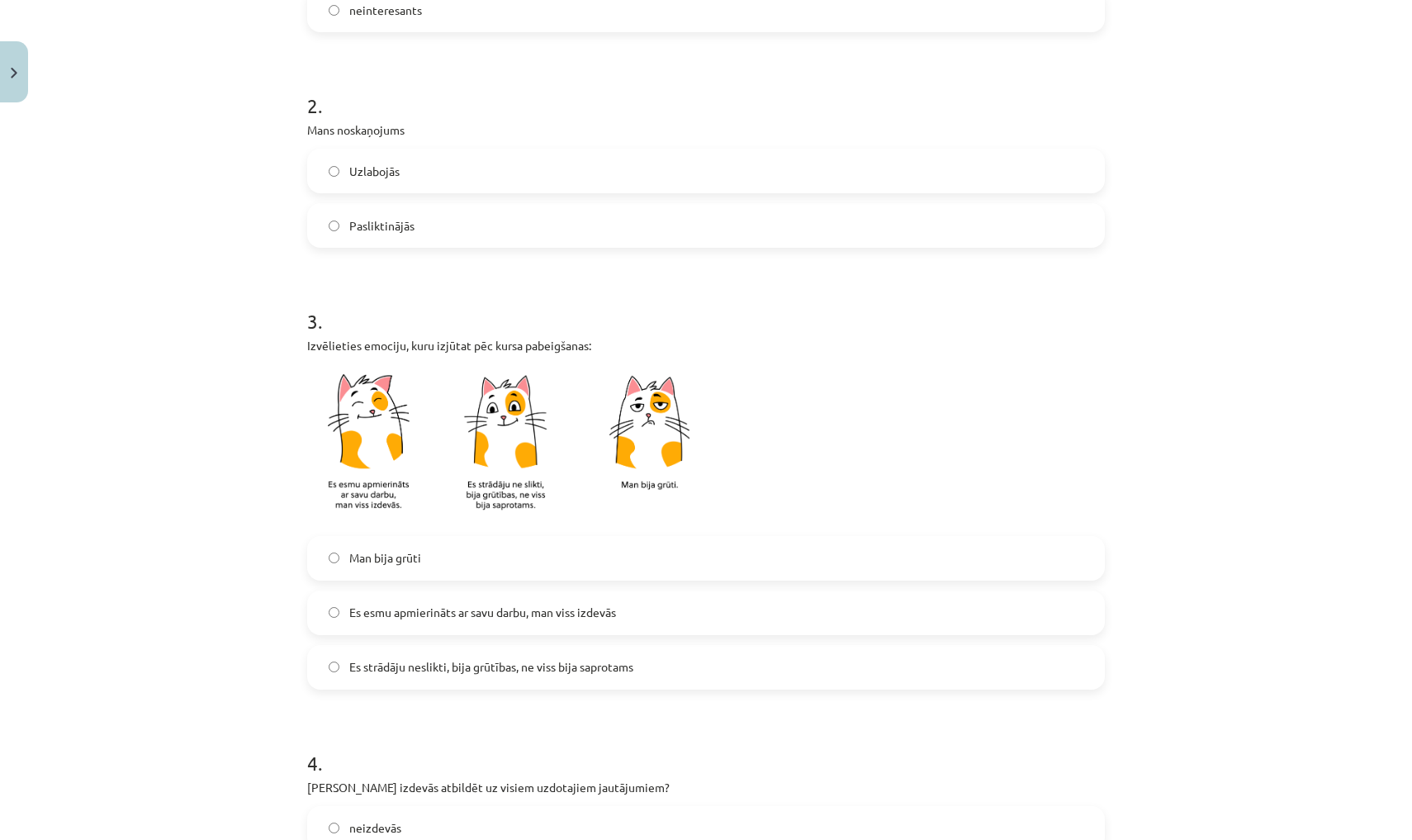
click at [576, 622] on label "Es esmu apmierināts ar savu darbu, man viss izdevās" at bounding box center [706, 613] width 794 height 41
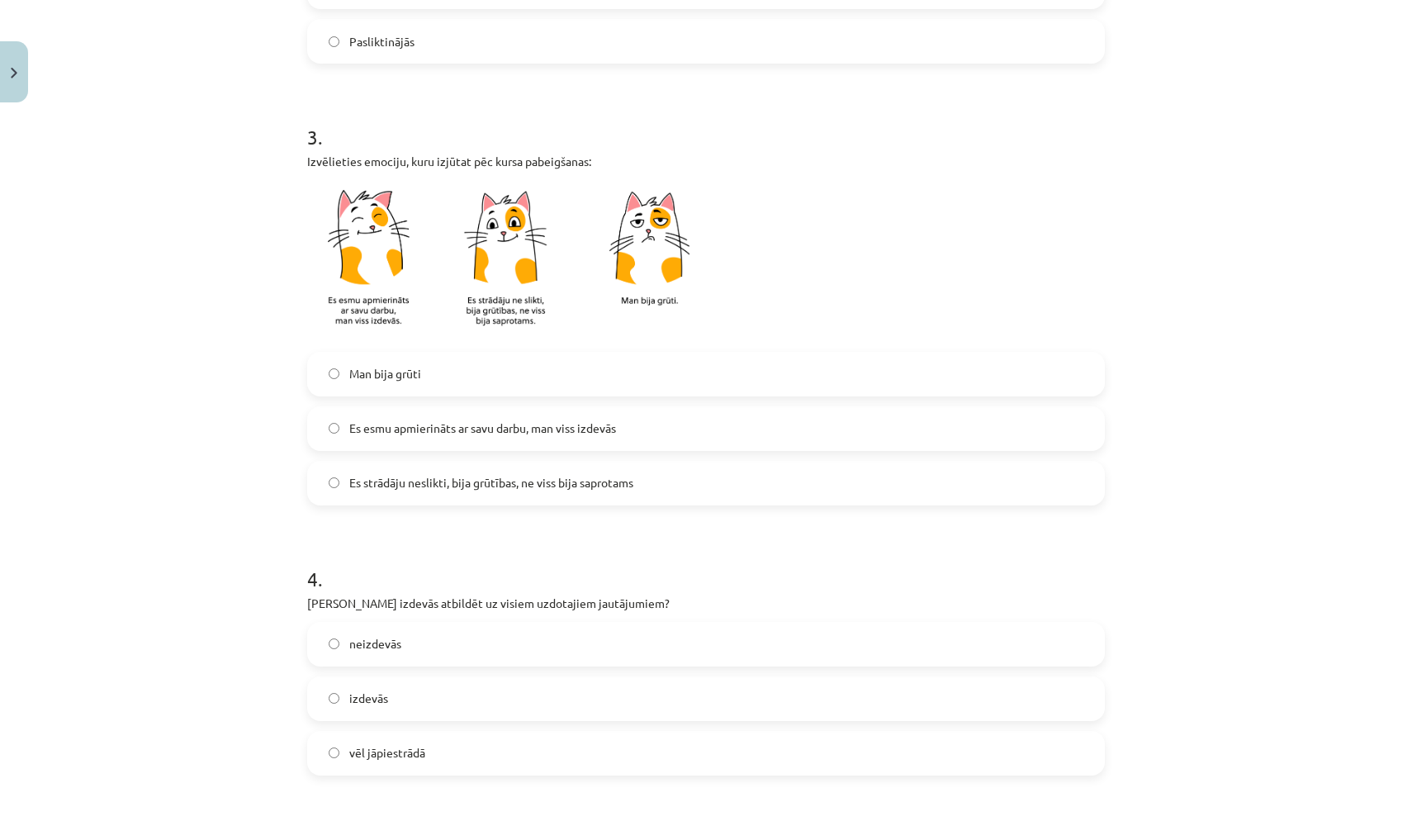
scroll to position [667, 0]
click at [619, 766] on label "vēl jāpiestrādā" at bounding box center [706, 749] width 794 height 41
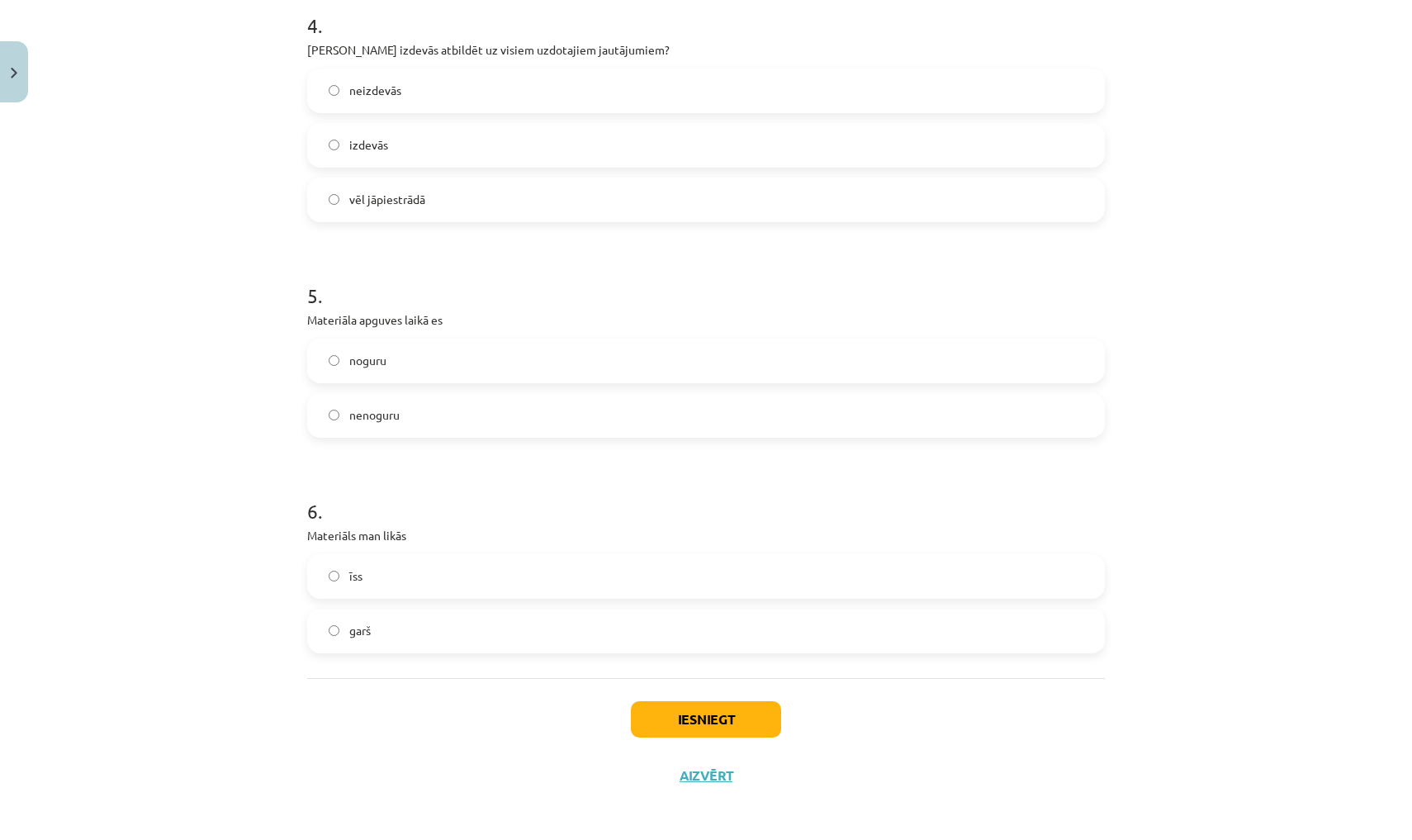
scroll to position [1212, 0]
click at [491, 425] on label "nenoguru" at bounding box center [706, 419] width 794 height 41
click at [570, 560] on label "īss" at bounding box center [706, 580] width 794 height 41
click at [664, 727] on button "Iesniegt" at bounding box center [706, 722] width 150 height 37
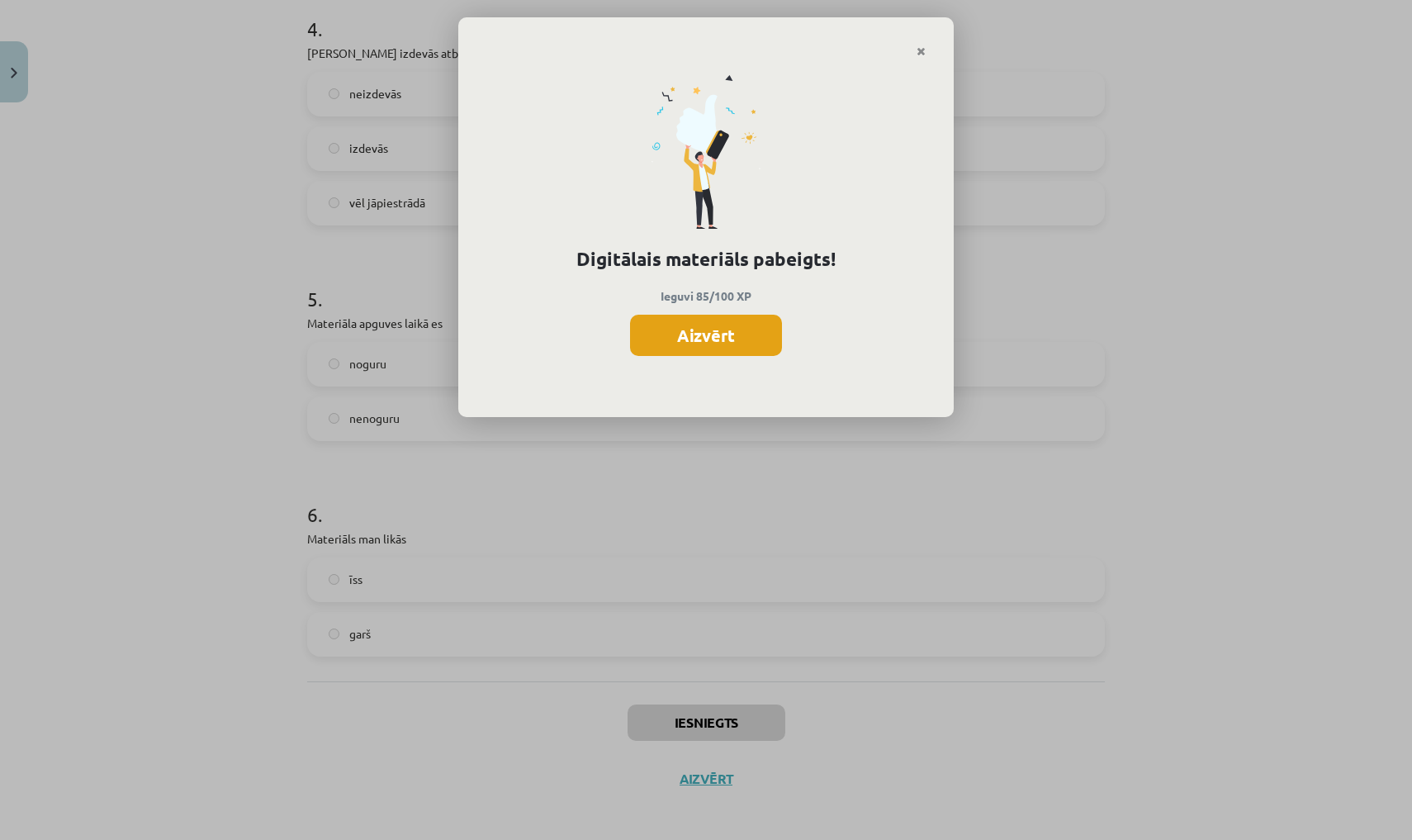
click at [717, 338] on button "Aizvērt" at bounding box center [706, 336] width 152 height 41
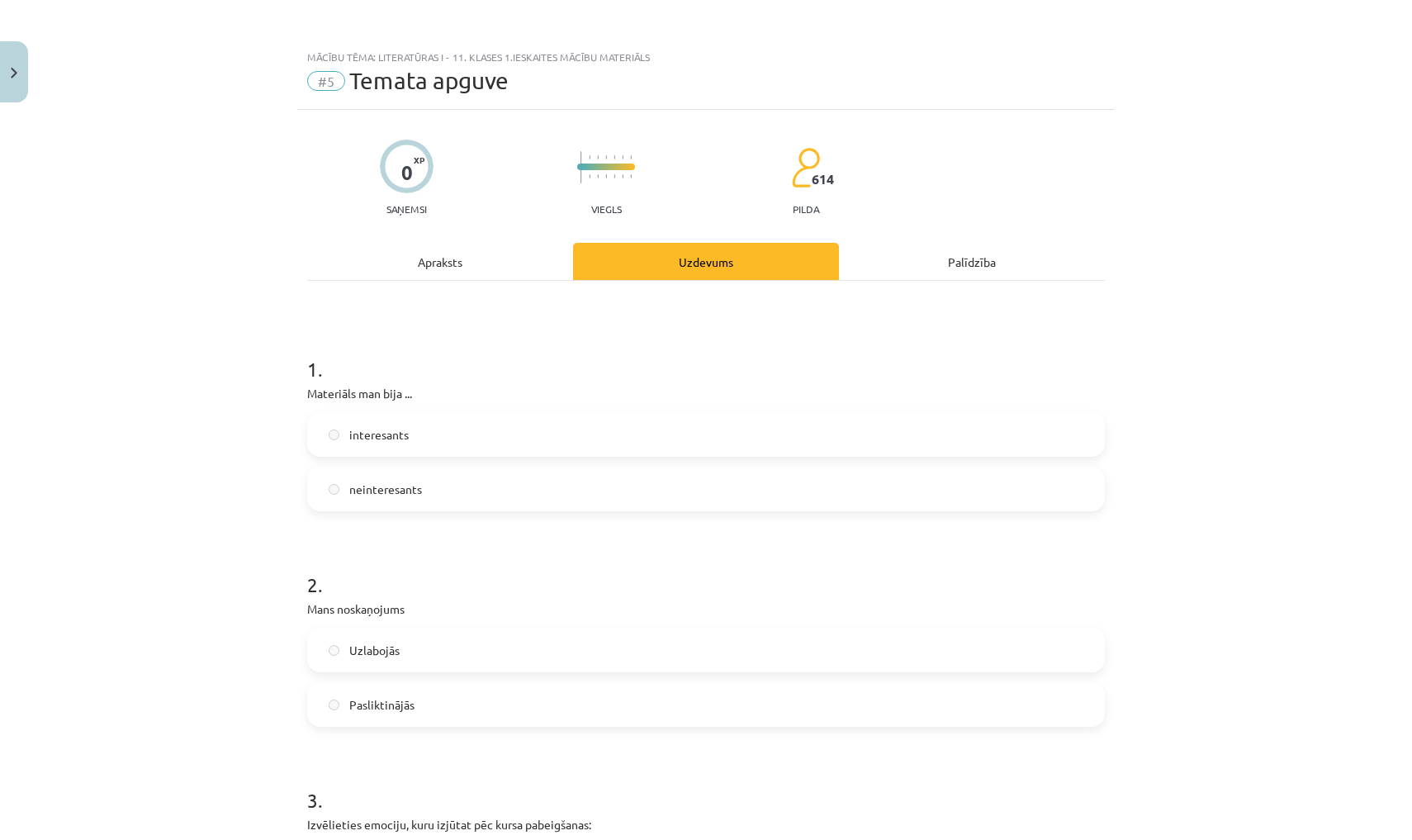
scroll to position [0, 0]
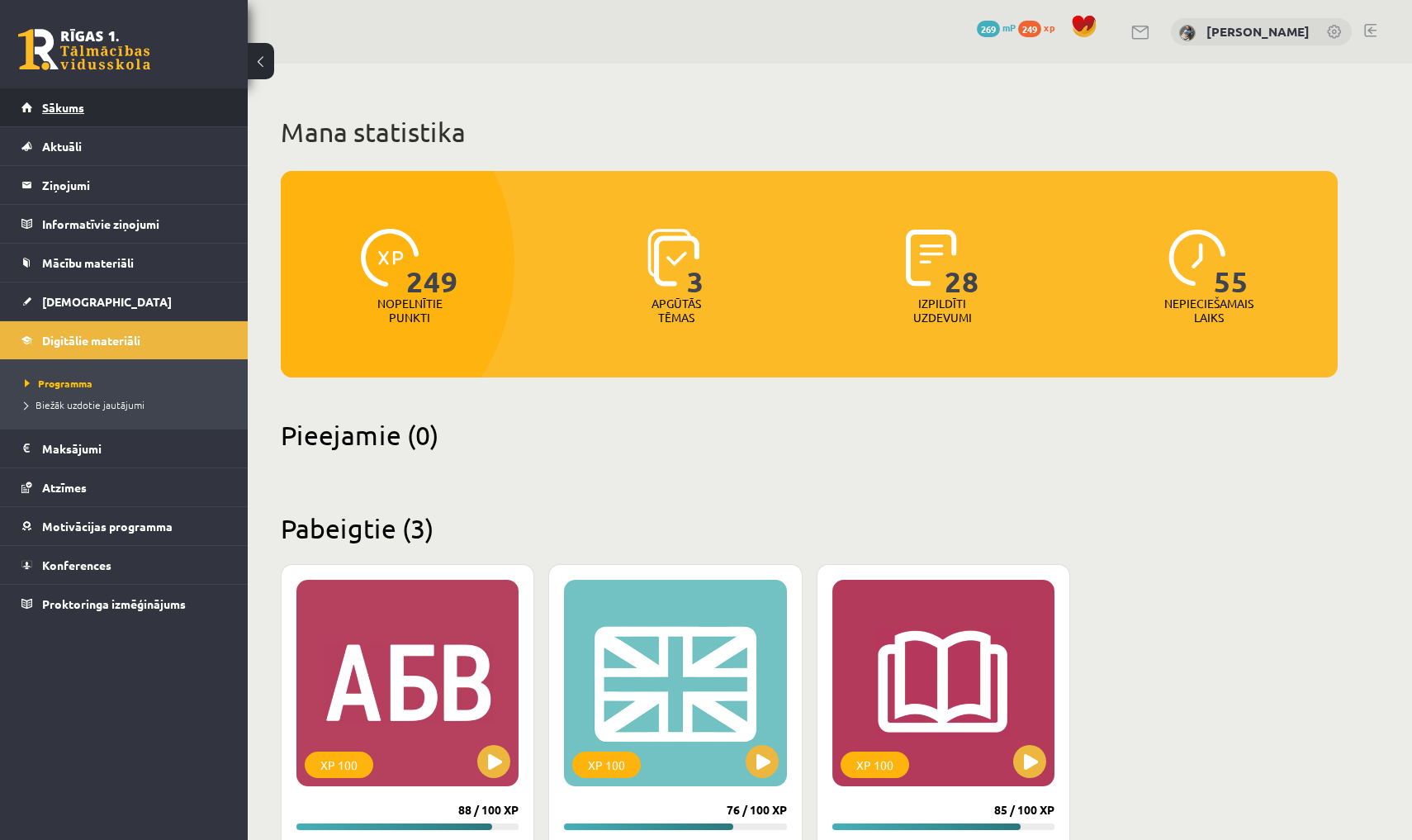
click at [191, 103] on link "Sākums" at bounding box center [125, 107] width 206 height 38
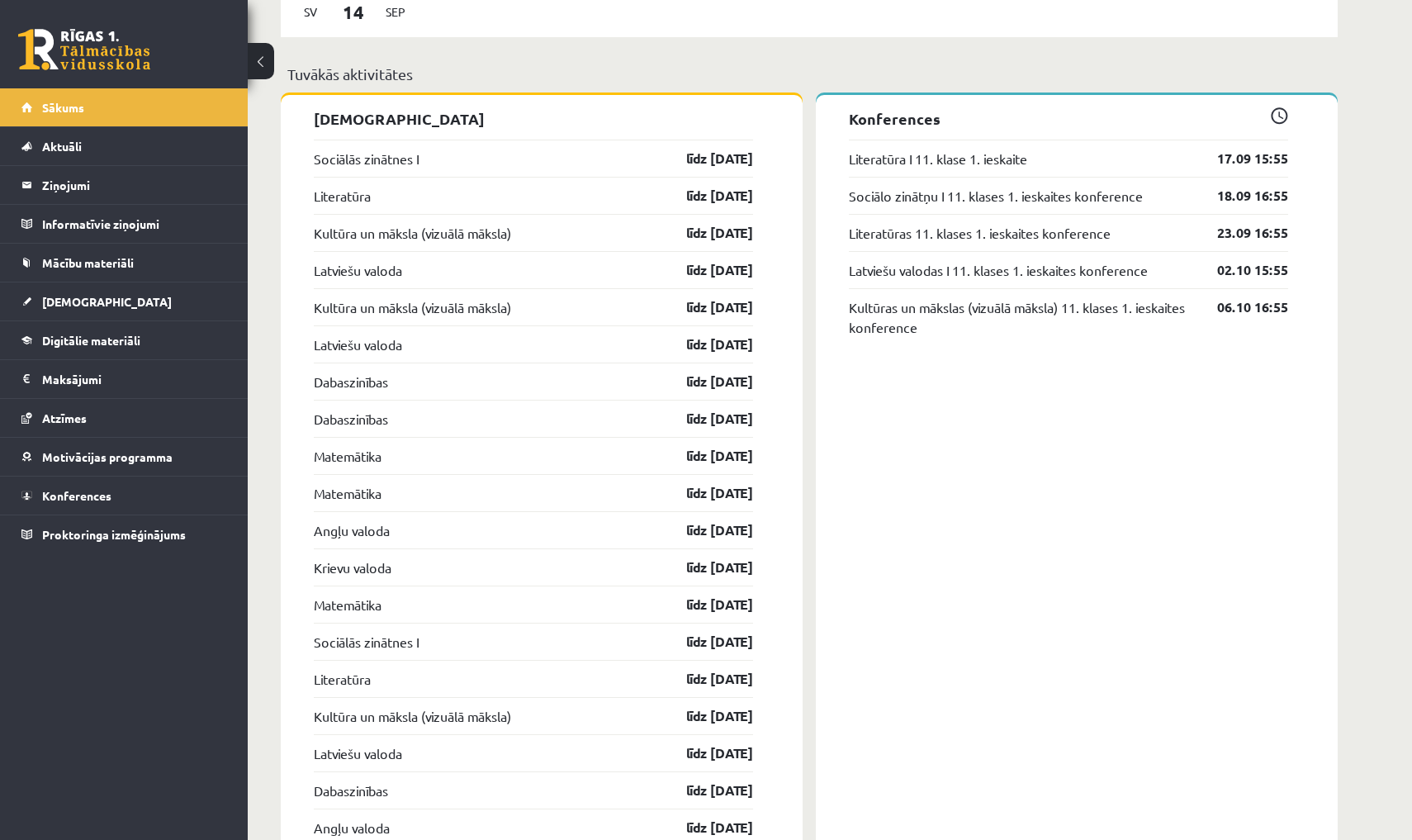
scroll to position [1273, 0]
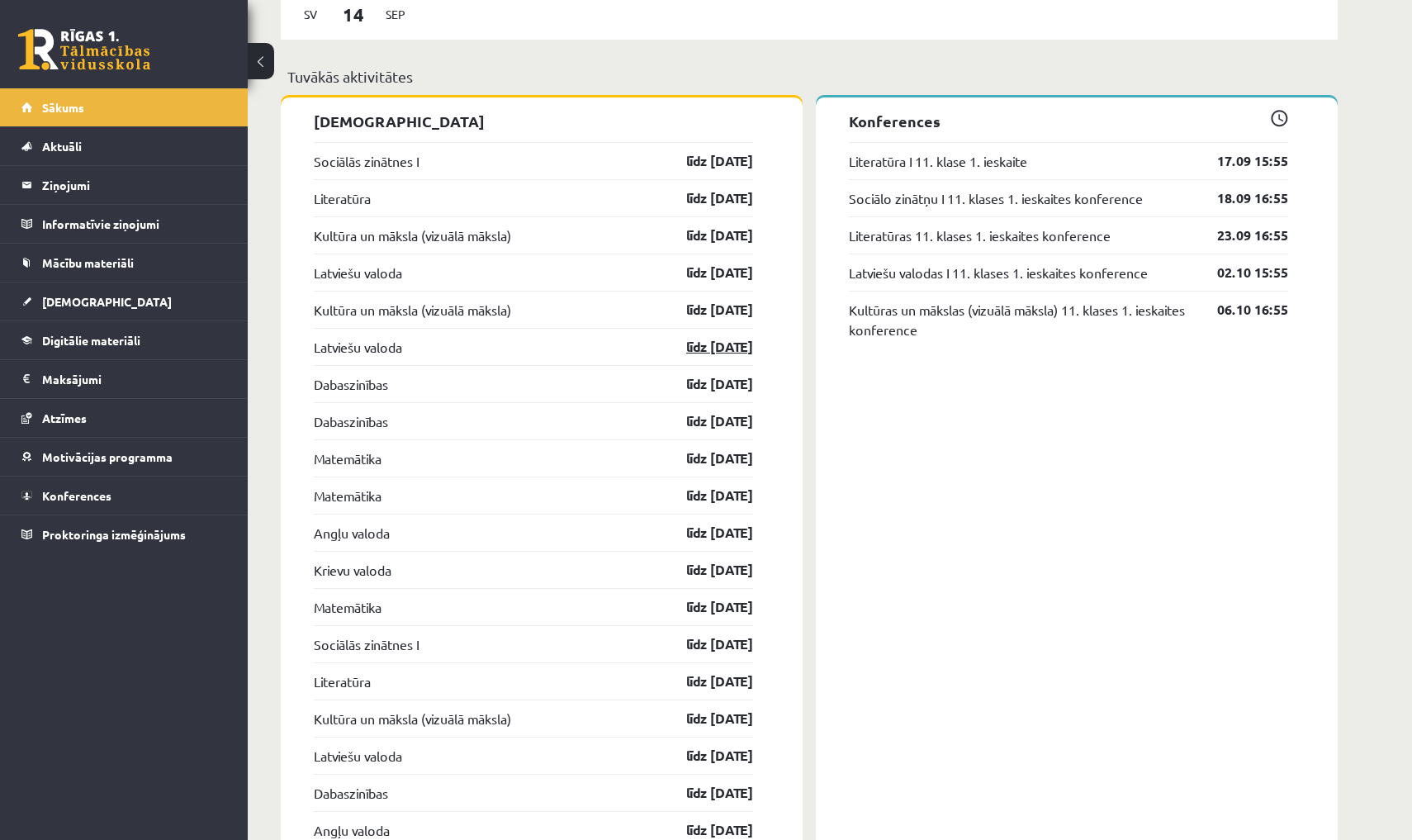
click at [728, 343] on link "līdz [DATE]" at bounding box center [706, 346] width 96 height 20
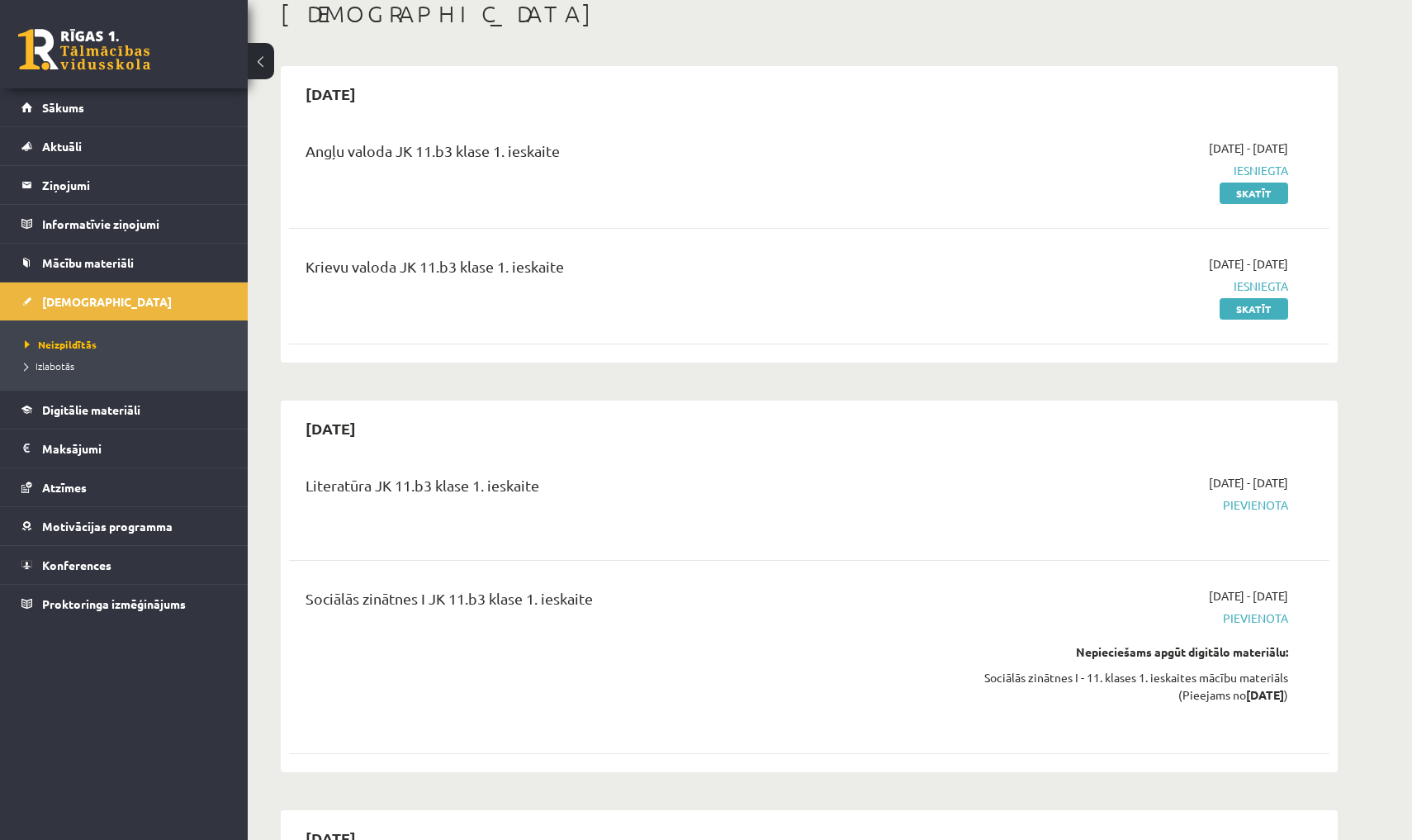
scroll to position [98, 0]
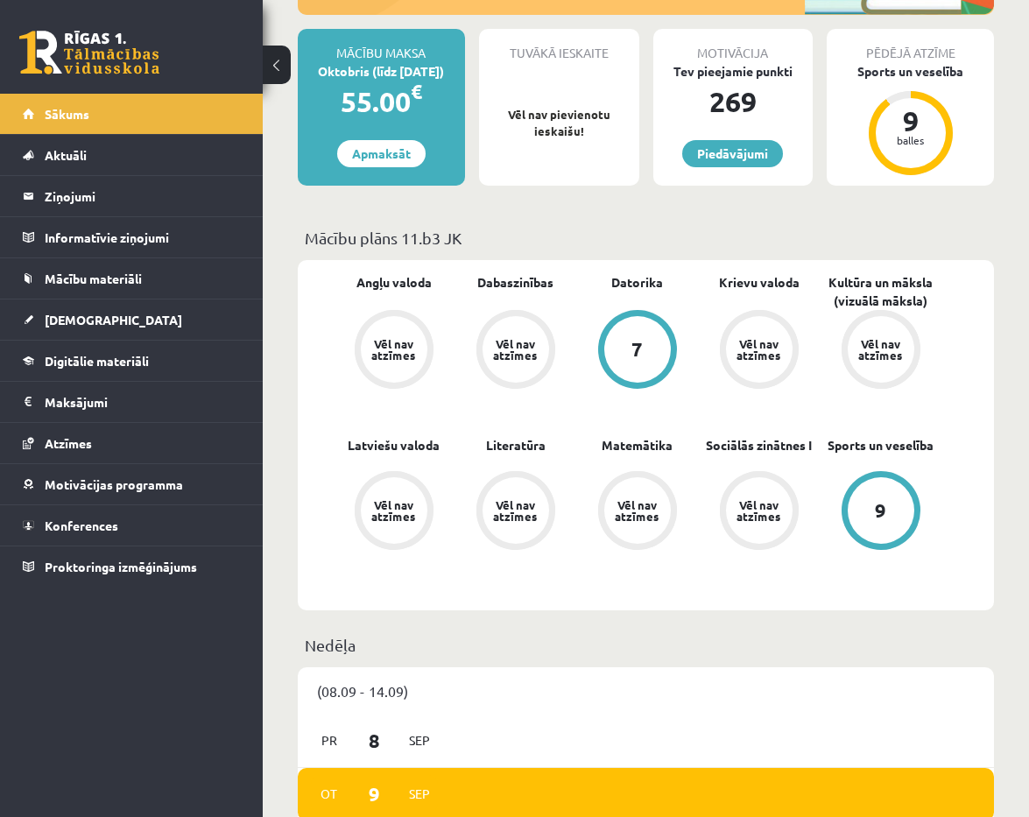
scroll to position [324, 0]
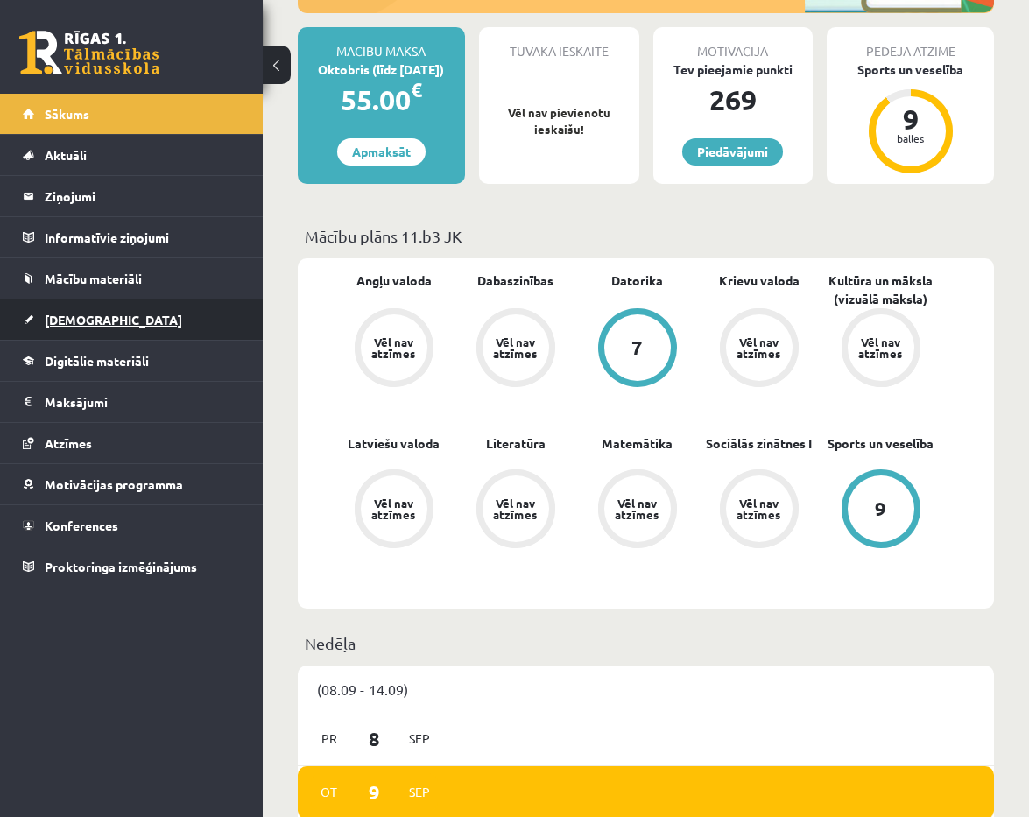
click at [211, 313] on link "[DEMOGRAPHIC_DATA]" at bounding box center [132, 319] width 218 height 40
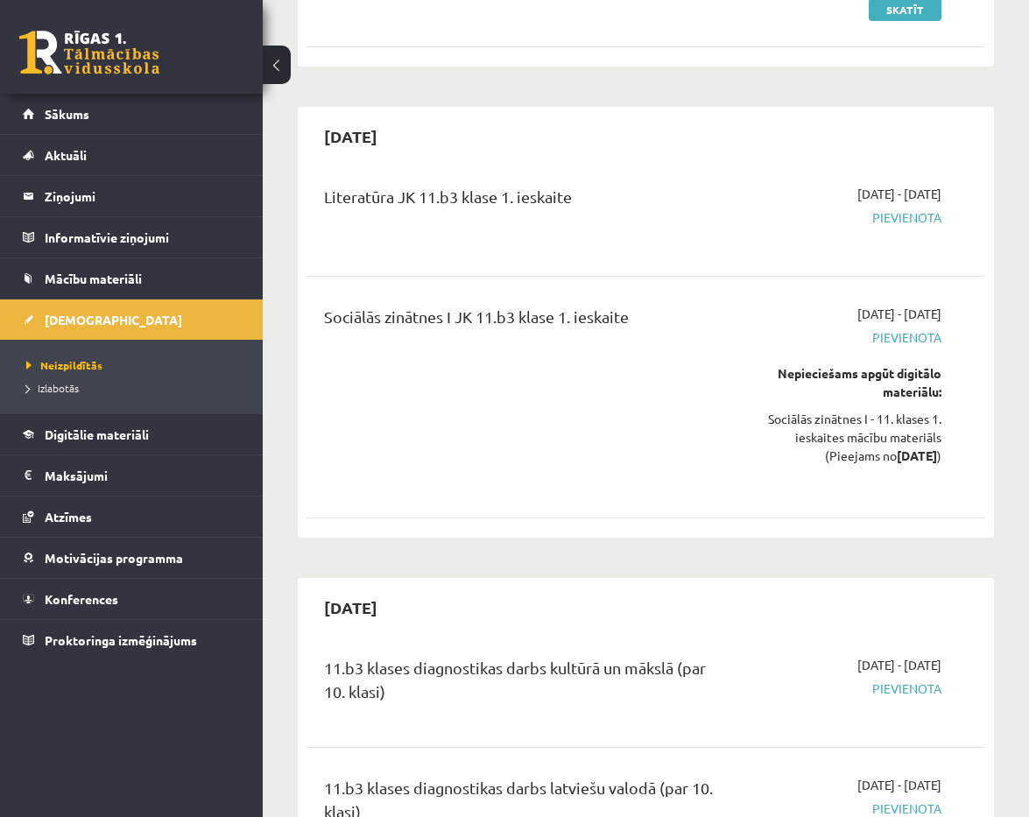
scroll to position [422, 0]
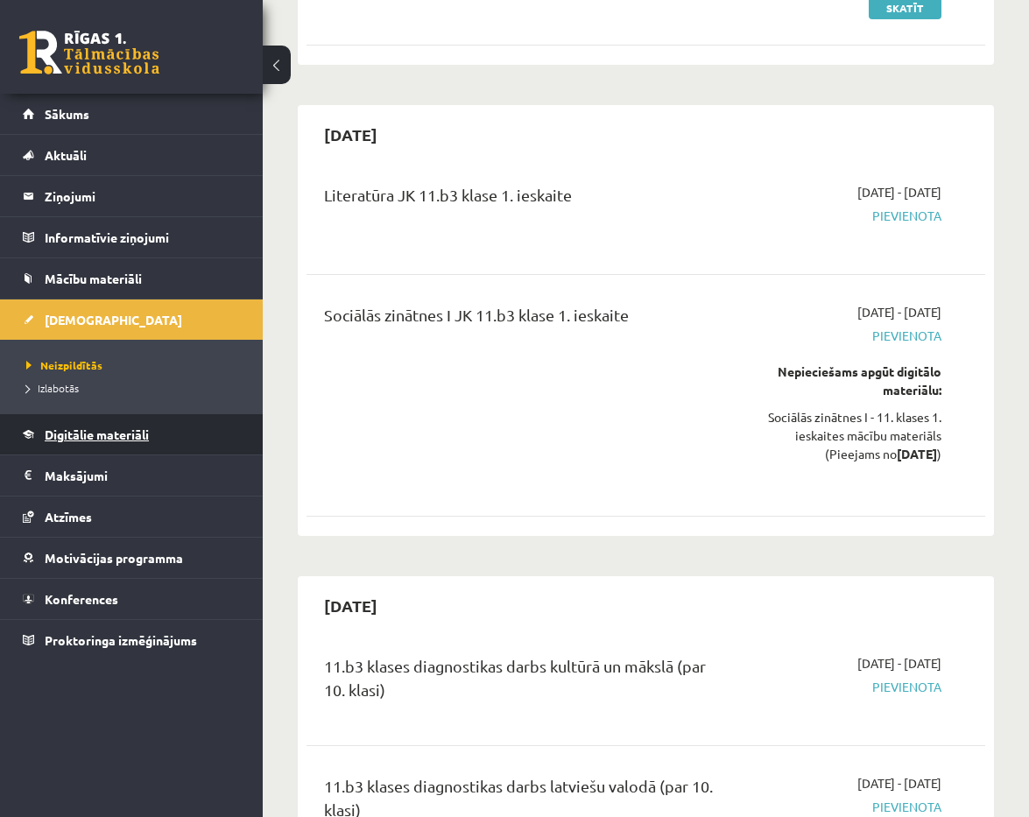
click at [124, 433] on span "Digitālie materiāli" at bounding box center [97, 434] width 104 height 16
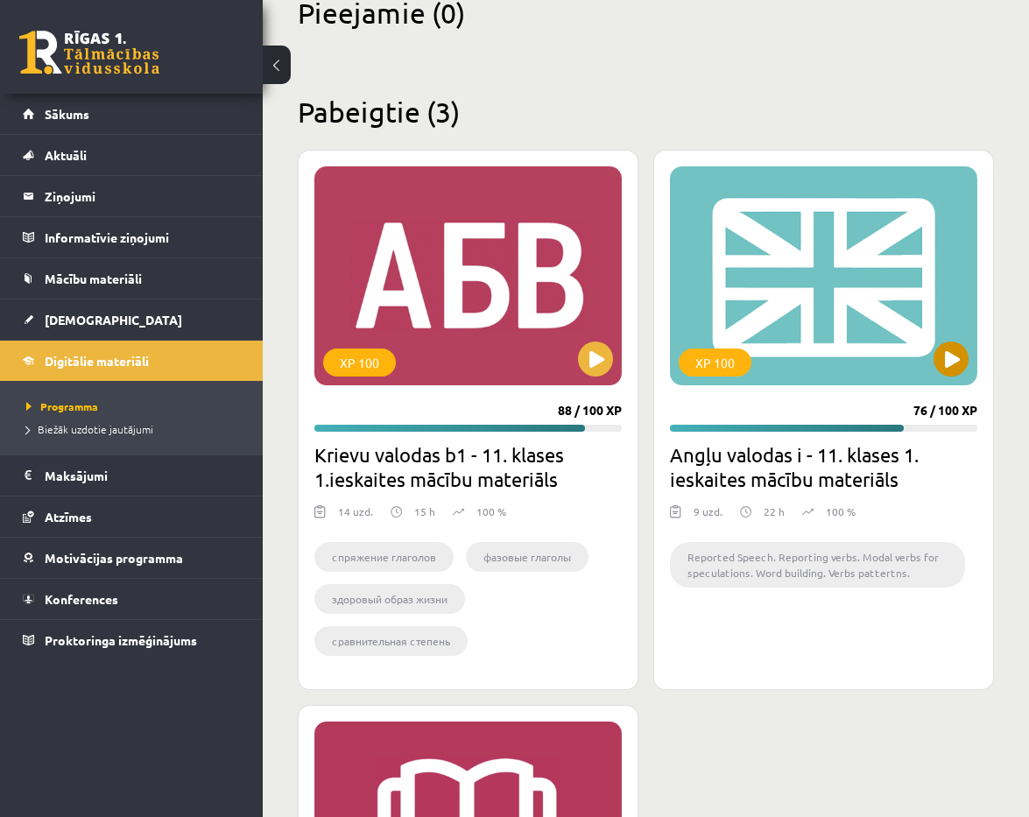
scroll to position [459, 0]
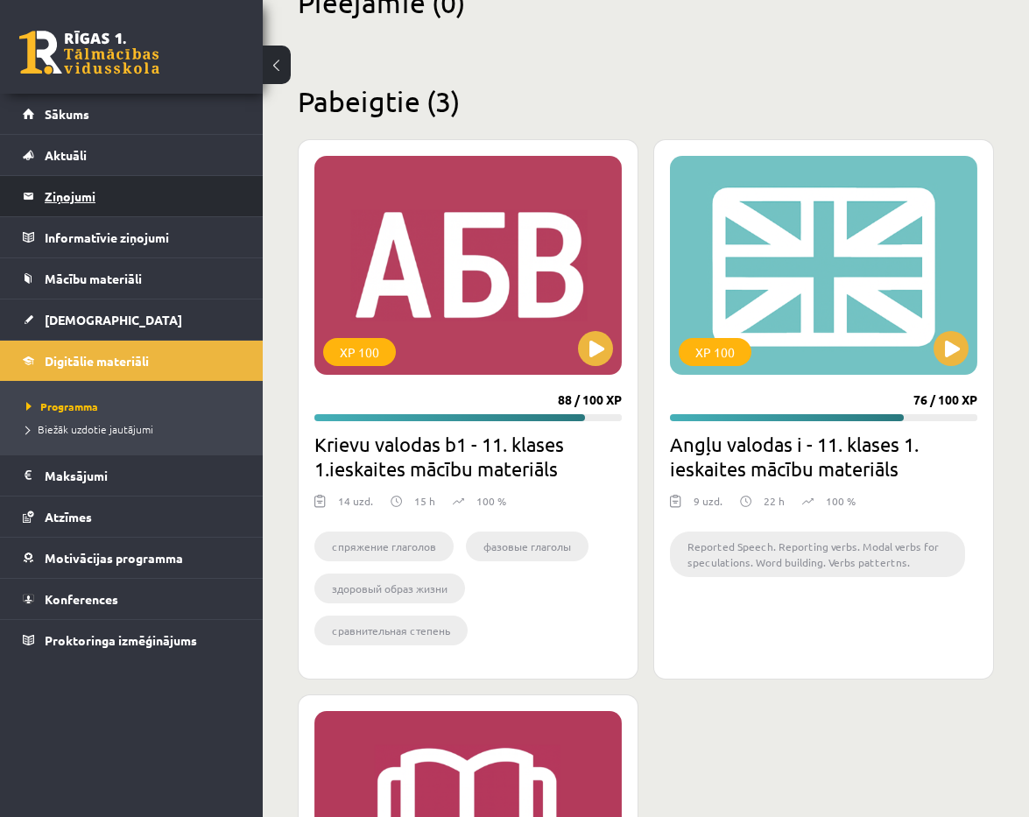
click at [190, 208] on legend "Ziņojumi 0" at bounding box center [143, 196] width 196 height 40
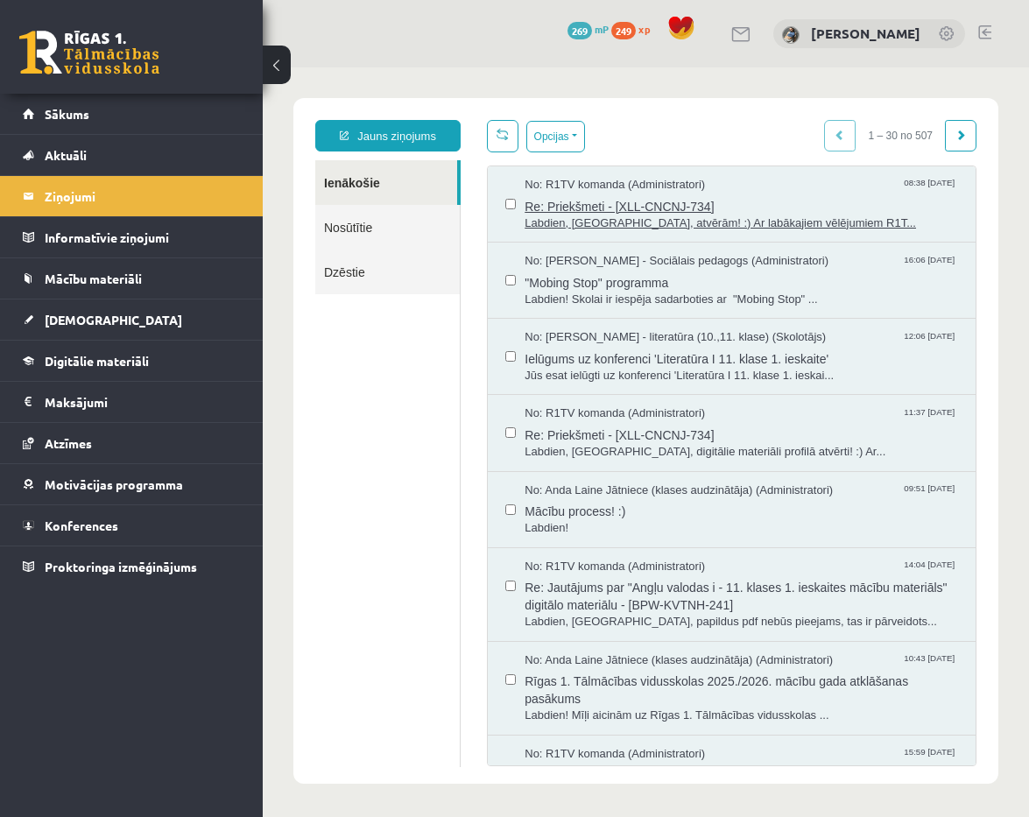
click at [593, 205] on span "Re: Priekšmeti - [XLL-CNCNJ-734]" at bounding box center [741, 205] width 433 height 22
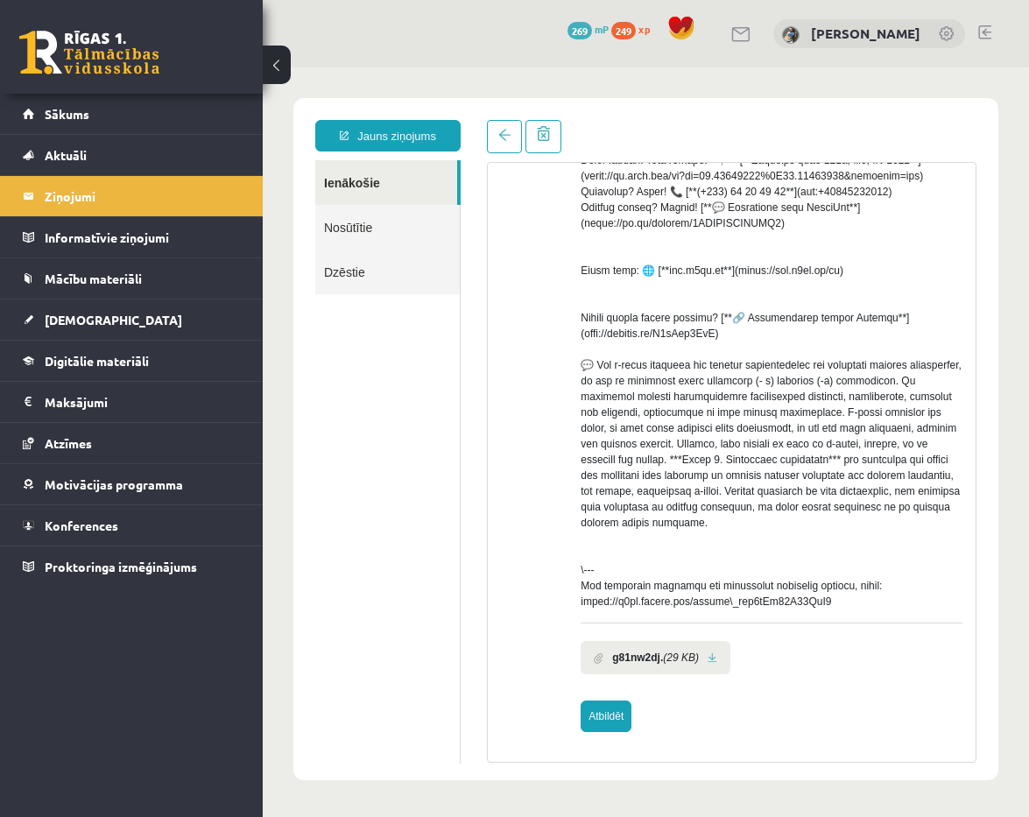
scroll to position [515, 0]
click at [695, 662] on icon "(29 KB)" at bounding box center [681, 658] width 36 height 16
click at [717, 657] on link at bounding box center [713, 657] width 10 height 11
click at [611, 722] on link "Atbildēt" at bounding box center [606, 717] width 51 height 32
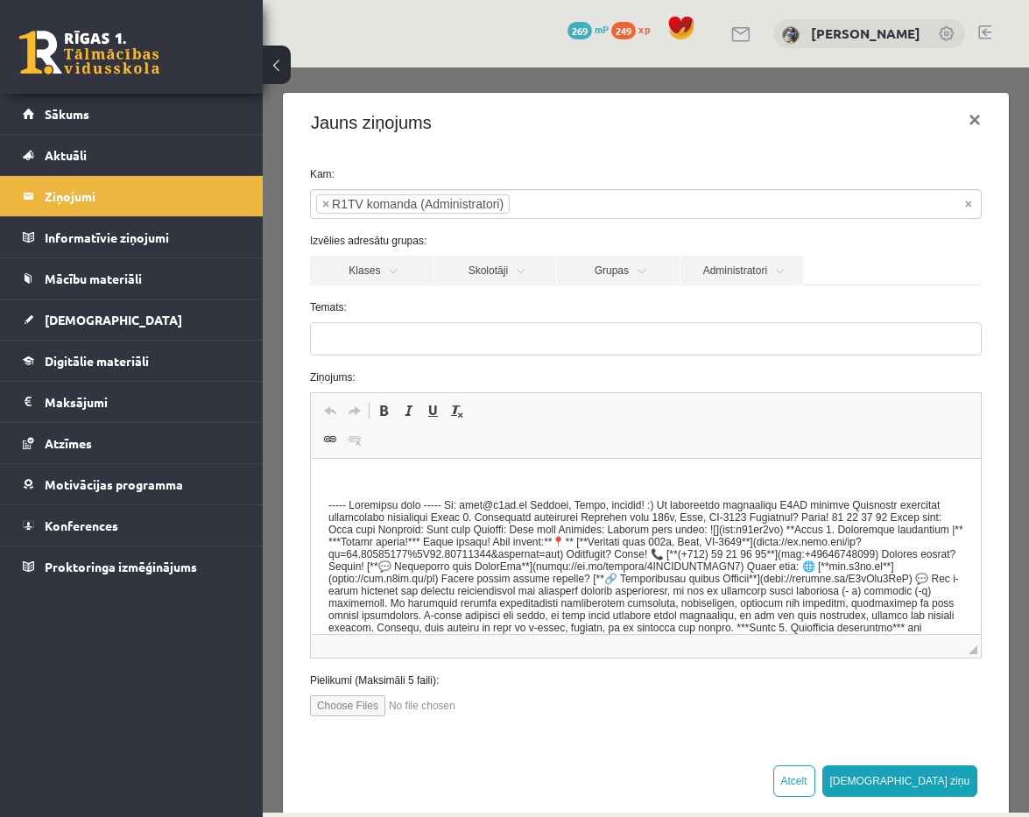
type input "**********"
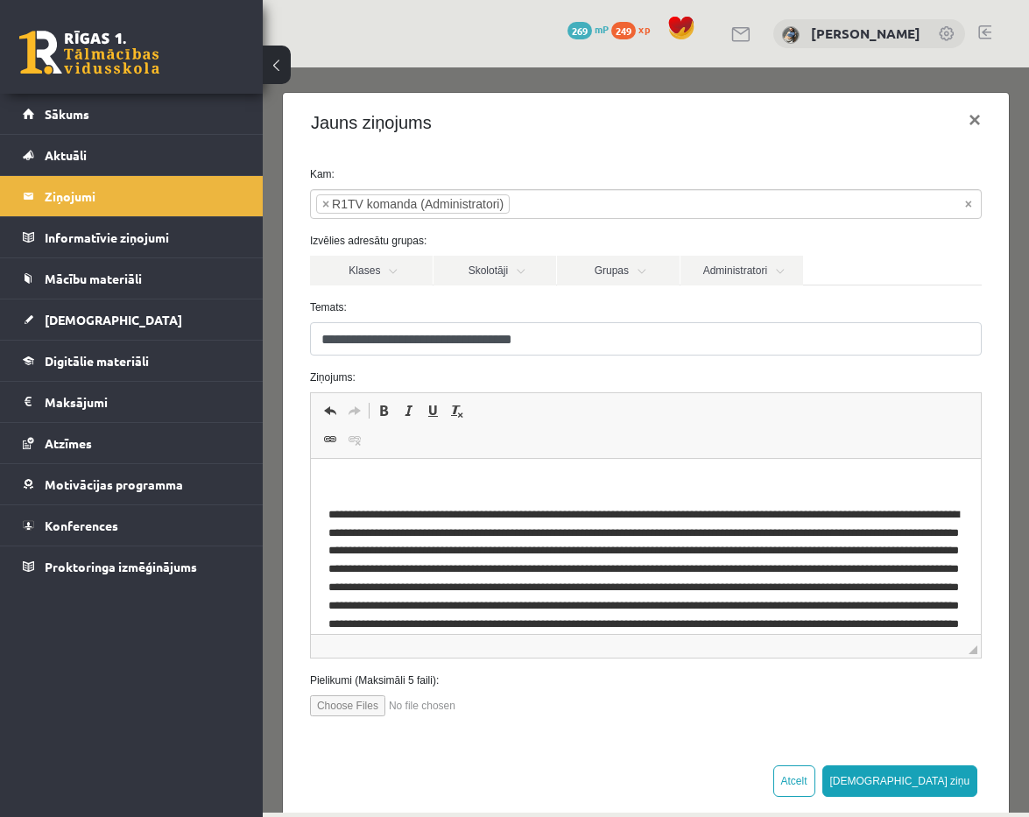
click at [631, 494] on body "Editor, wiswyg-editor-47025110607800-1757419039-670" at bounding box center [645, 631] width 635 height 310
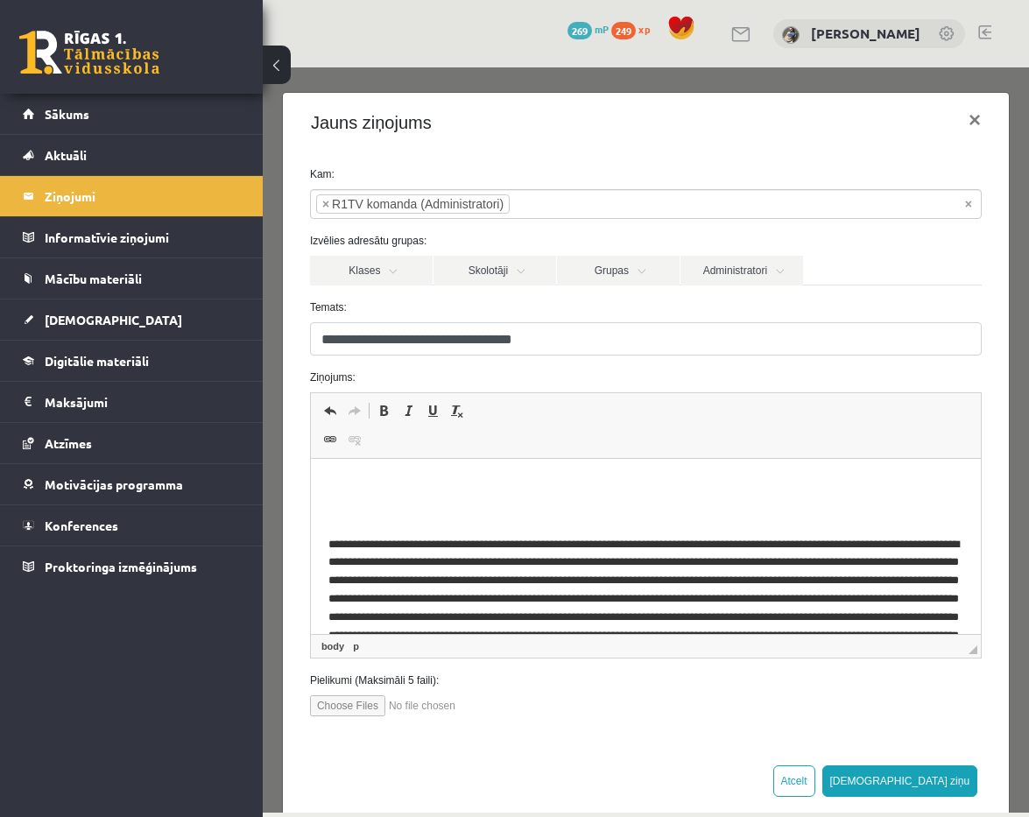
click at [569, 494] on body "Editor, wiswyg-editor-47025110607800-1757419039-670" at bounding box center [645, 646] width 635 height 340
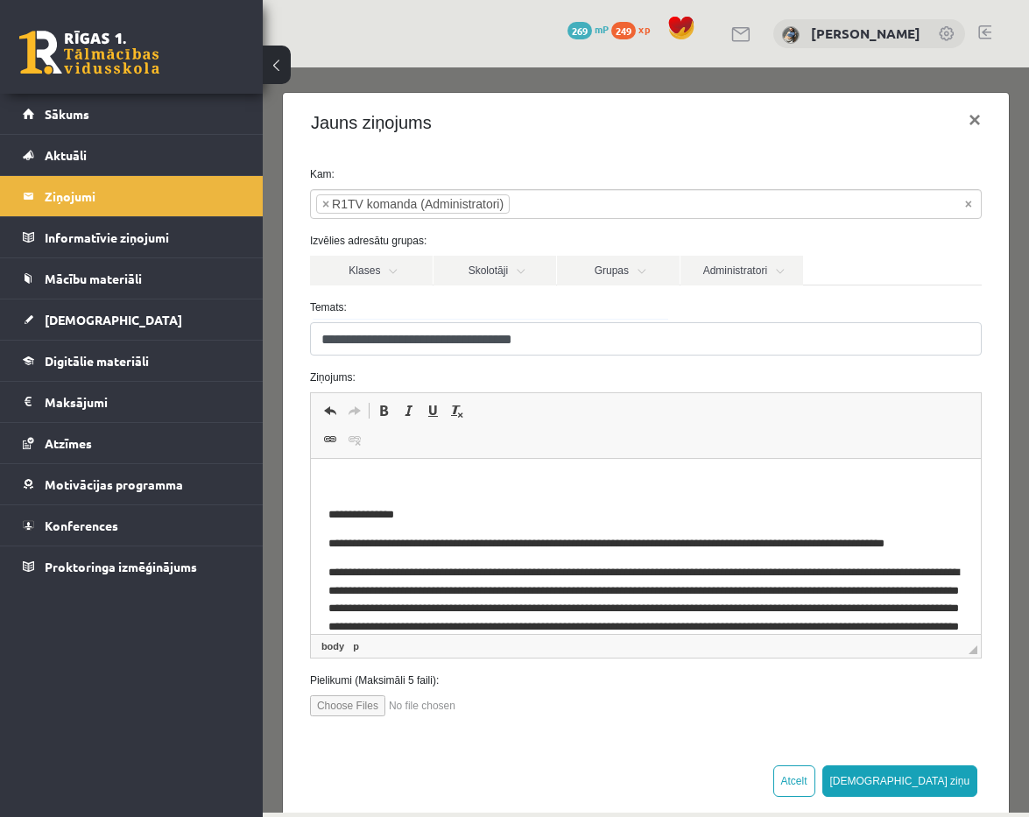
click at [609, 490] on p "Editor, wiswyg-editor-47025110607800-1757419039-670" at bounding box center [645, 485] width 635 height 18
click at [964, 547] on html "**********" at bounding box center [645, 660] width 670 height 403
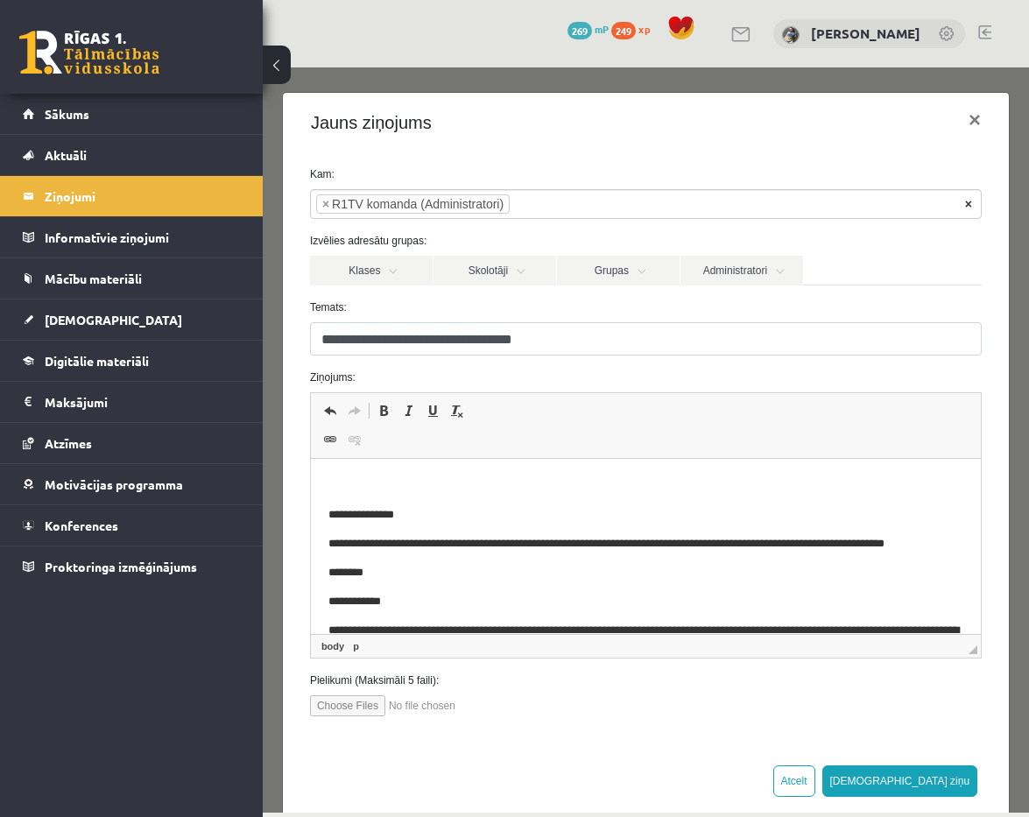
click at [969, 203] on span "×" at bounding box center [968, 204] width 7 height 18
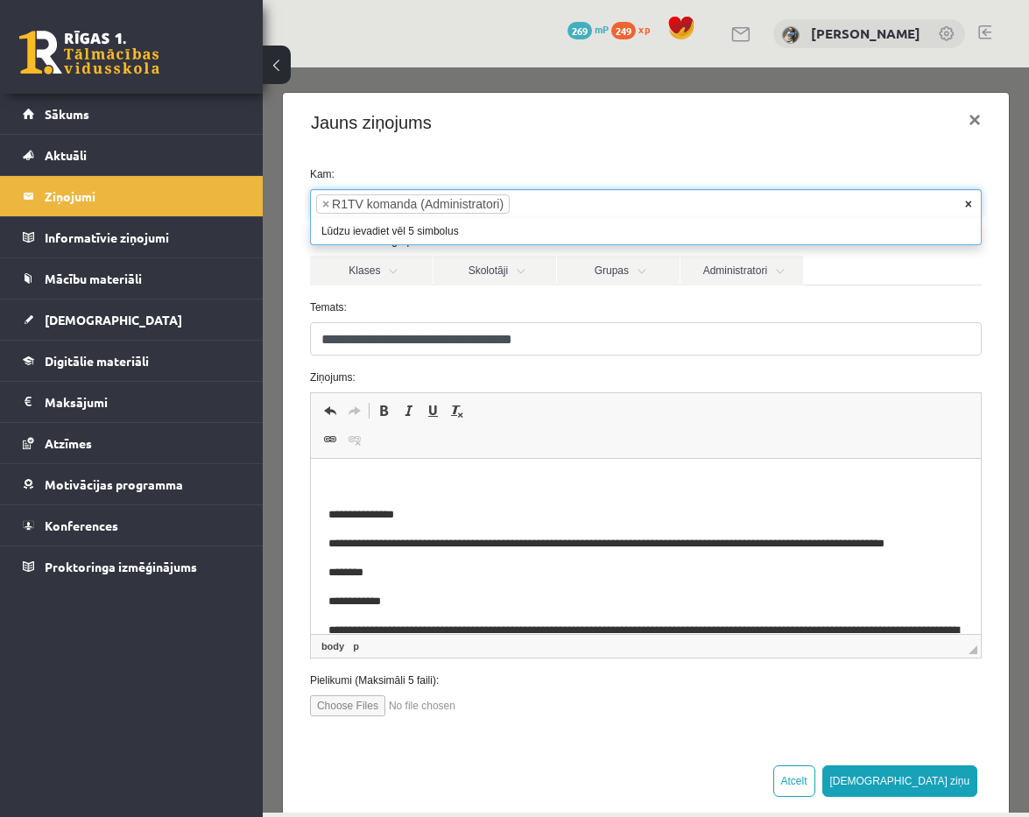
click at [967, 205] on span "×" at bounding box center [968, 204] width 7 height 18
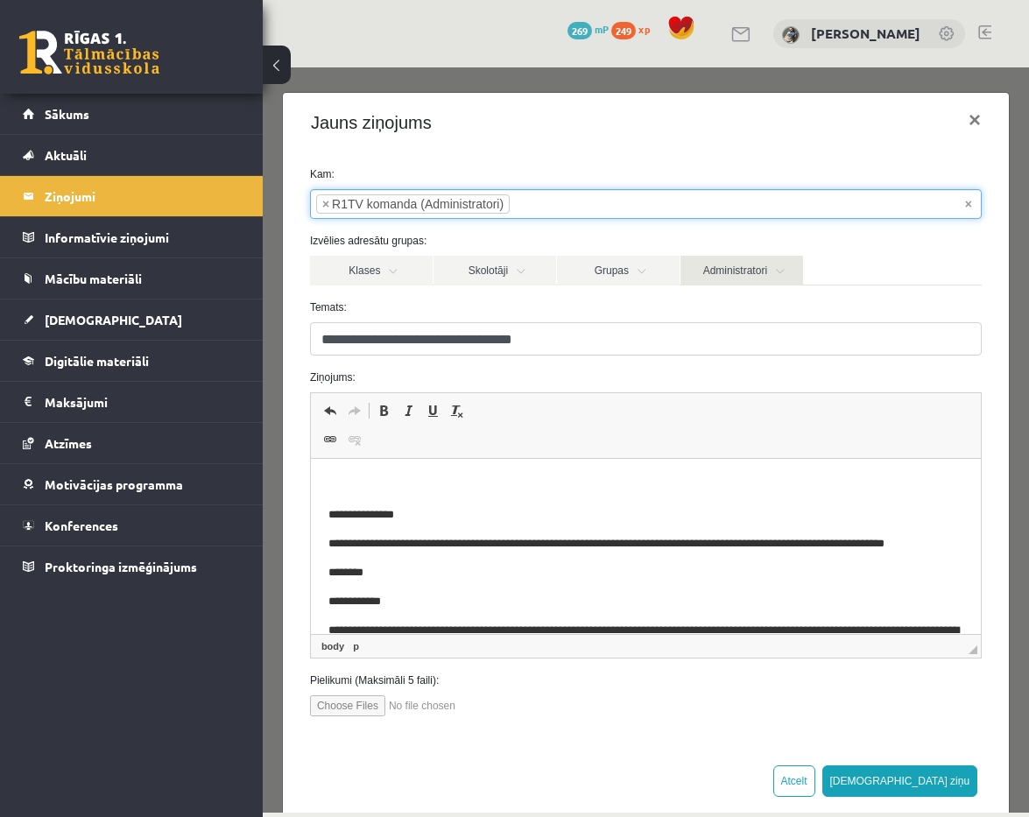
click at [789, 270] on link "Administratori" at bounding box center [741, 271] width 123 height 30
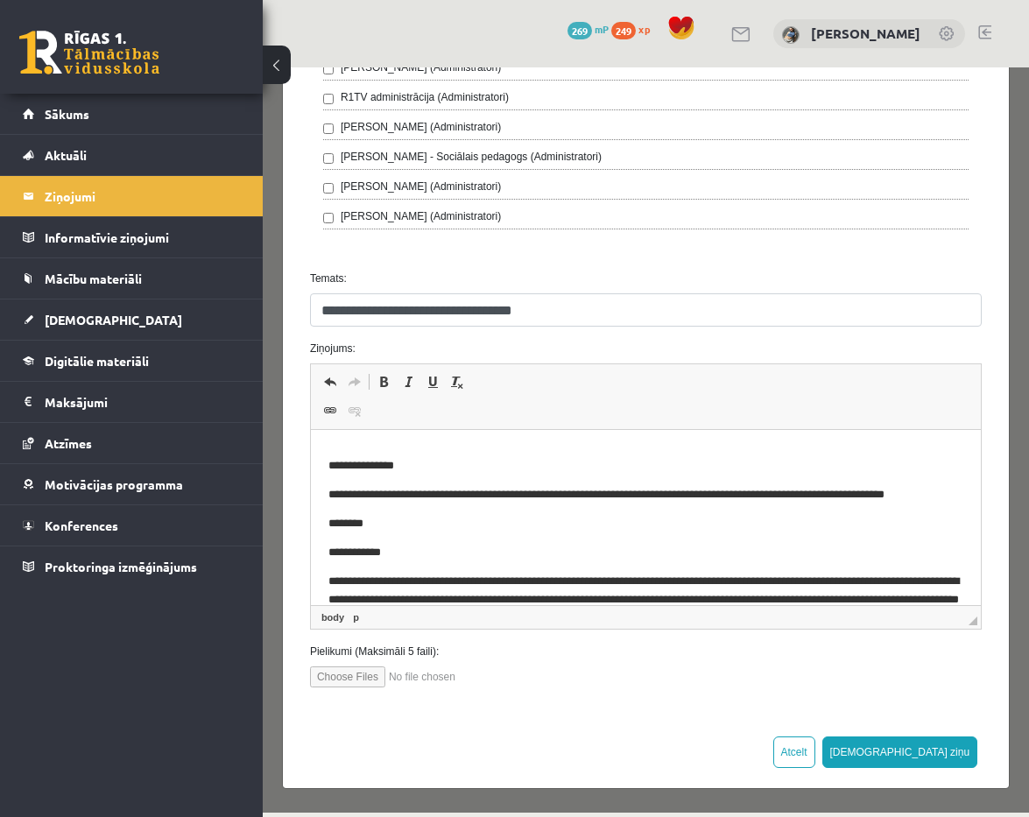
scroll to position [21, 0]
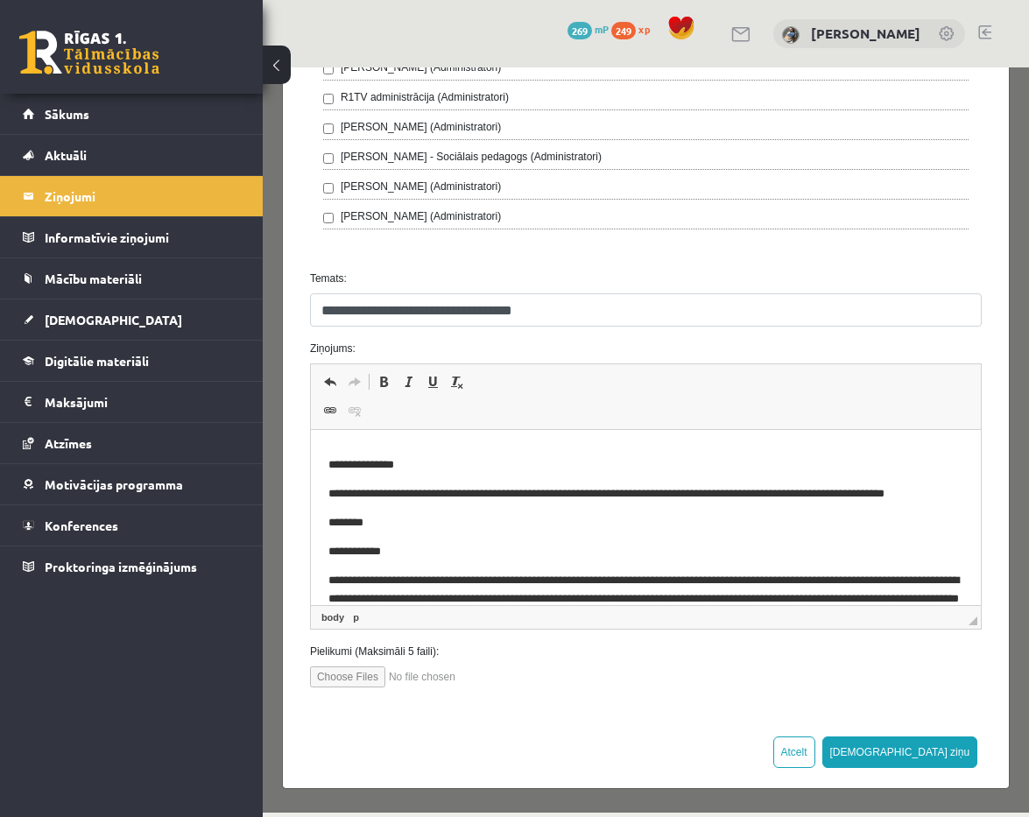
click at [951, 492] on p "**********" at bounding box center [645, 494] width 635 height 18
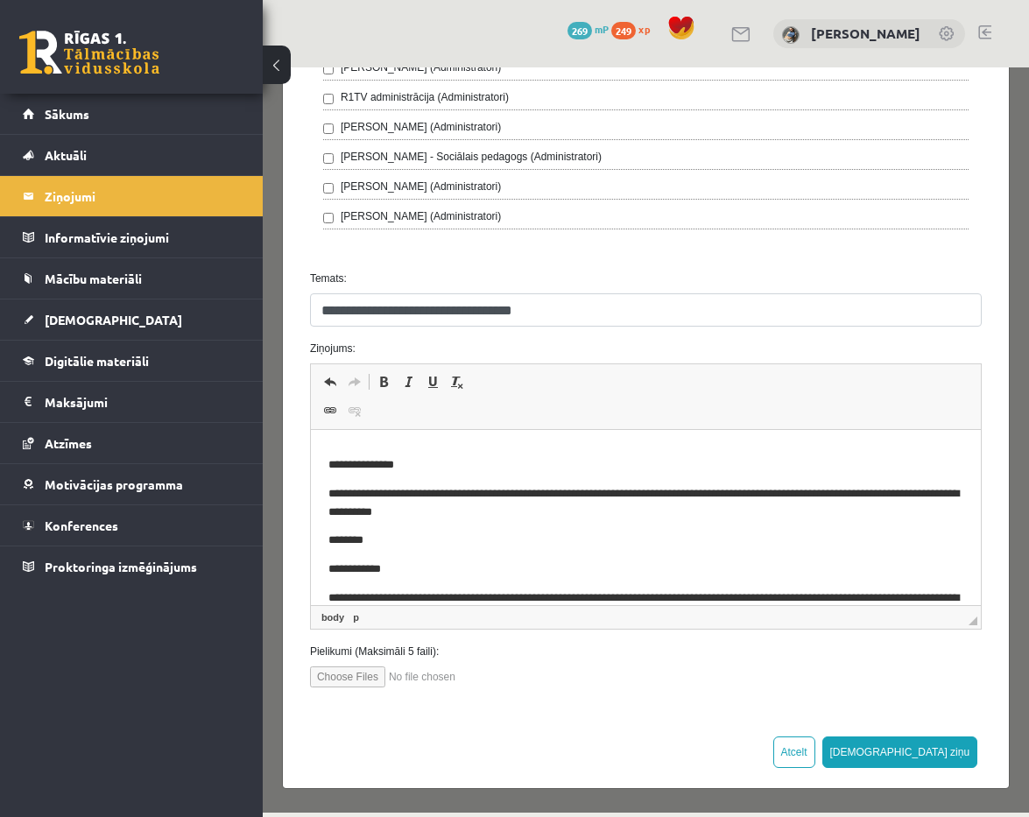
click at [929, 518] on p "**********" at bounding box center [645, 502] width 635 height 35
click at [941, 750] on button "Sūtīt ziņu" at bounding box center [900, 752] width 156 height 32
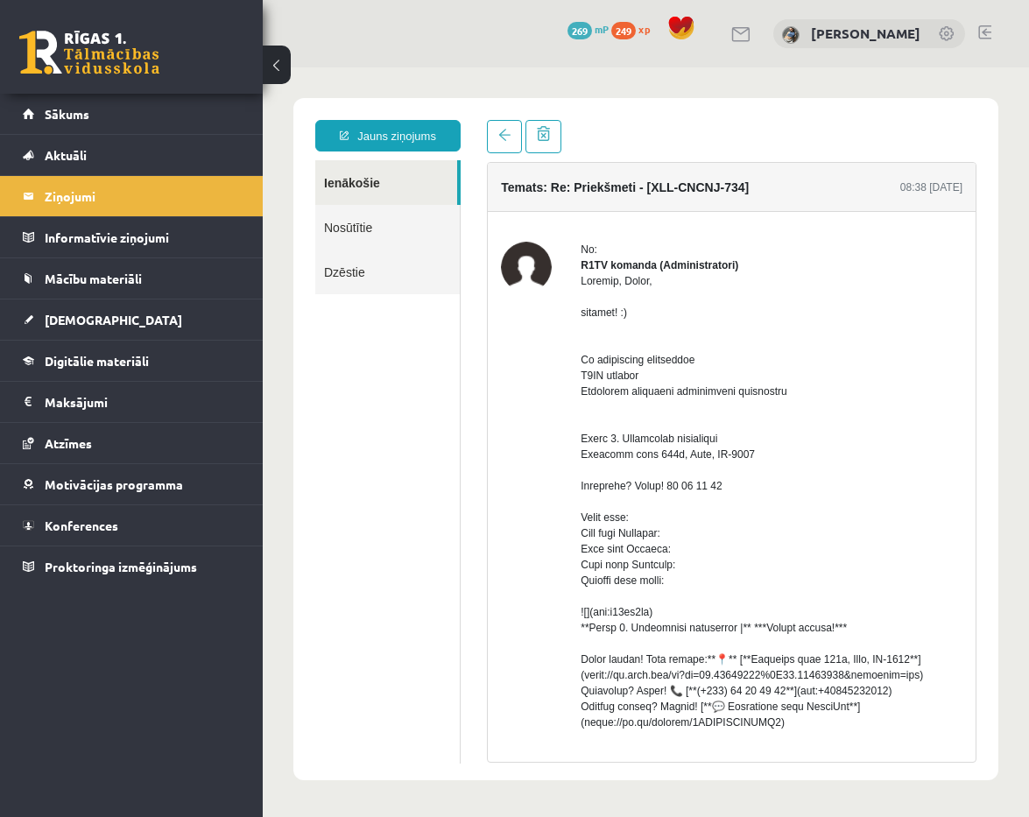
scroll to position [0, 0]
click at [201, 113] on link "Sākums" at bounding box center [132, 114] width 218 height 40
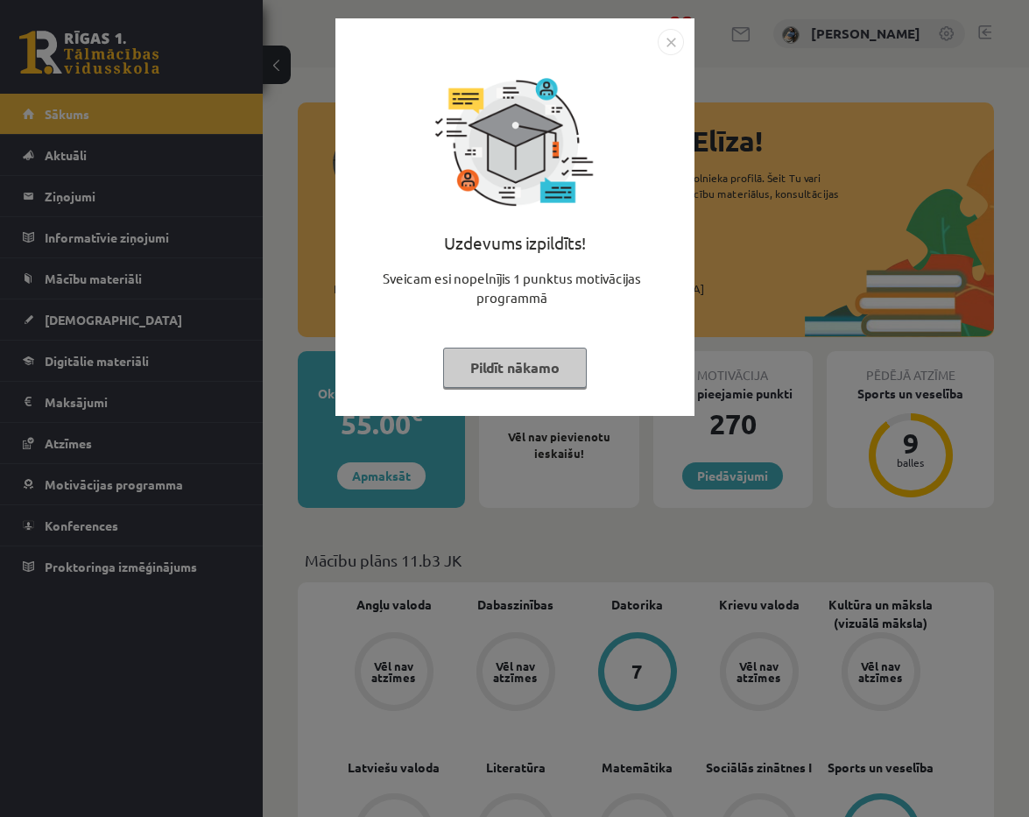
click at [680, 44] on img "Close" at bounding box center [671, 42] width 26 height 26
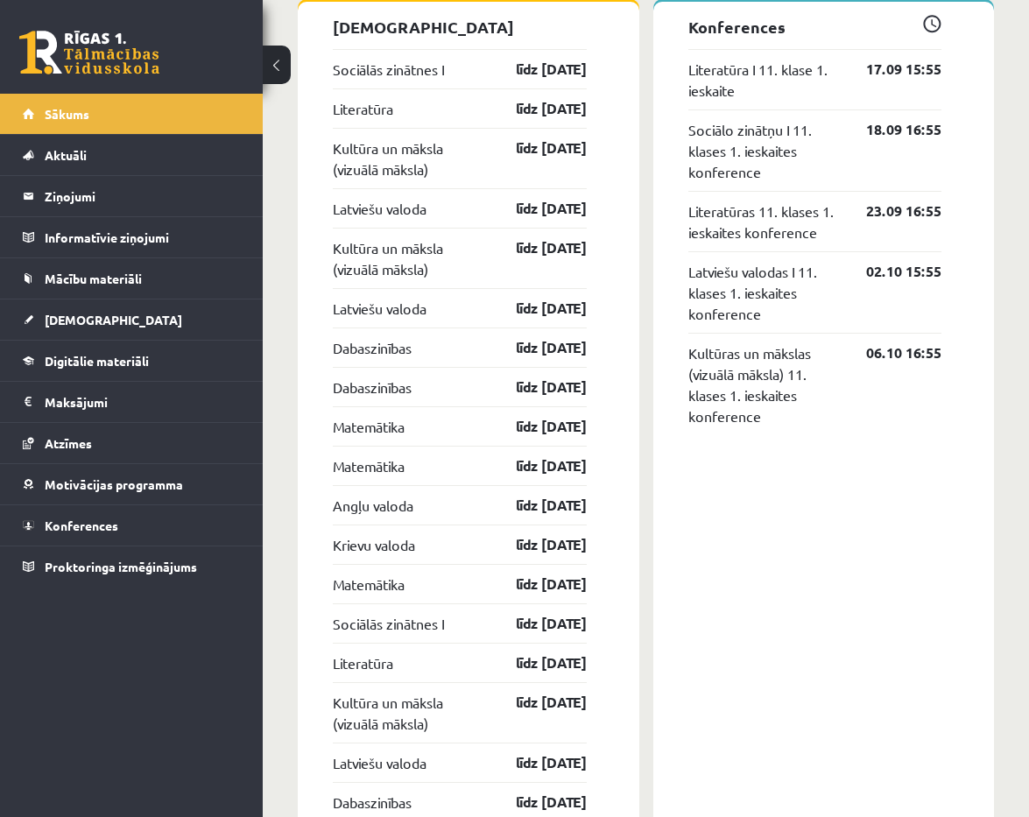
scroll to position [1469, 0]
